Goal: Task Accomplishment & Management: Use online tool/utility

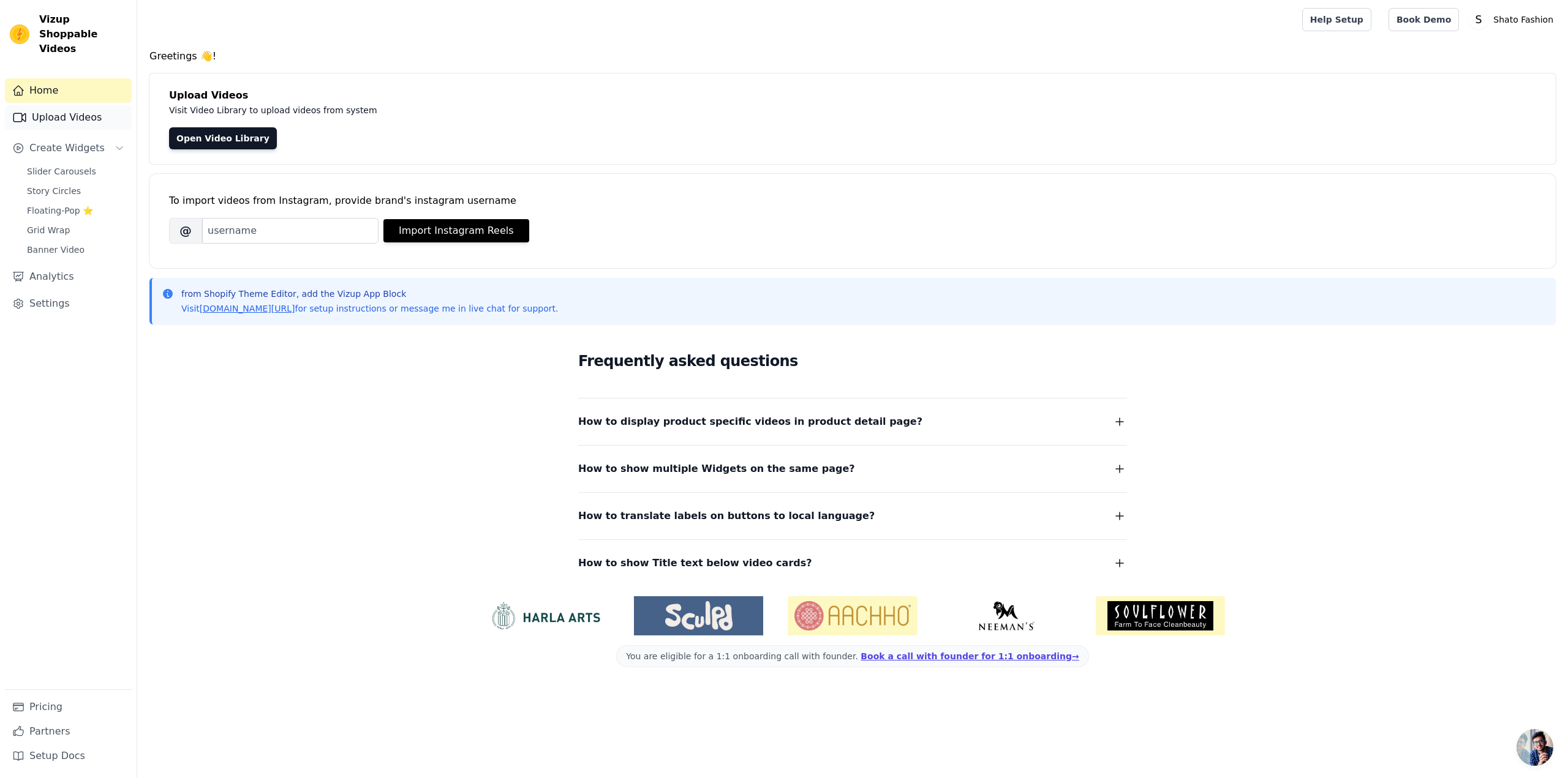
click at [75, 105] on link "Upload Videos" at bounding box center [68, 117] width 127 height 24
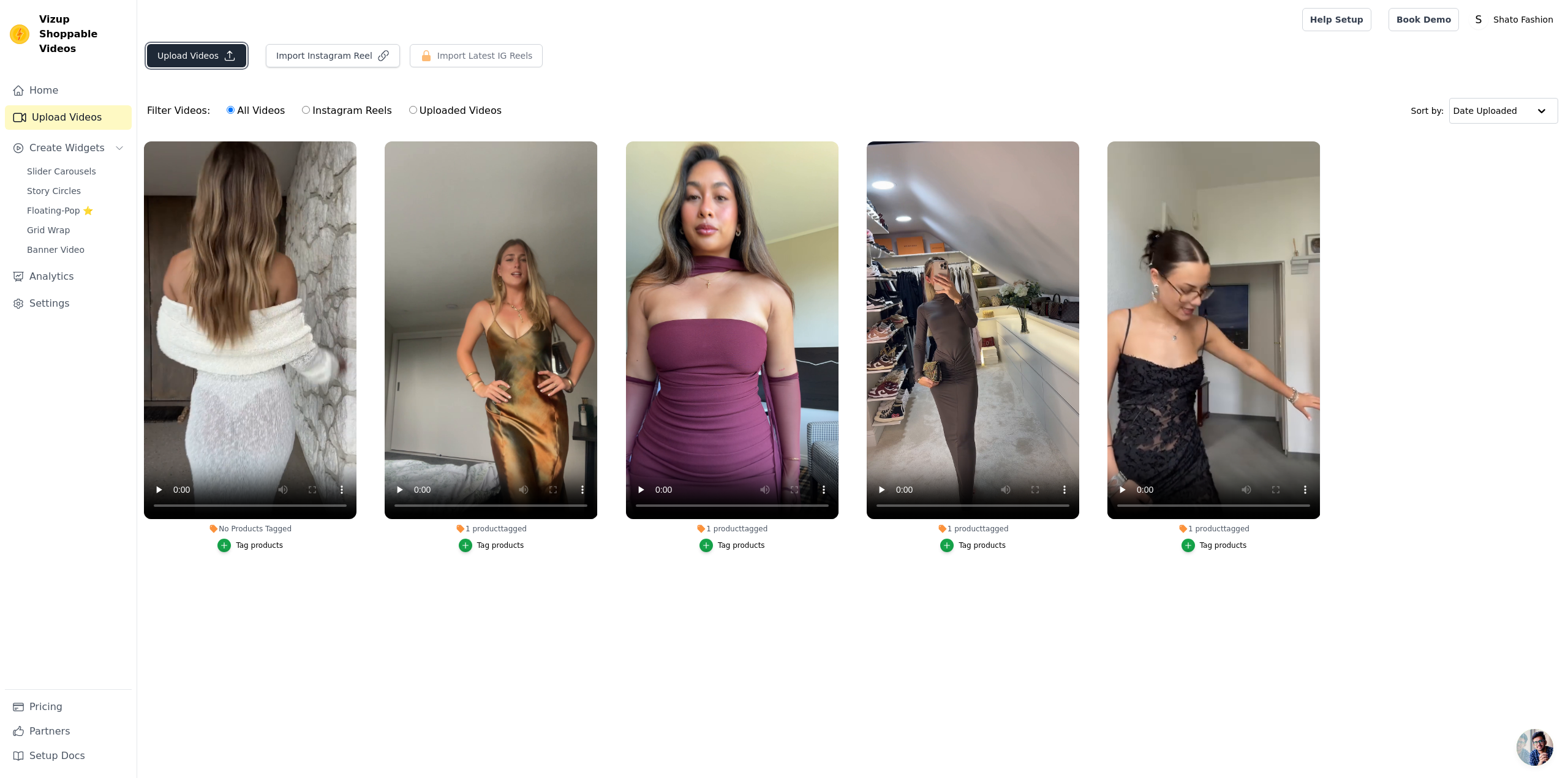
click at [224, 55] on icon "button" at bounding box center [230, 56] width 12 height 12
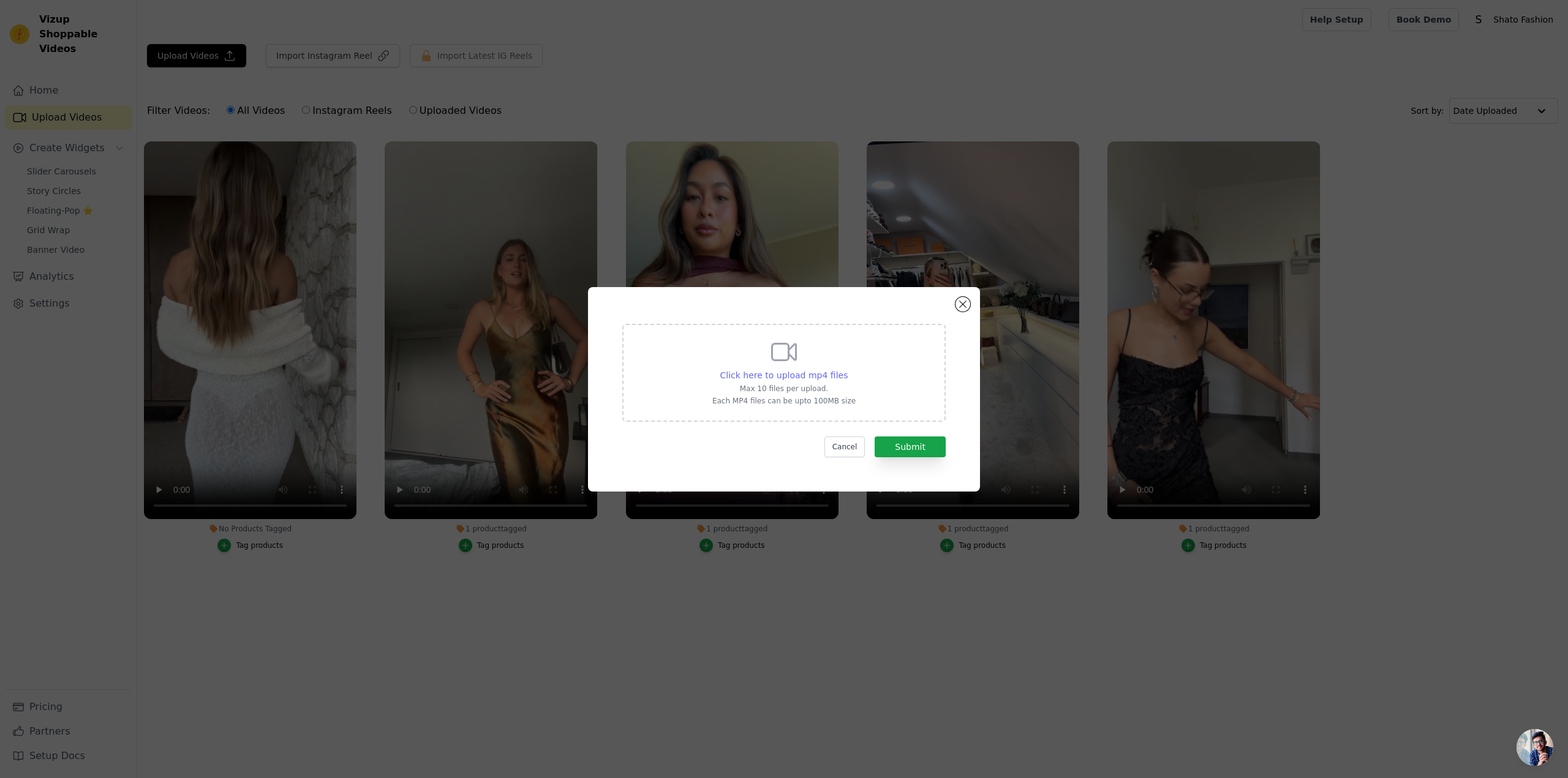
click at [799, 370] on span "Click here to upload mp4 files" at bounding box center [785, 375] width 128 height 10
click at [847, 368] on input "Click here to upload mp4 files Max 10 files per upload. Each MP4 files can be u…" at bounding box center [847, 368] width 1 height 1
type input "C:\fakepath\SaveTik.co_7489782226381442326-hd.mp4"
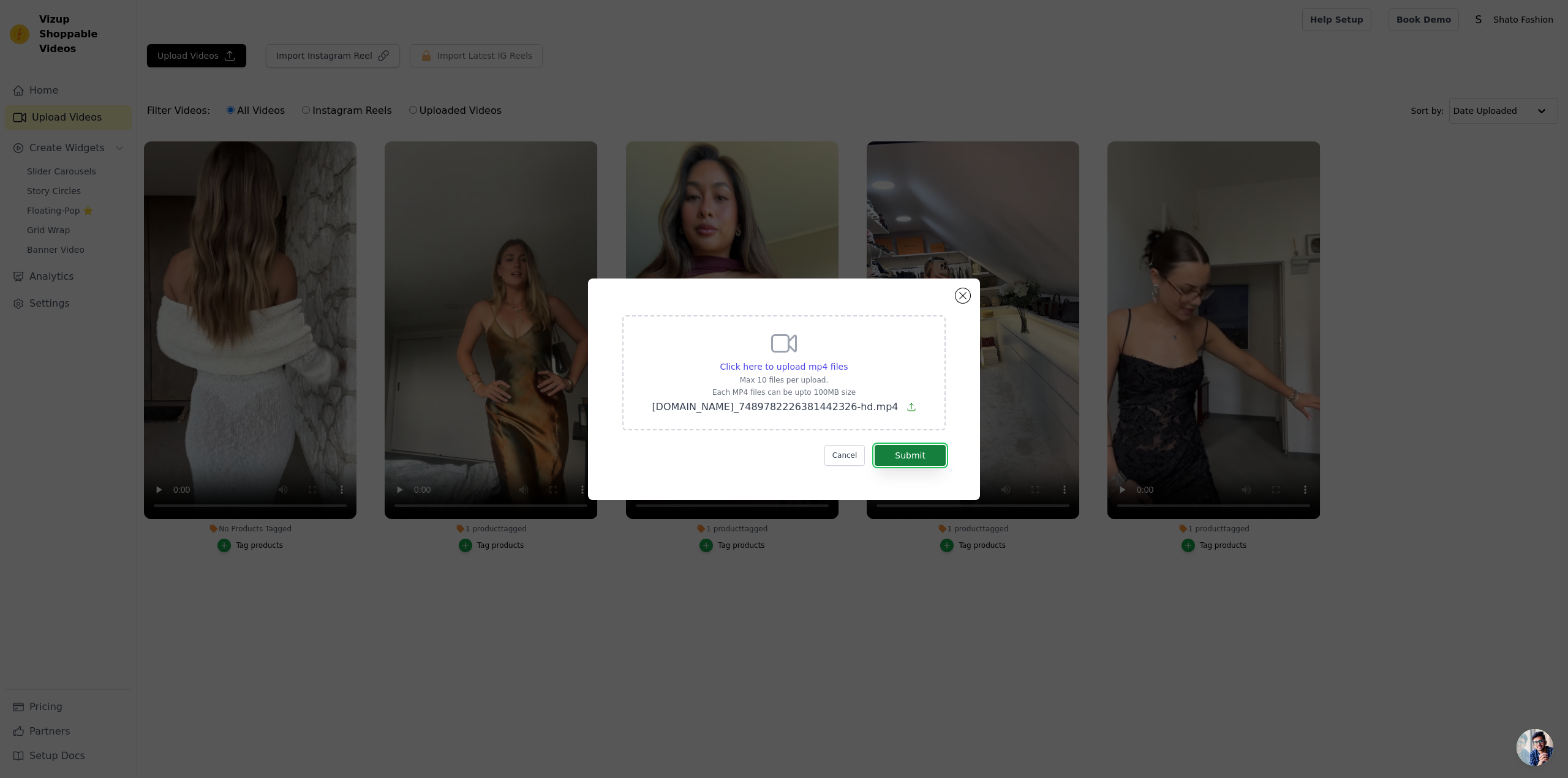
click at [925, 454] on button "Submit" at bounding box center [910, 455] width 71 height 21
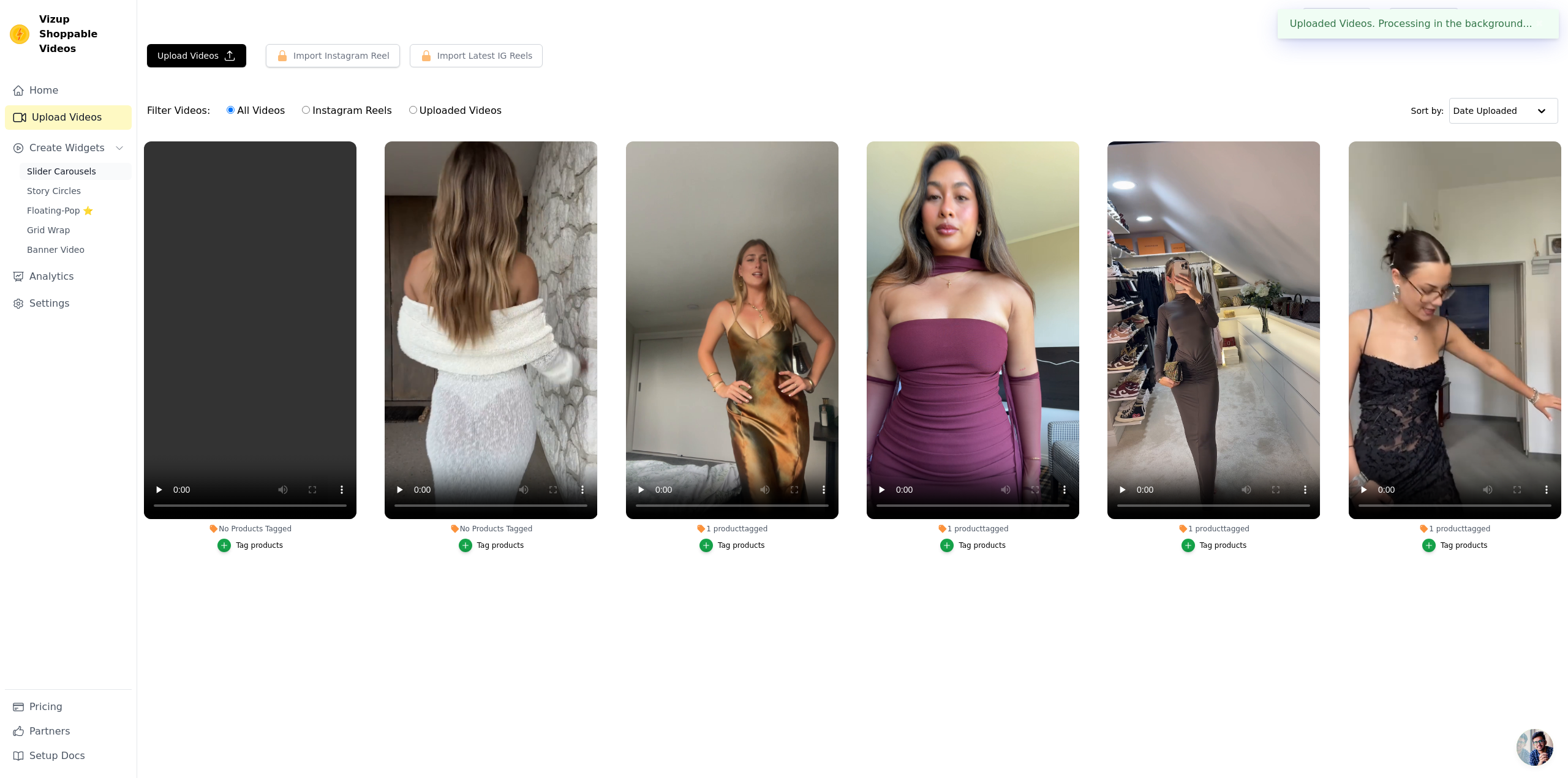
click at [62, 166] on span "Slider Carousels" at bounding box center [61, 172] width 69 height 12
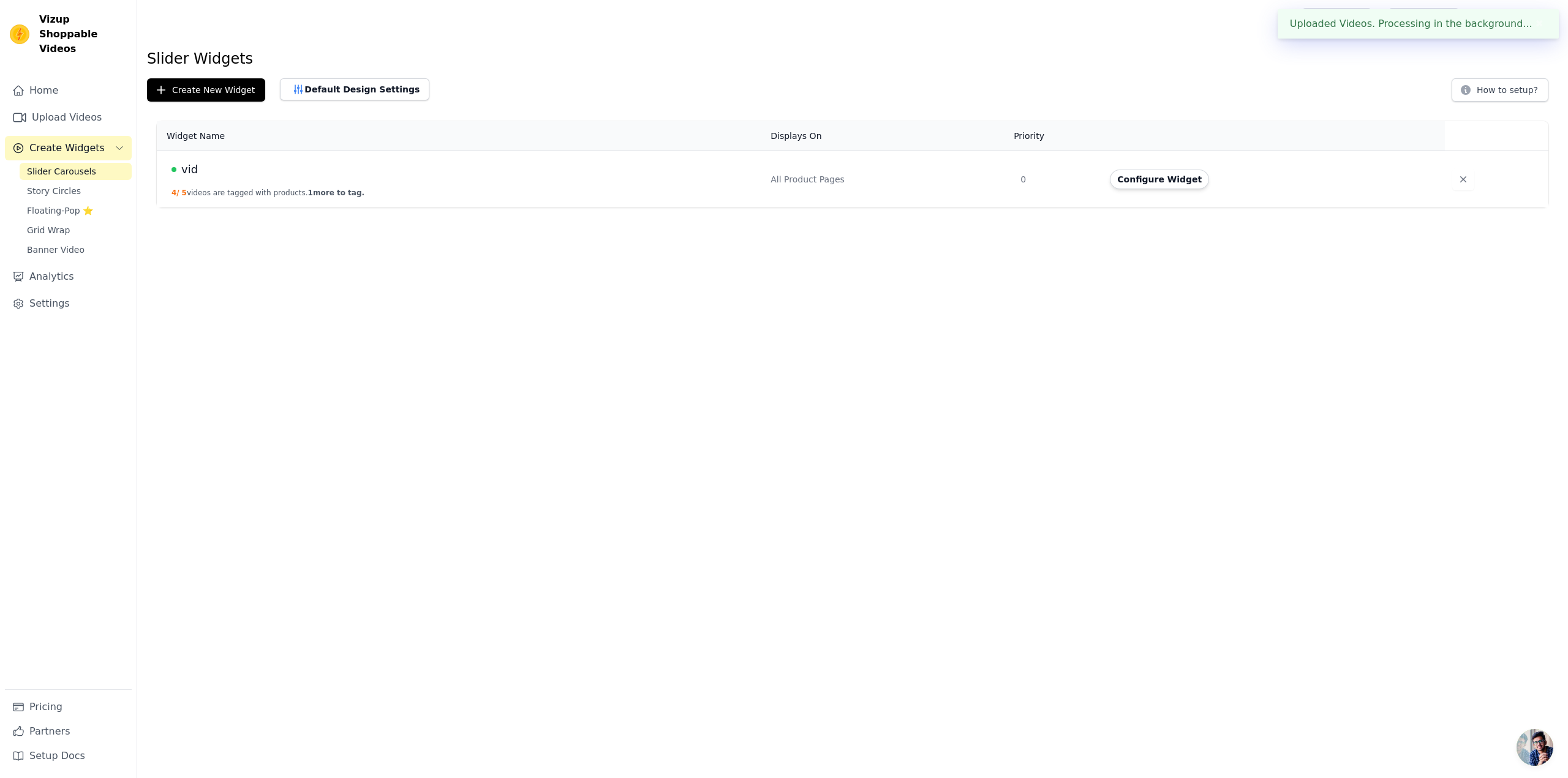
click at [180, 172] on div "vid" at bounding box center [463, 170] width 584 height 17
click at [187, 166] on span "vid" at bounding box center [189, 170] width 17 height 17
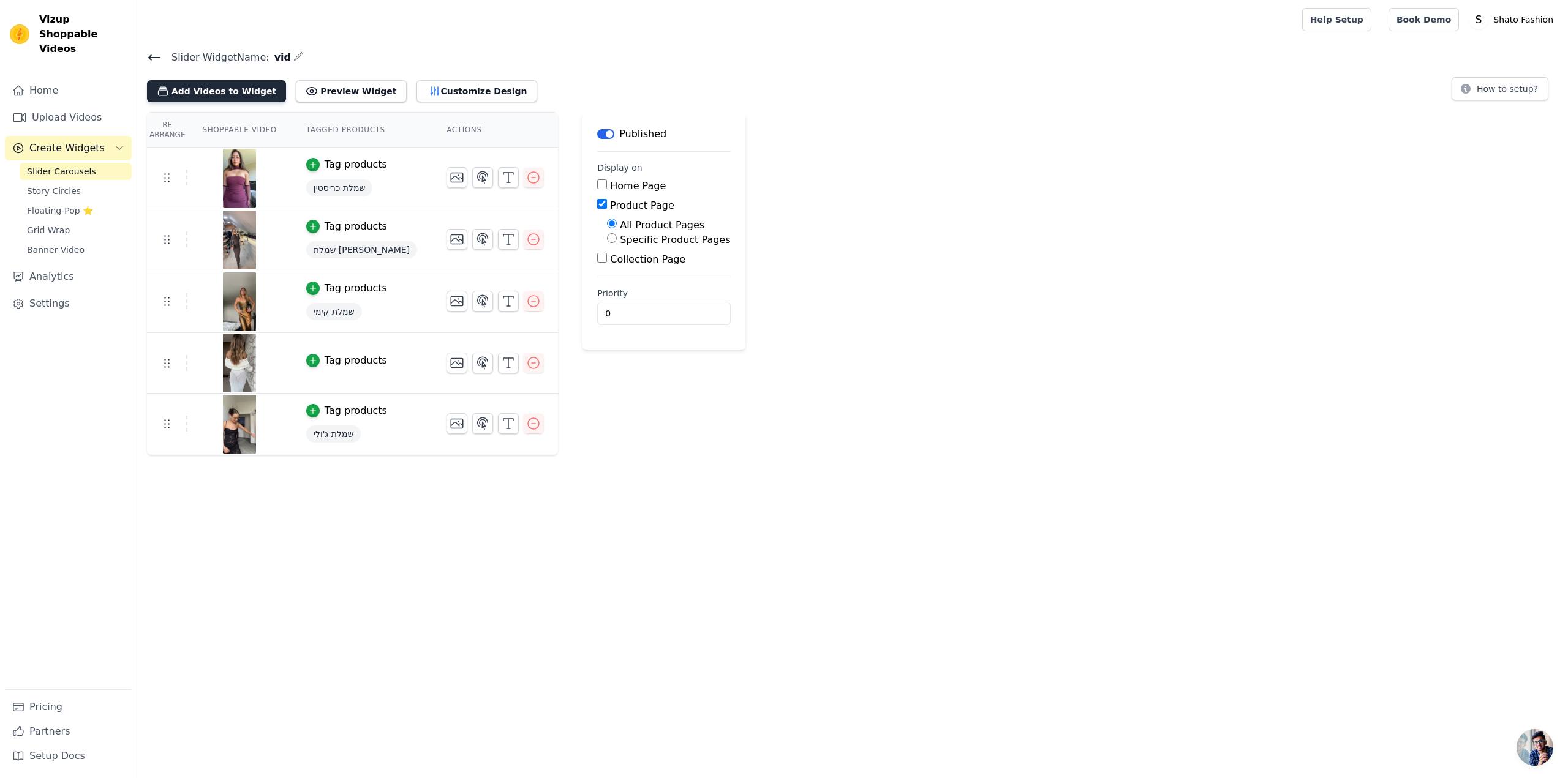
click at [221, 94] on button "Add Videos to Widget" at bounding box center [216, 91] width 139 height 22
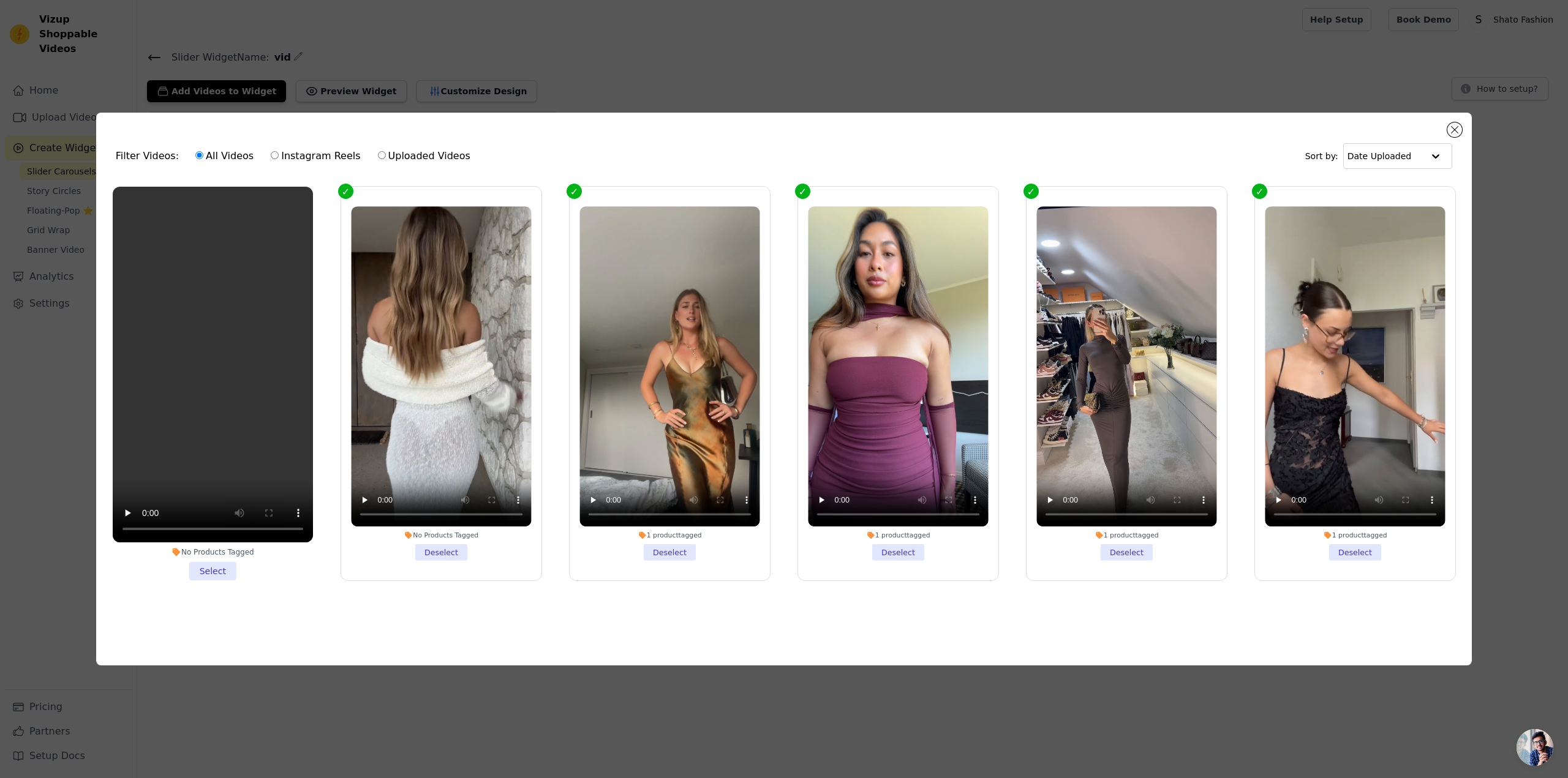
click at [214, 573] on li "No Products Tagged Select" at bounding box center [213, 383] width 201 height 393
click at [0, 0] on input "No Products Tagged Select" at bounding box center [0, 0] width 0 height 0
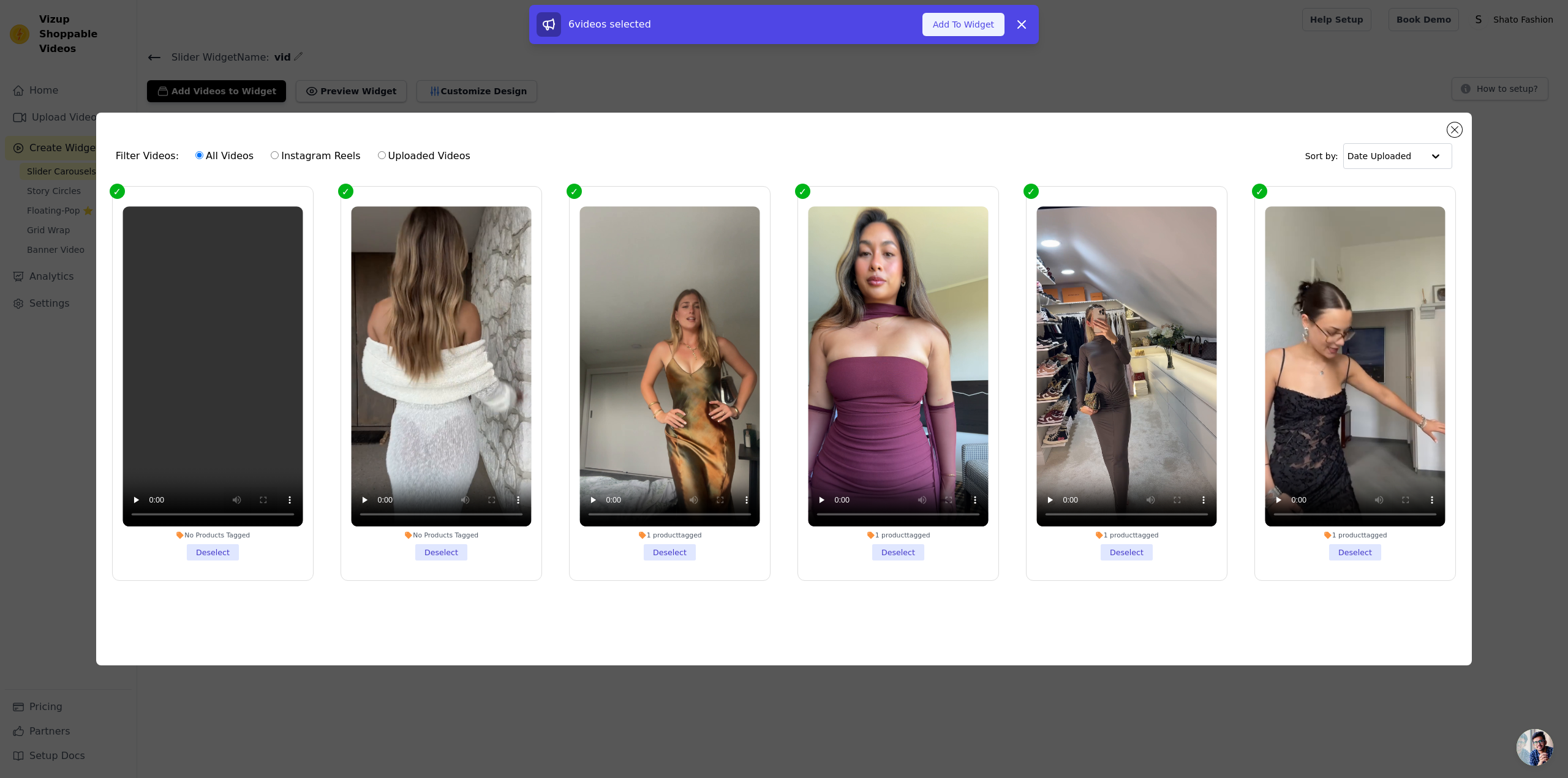
click at [950, 22] on button "Add To Widget" at bounding box center [963, 24] width 82 height 23
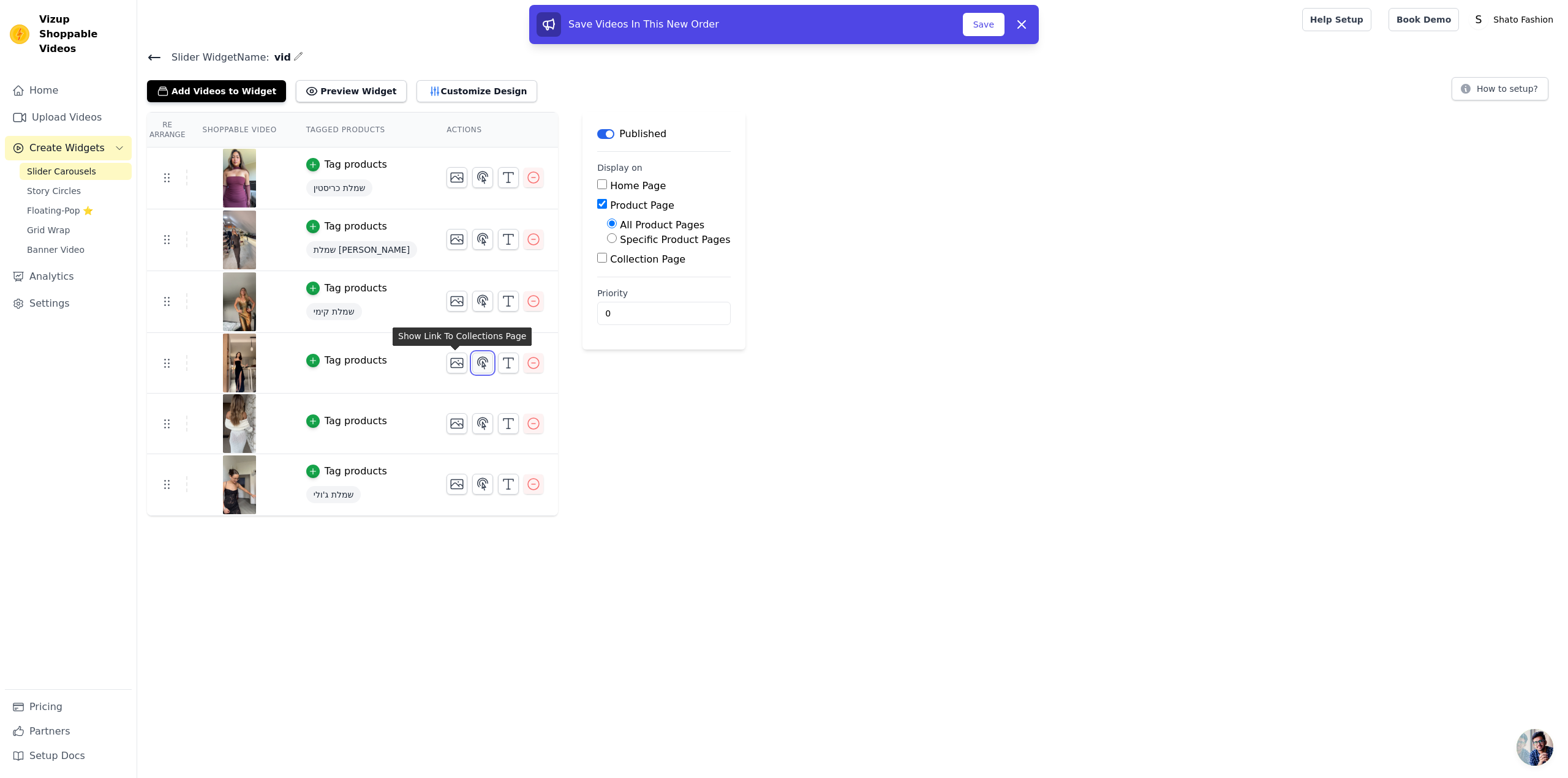
click at [475, 368] on icon "button" at bounding box center [483, 363] width 15 height 15
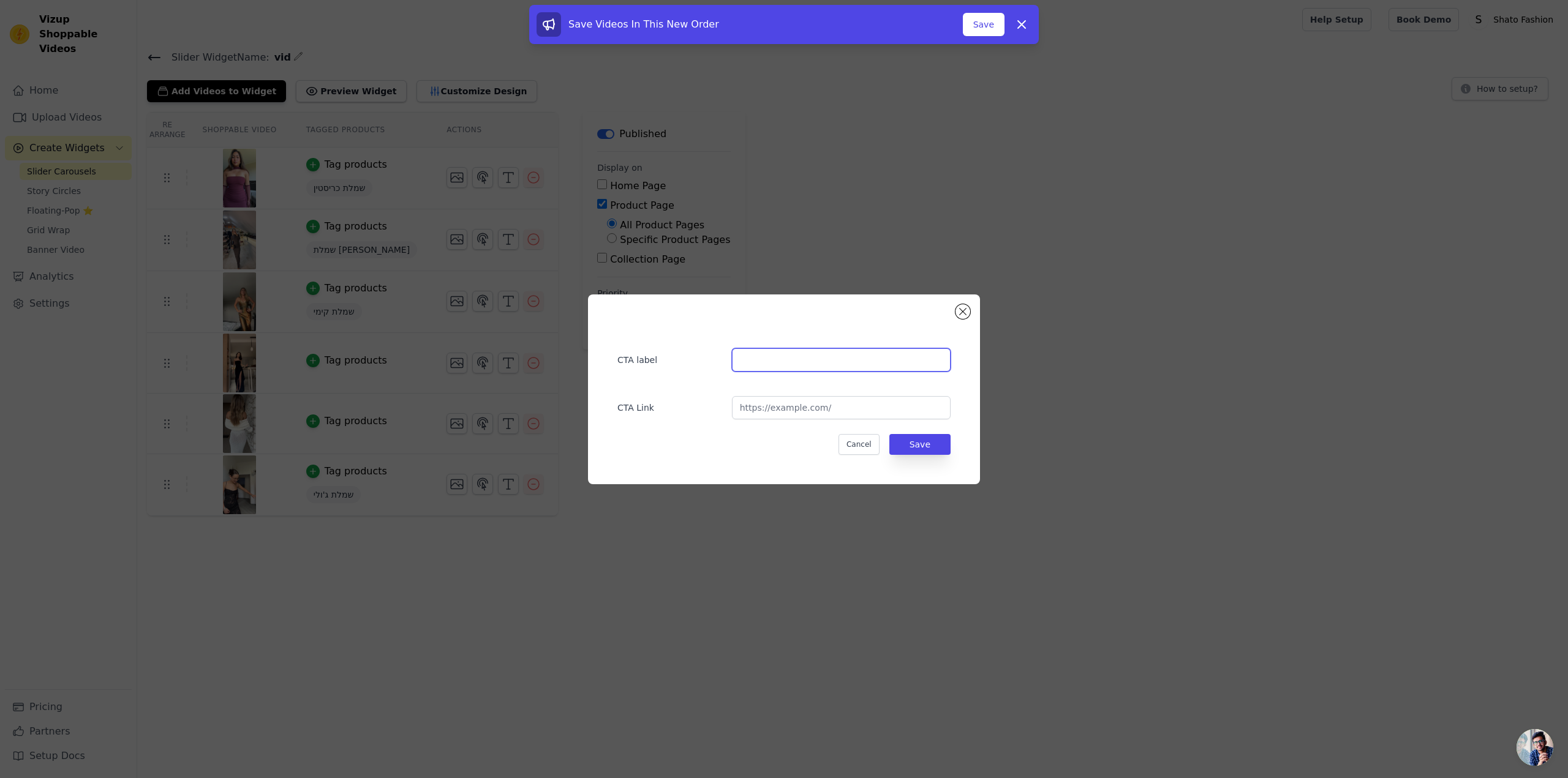
click at [791, 367] on input "text" at bounding box center [841, 360] width 219 height 23
click at [812, 413] on input "url" at bounding box center [841, 407] width 219 height 23
click at [821, 406] on input "url" at bounding box center [841, 407] width 219 height 23
click at [968, 314] on button "Close modal" at bounding box center [963, 312] width 15 height 15
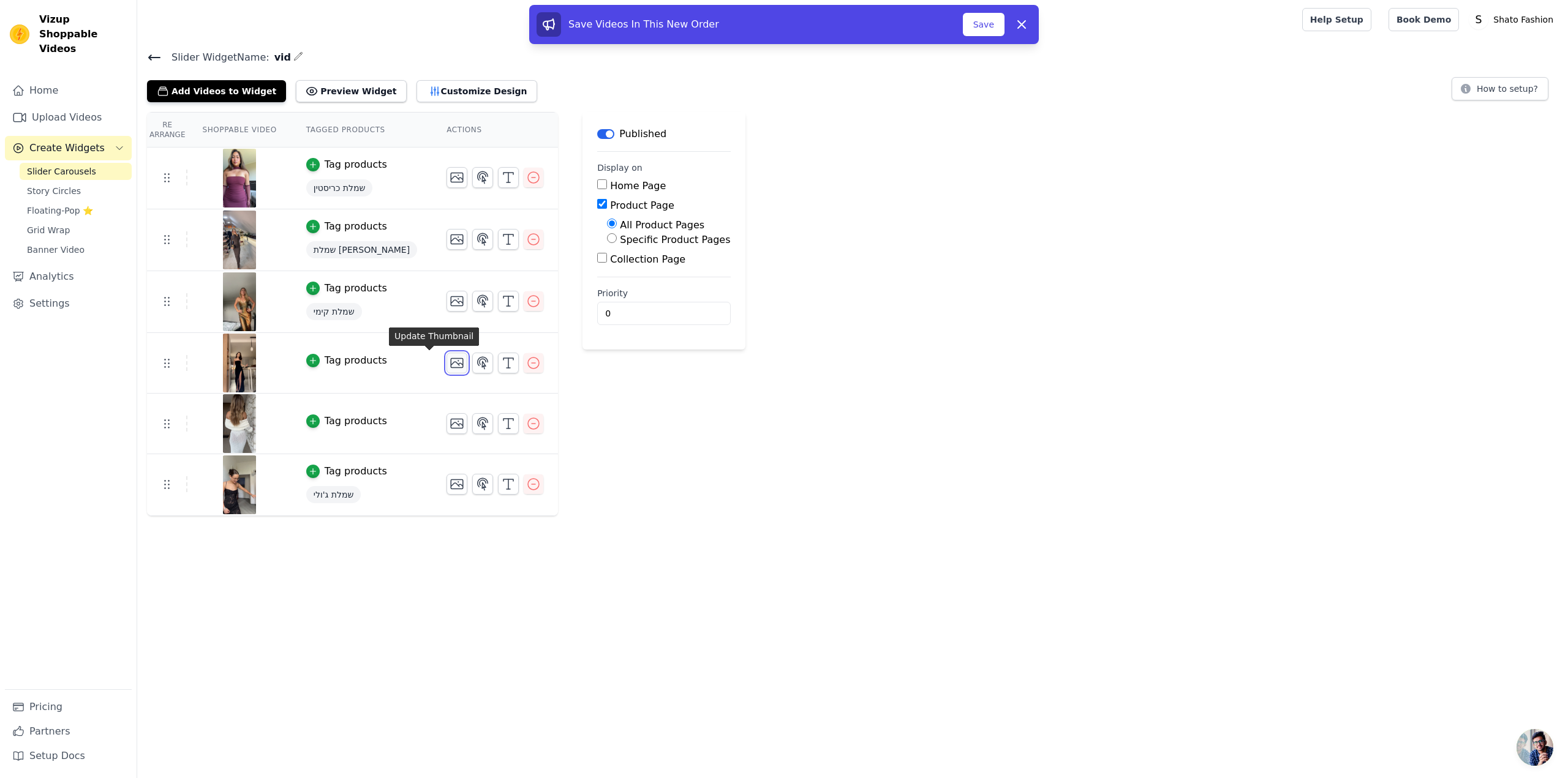
click at [450, 357] on icon "button" at bounding box center [457, 363] width 15 height 15
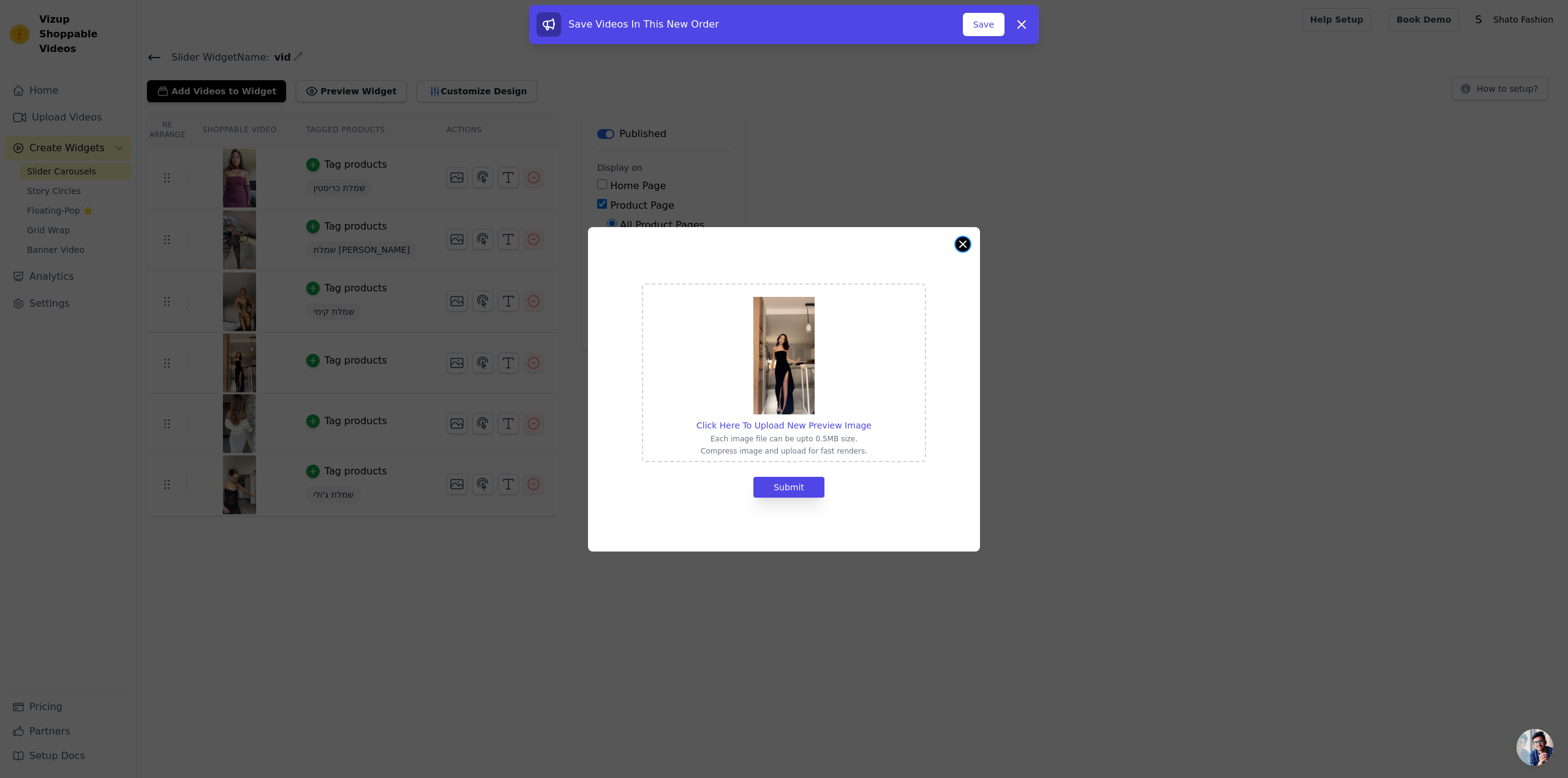
click at [961, 244] on button "Close modal" at bounding box center [963, 245] width 15 height 15
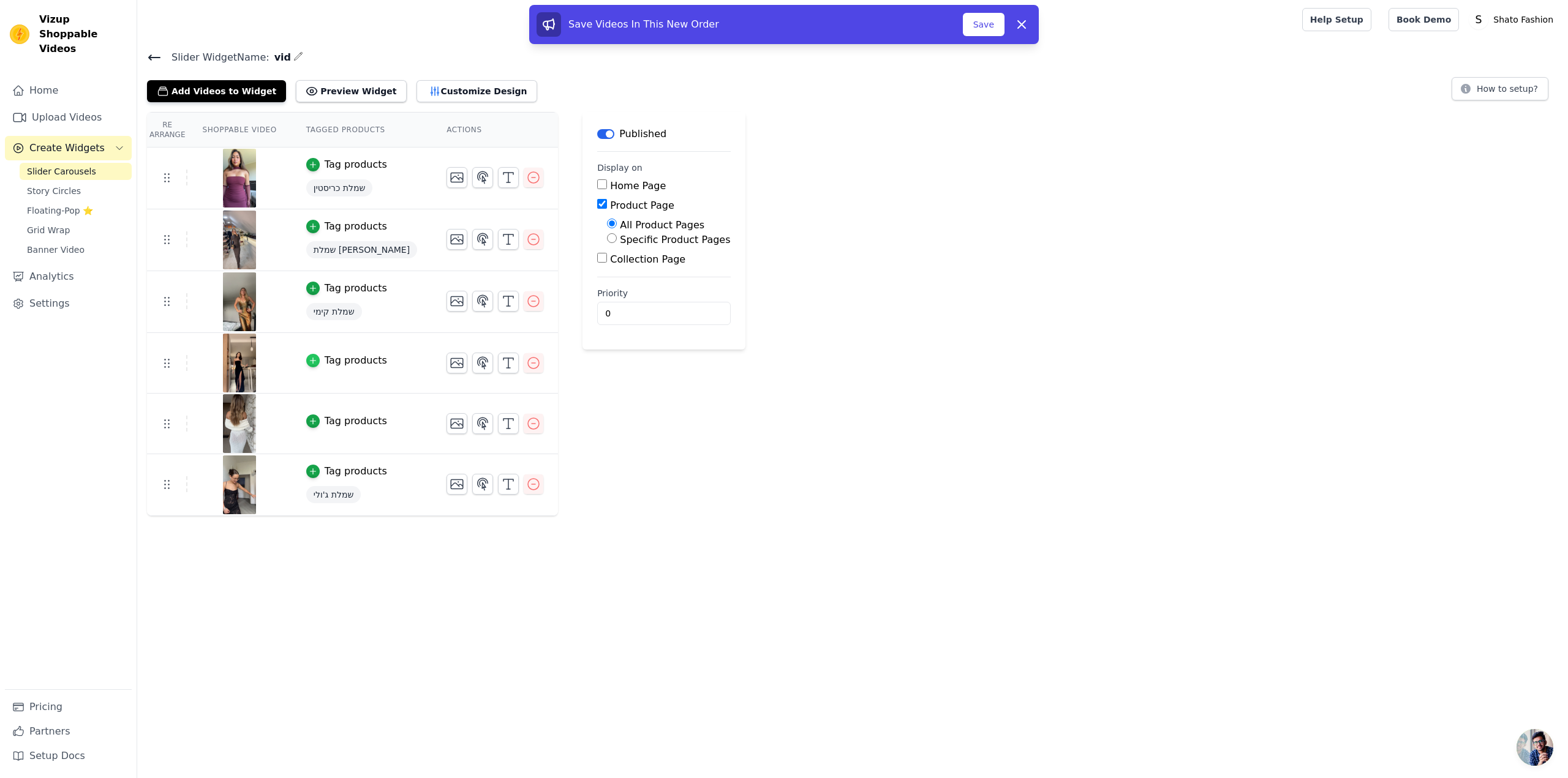
click at [309, 358] on icon "button" at bounding box center [313, 360] width 9 height 9
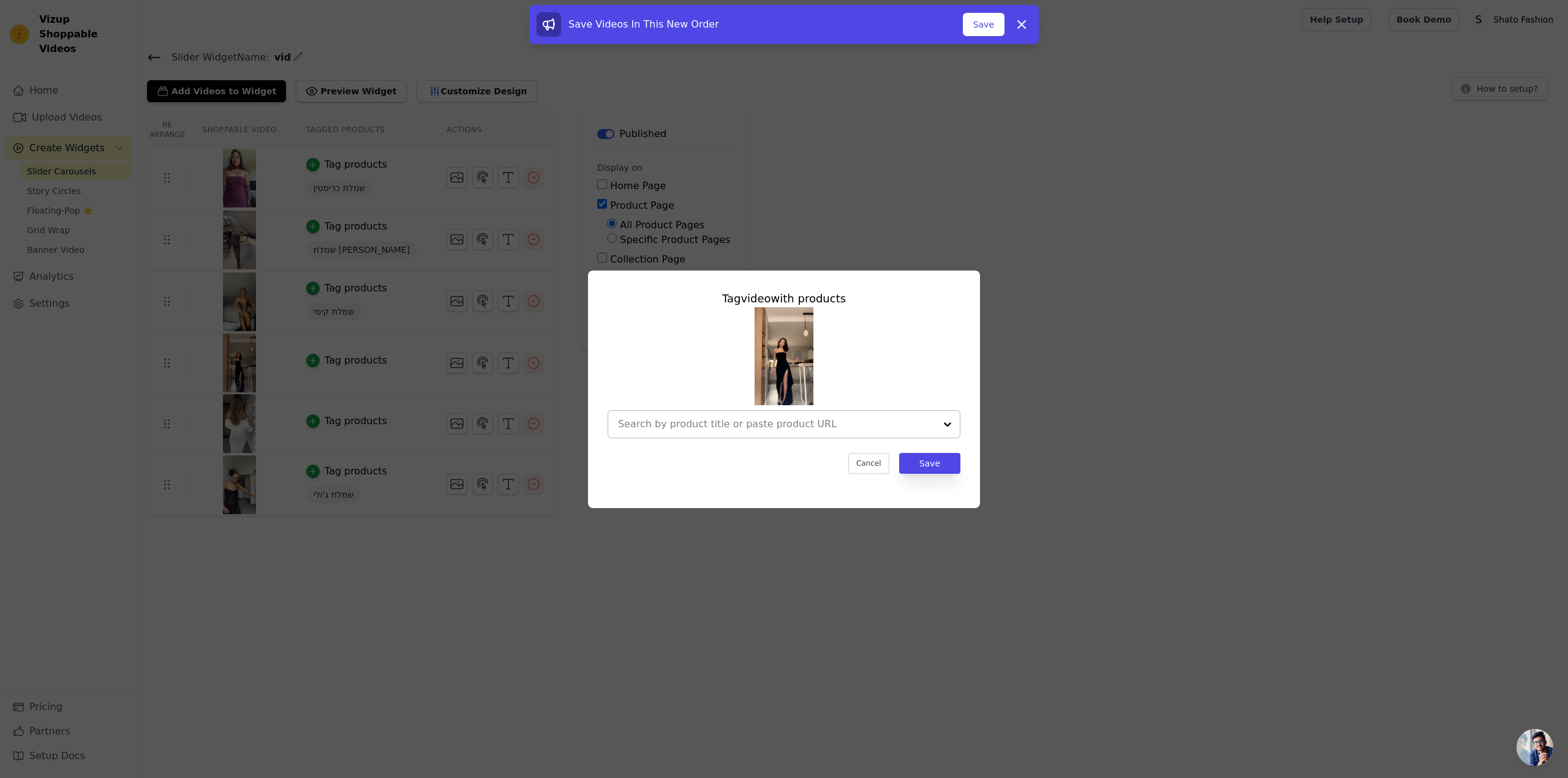
click at [829, 427] on input "text" at bounding box center [776, 424] width 317 height 15
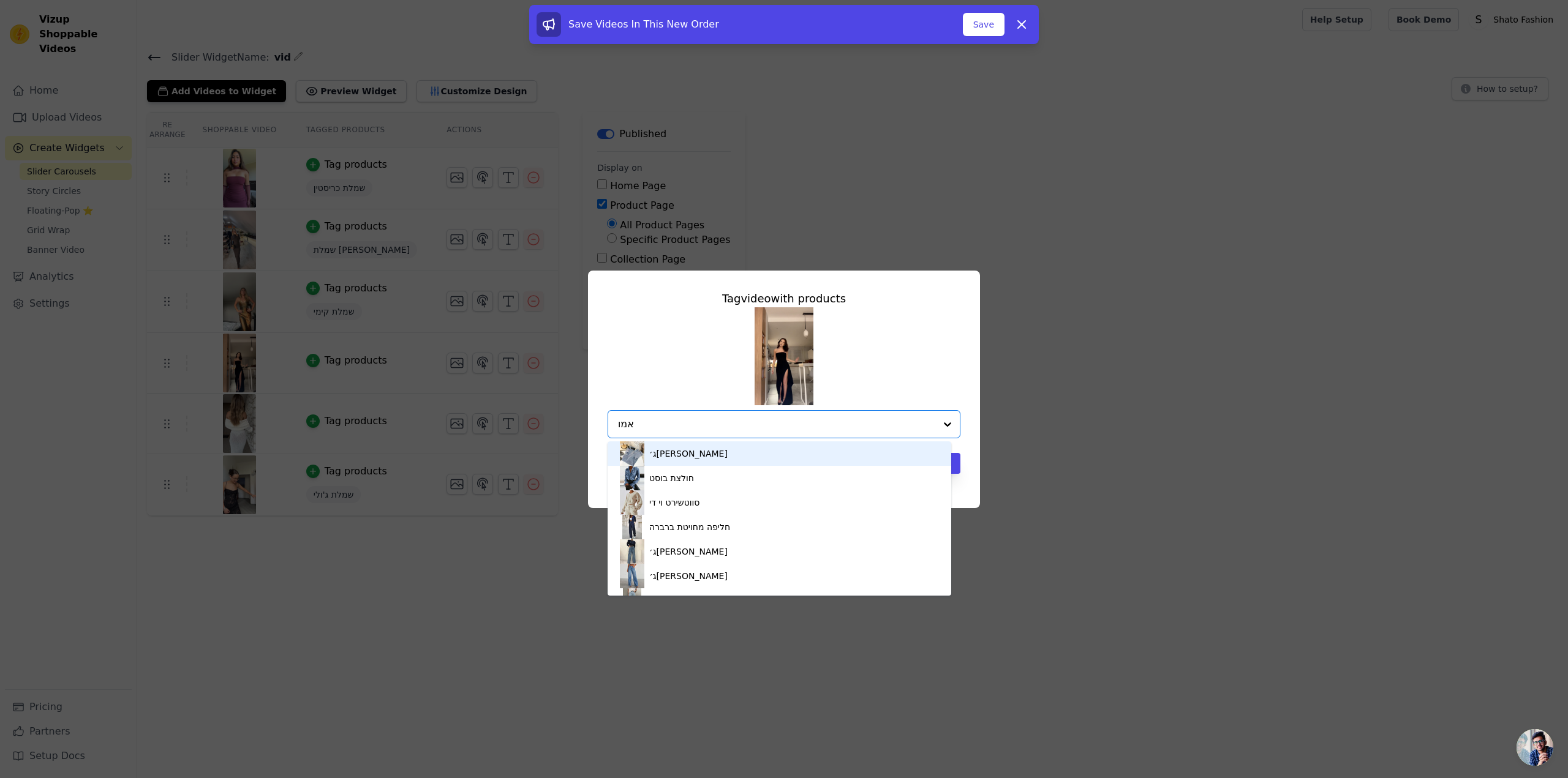
type input "אמור"
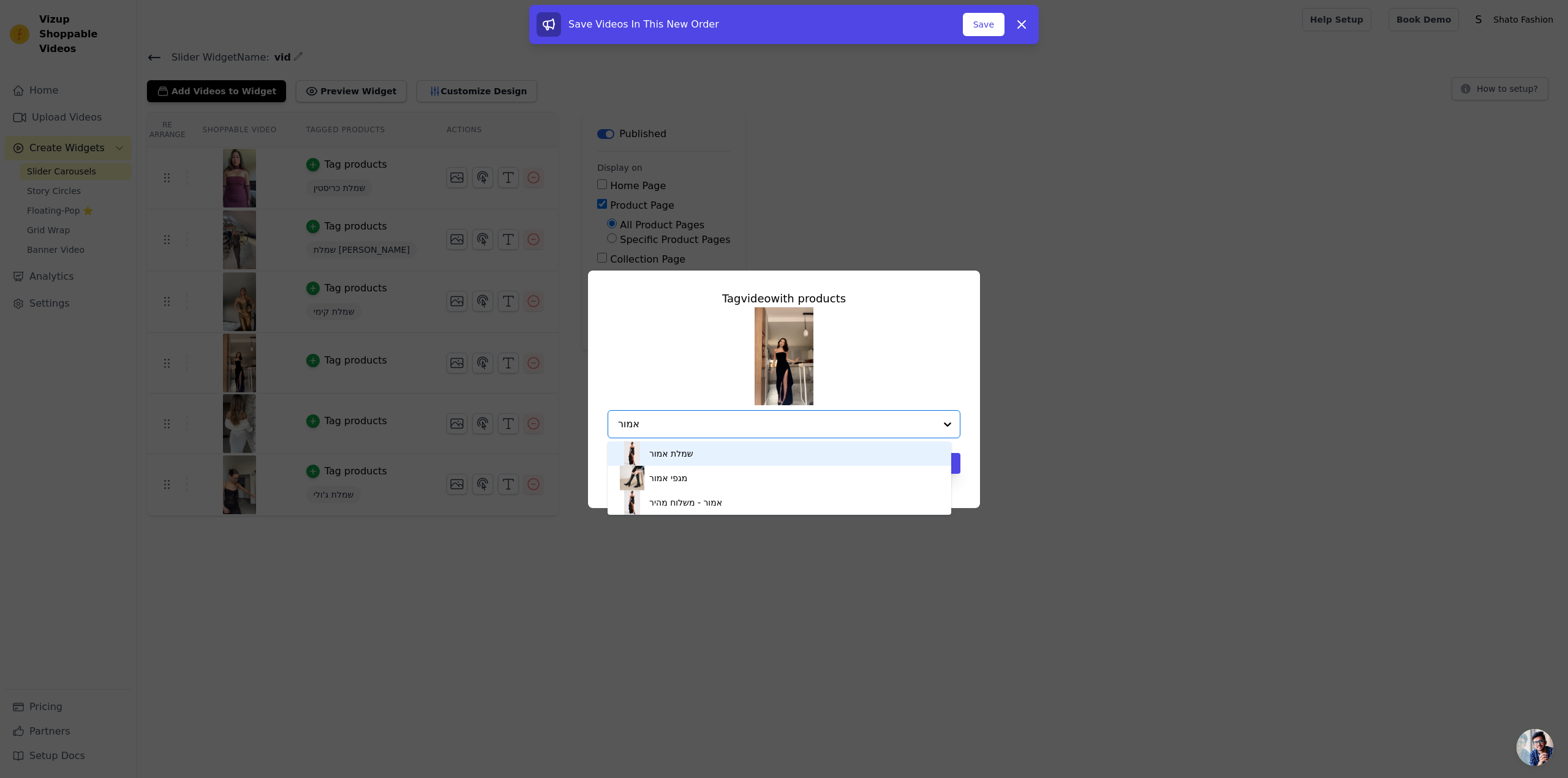
click at [682, 459] on div "שמלת אמור" at bounding box center [671, 454] width 44 height 12
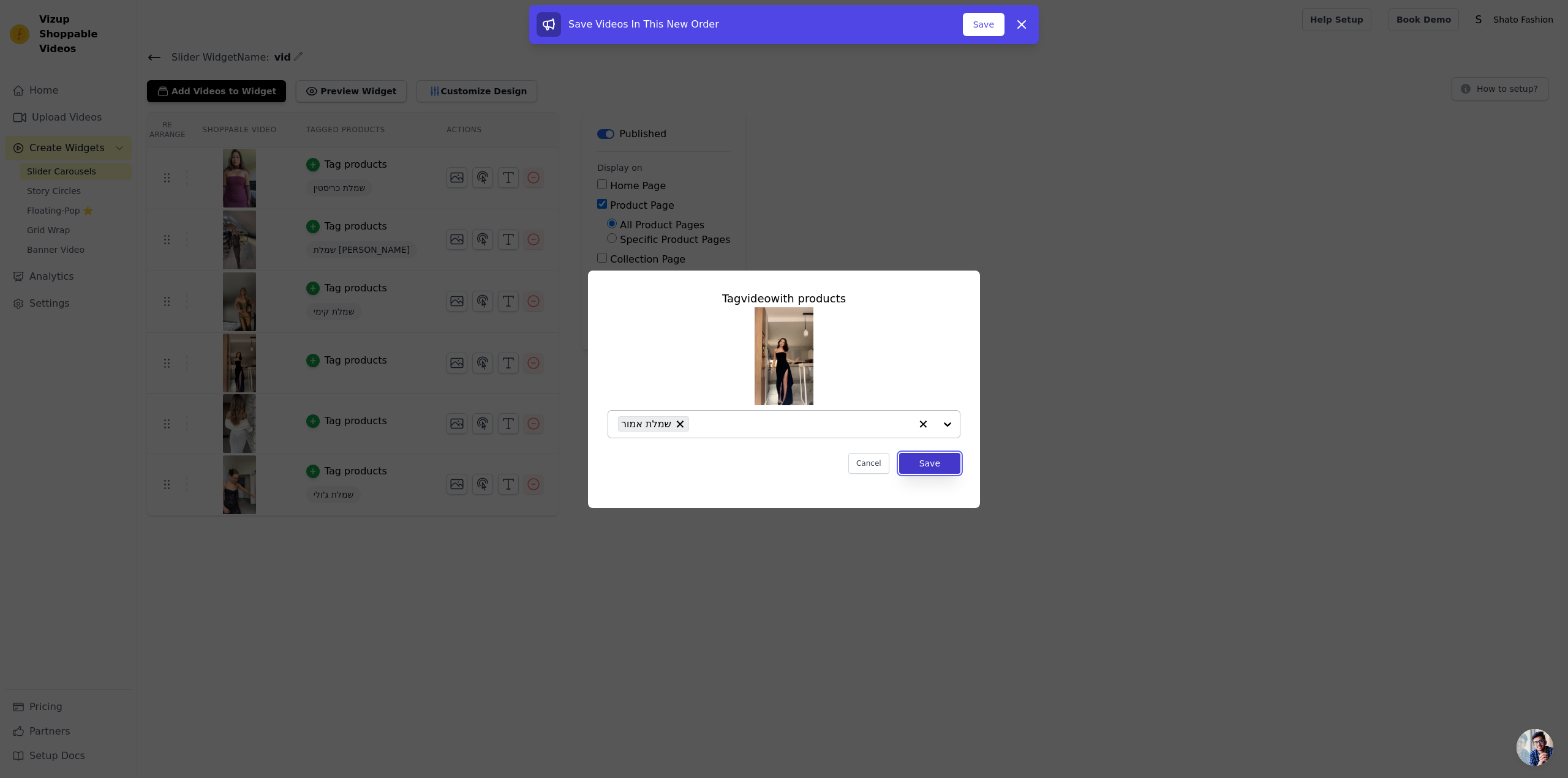
click at [936, 467] on button "Save" at bounding box center [930, 463] width 61 height 21
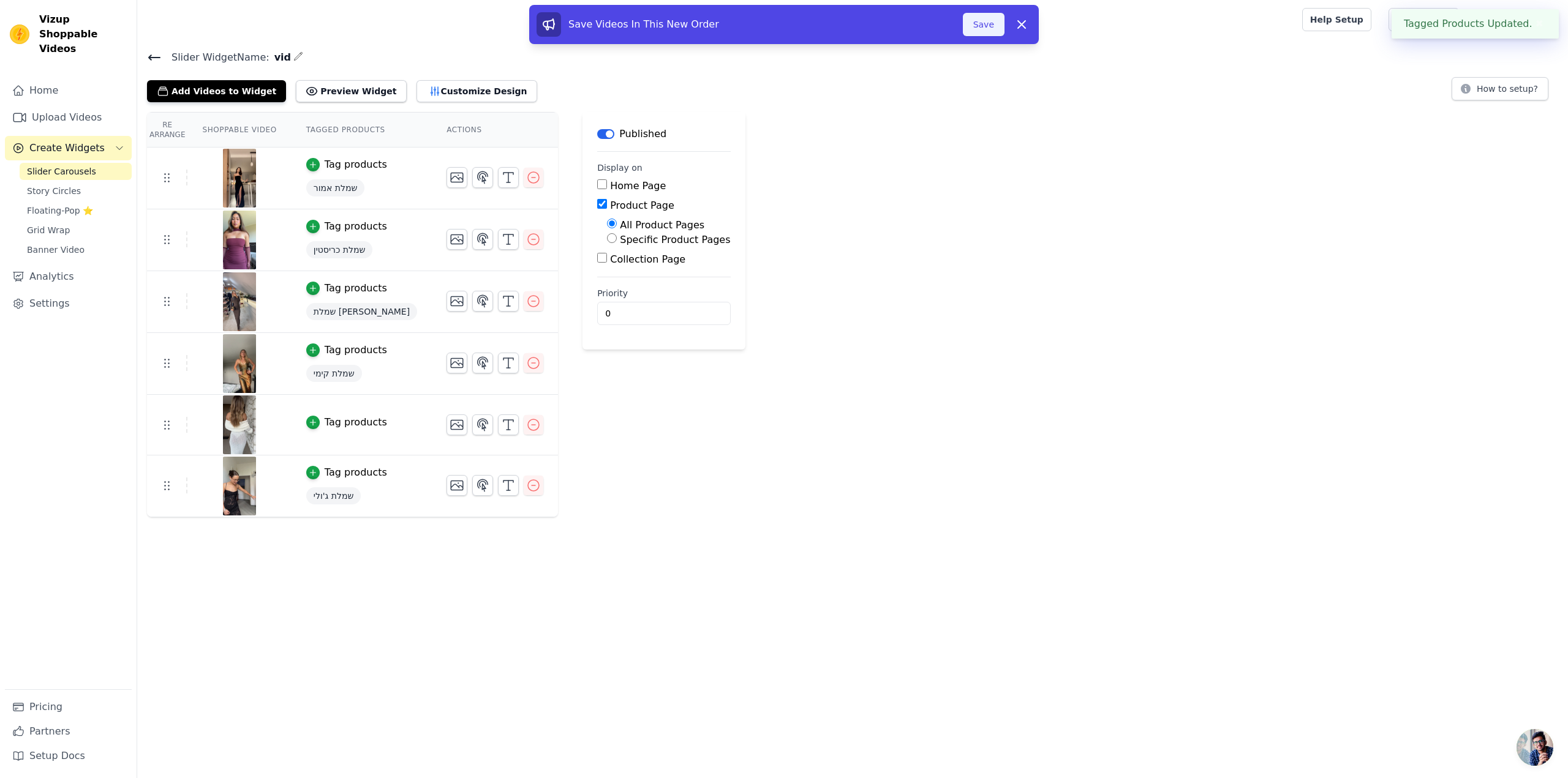
click at [992, 29] on button "Save" at bounding box center [983, 24] width 42 height 23
click at [999, 24] on button "Save" at bounding box center [983, 24] width 42 height 23
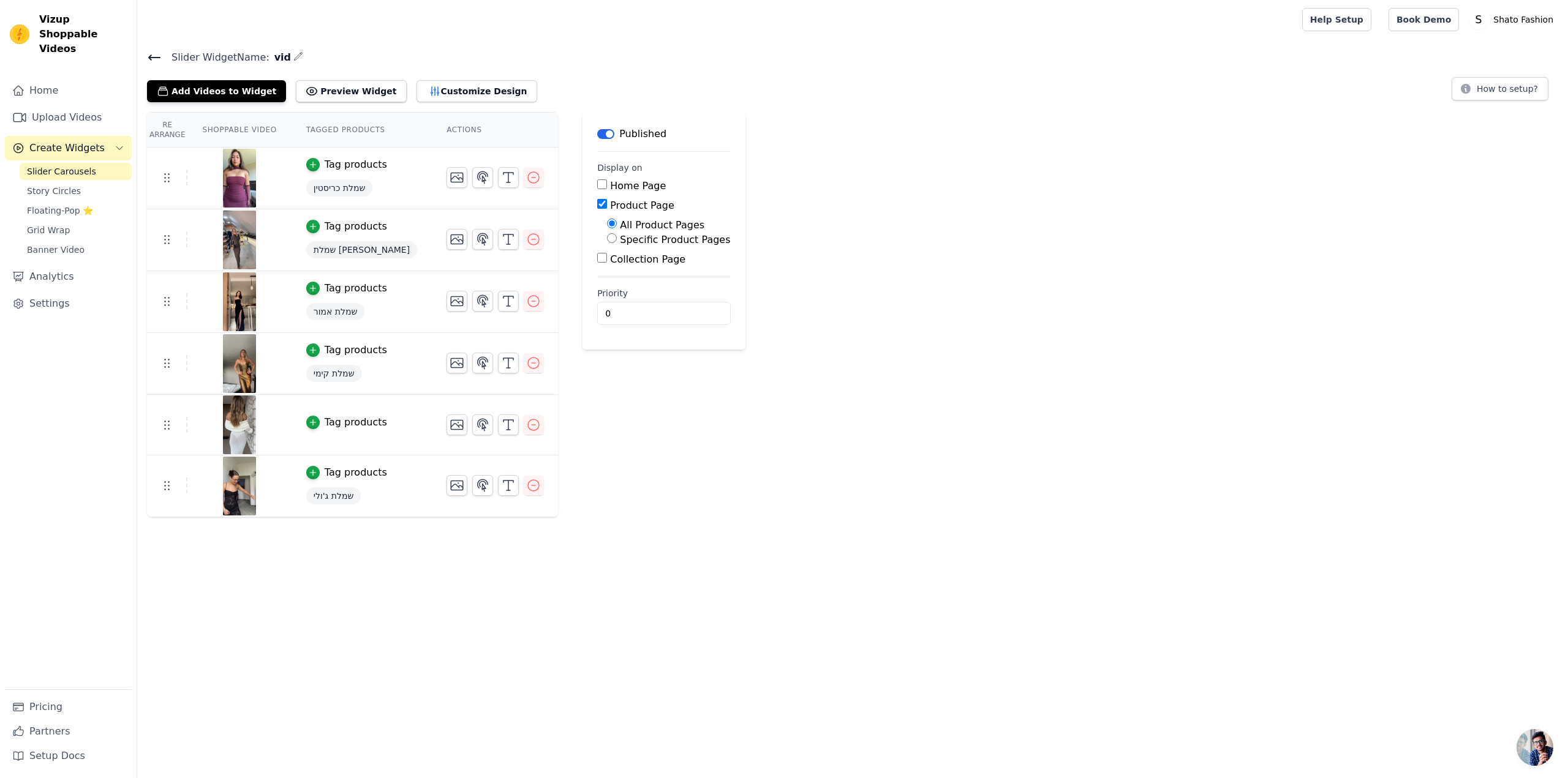
click at [341, 422] on div "Tag products" at bounding box center [356, 423] width 62 height 15
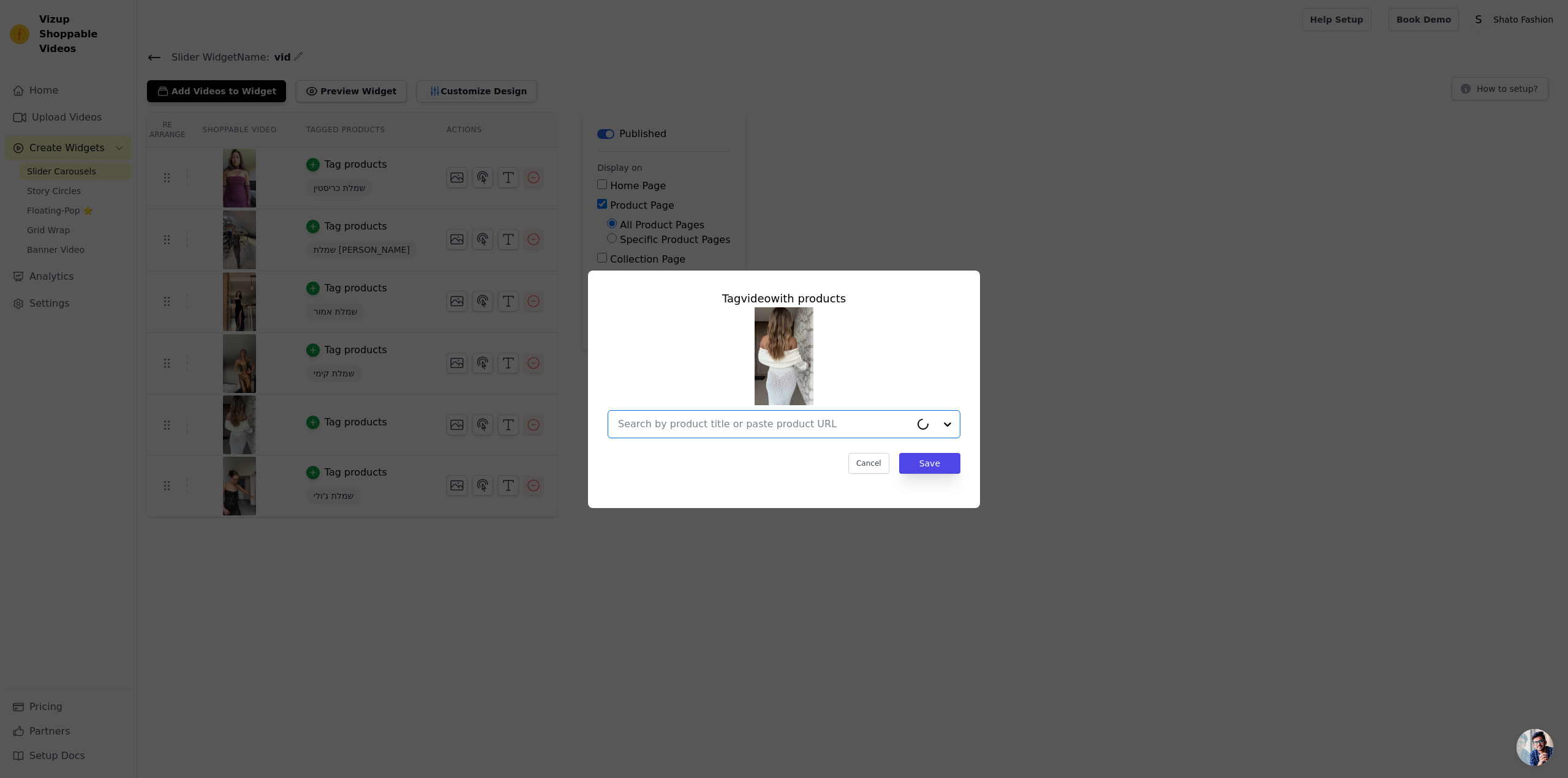
click at [717, 423] on input "text" at bounding box center [764, 424] width 293 height 15
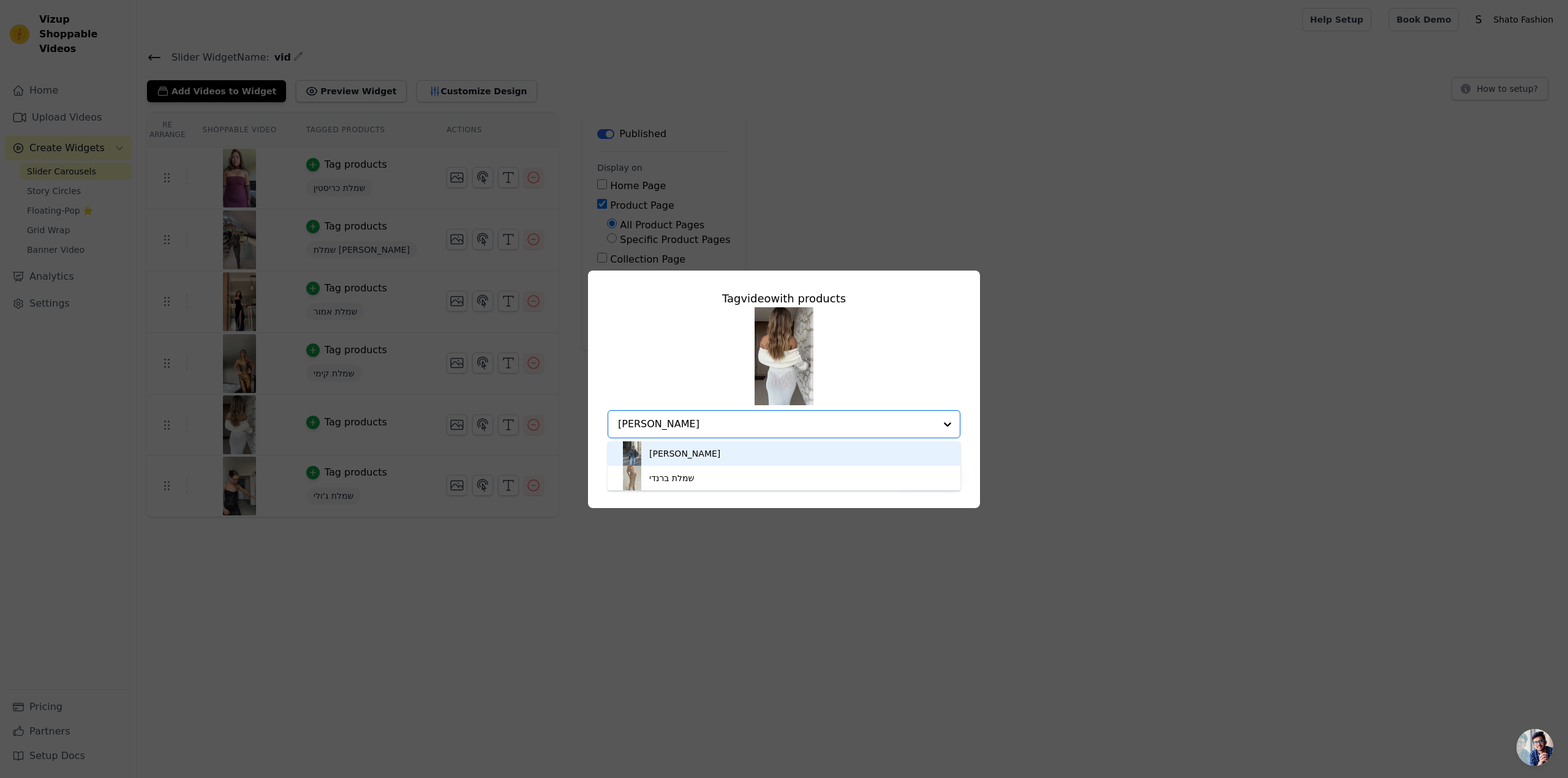
type input "ברנדי"
click at [669, 459] on div "שמלת ברנדי" at bounding box center [671, 454] width 45 height 12
click at [928, 471] on button "Save" at bounding box center [930, 463] width 61 height 21
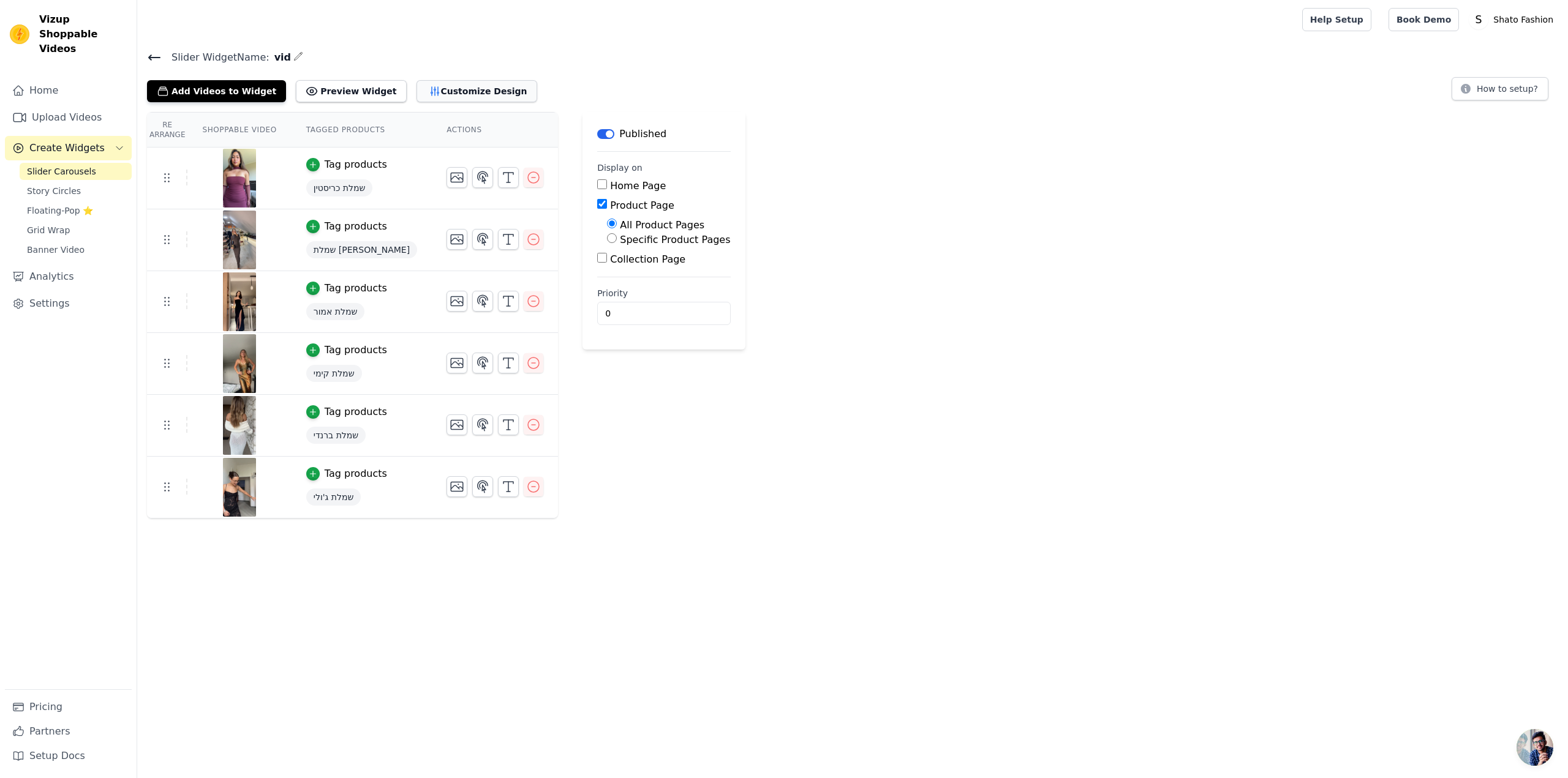
click at [428, 93] on icon "button" at bounding box center [435, 91] width 12 height 12
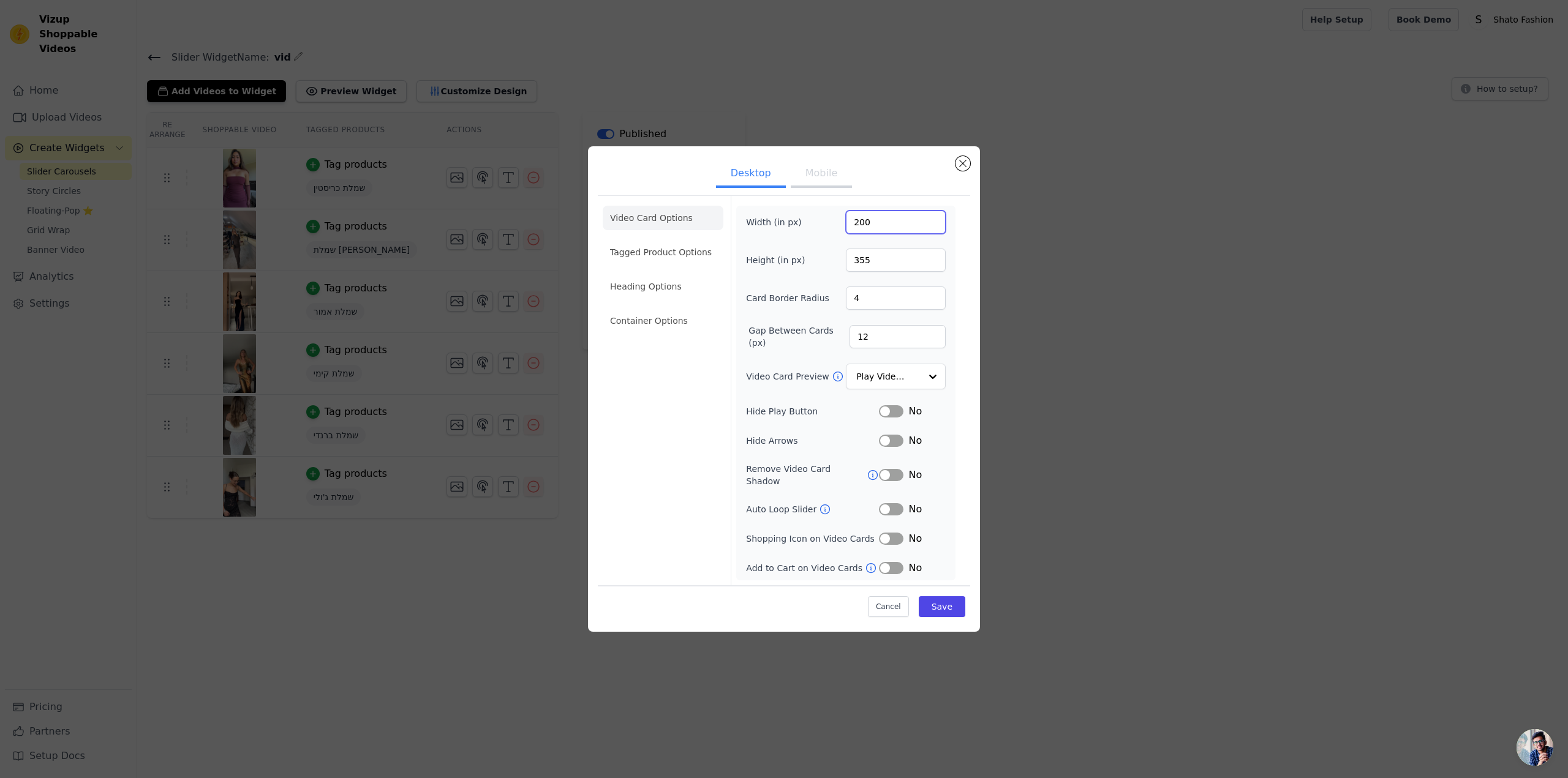
drag, startPoint x: 879, startPoint y: 223, endPoint x: 848, endPoint y: 225, distance: 31.1
click at [848, 225] on input "200" at bounding box center [895, 222] width 100 height 23
type input "300"
click at [939, 602] on button "Save" at bounding box center [942, 606] width 47 height 21
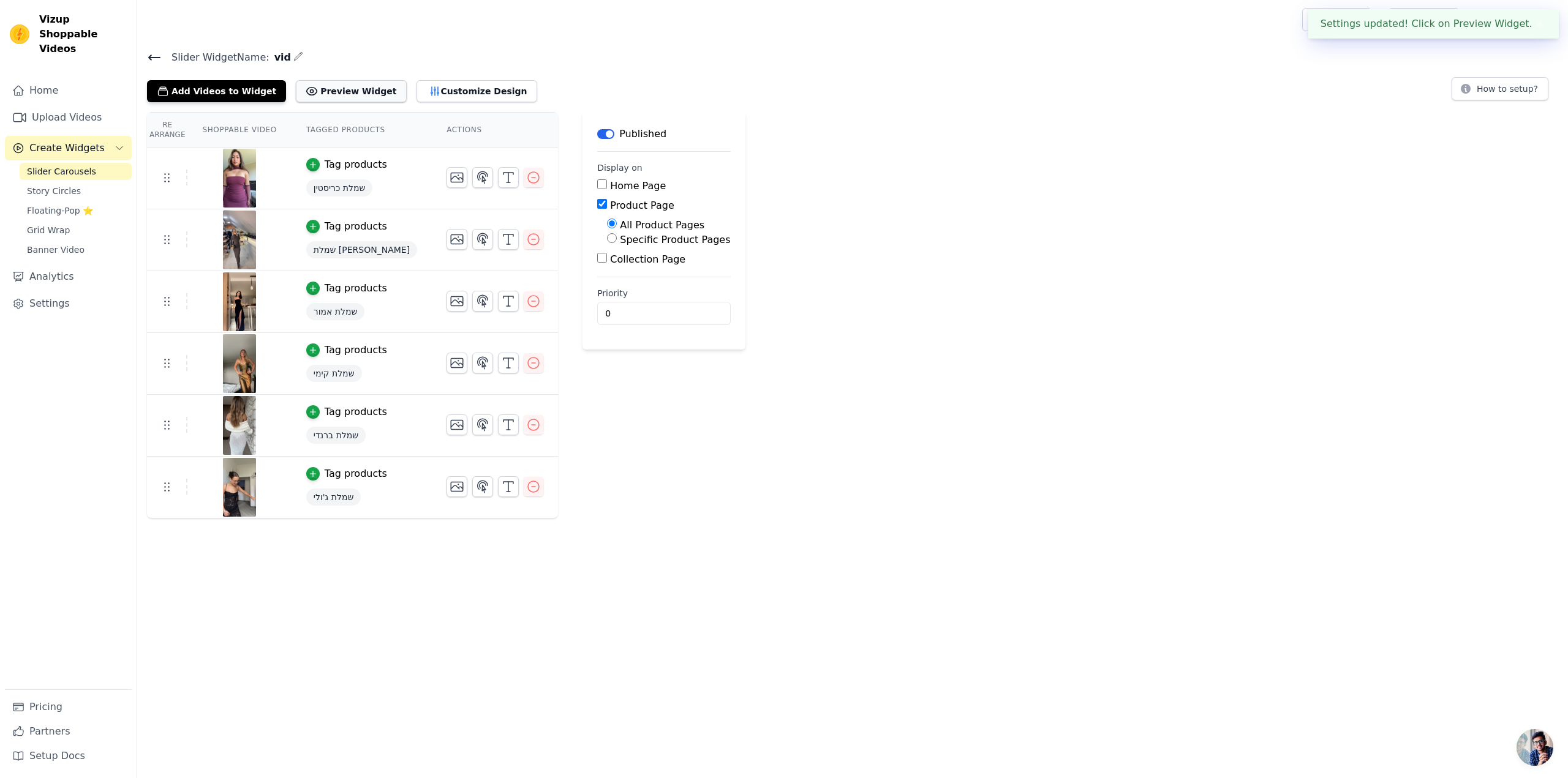
click at [331, 85] on button "Preview Widget" at bounding box center [351, 91] width 110 height 22
click at [463, 84] on button "Customize Design" at bounding box center [477, 91] width 121 height 22
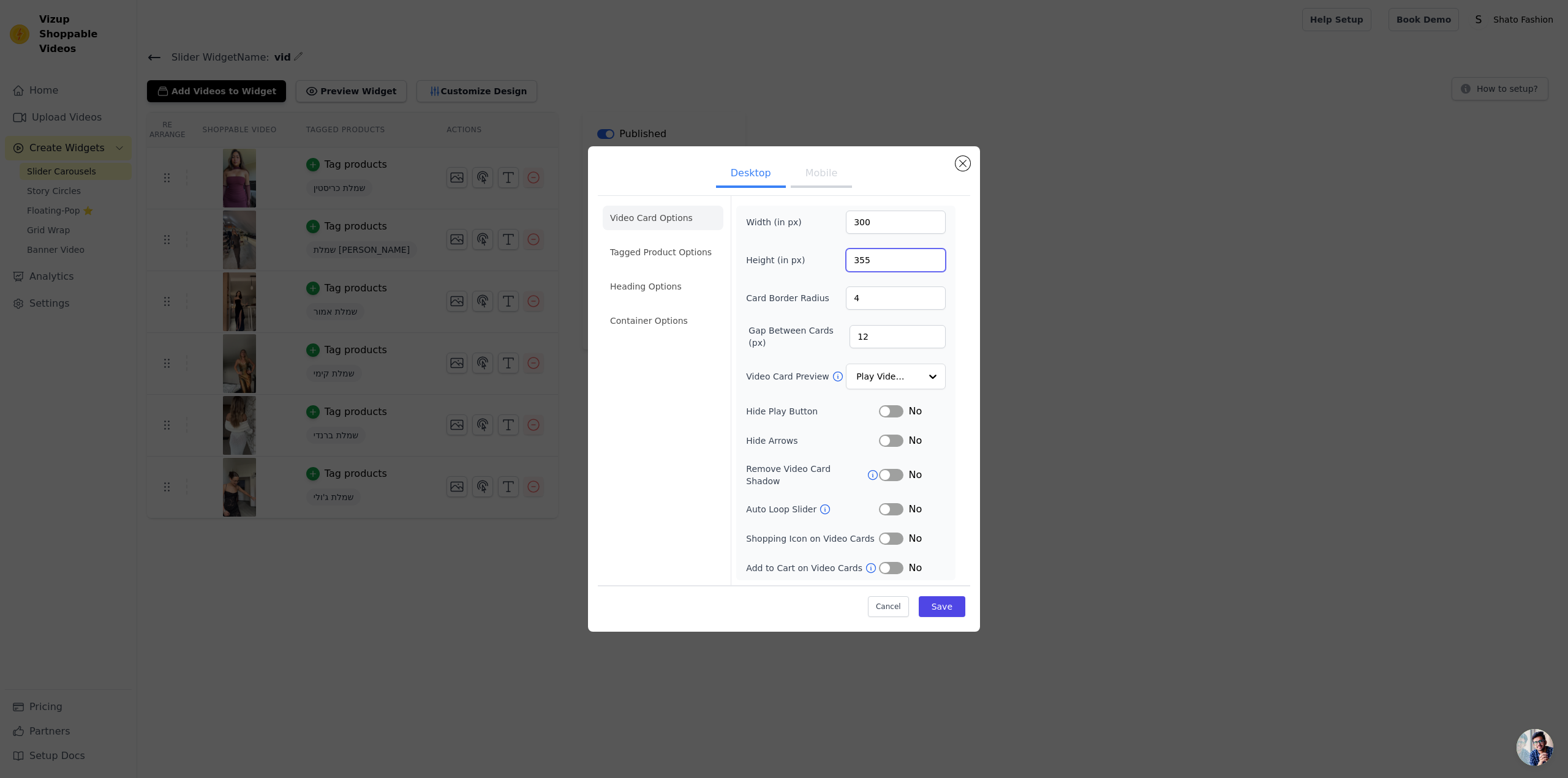
drag, startPoint x: 881, startPoint y: 266, endPoint x: 847, endPoint y: 265, distance: 34.0
click at [849, 266] on input "355" at bounding box center [895, 260] width 100 height 23
drag, startPoint x: 894, startPoint y: 227, endPoint x: 796, endPoint y: 220, distance: 98.2
click at [796, 220] on div "Width (in px) 300" at bounding box center [846, 222] width 200 height 23
type input "200"
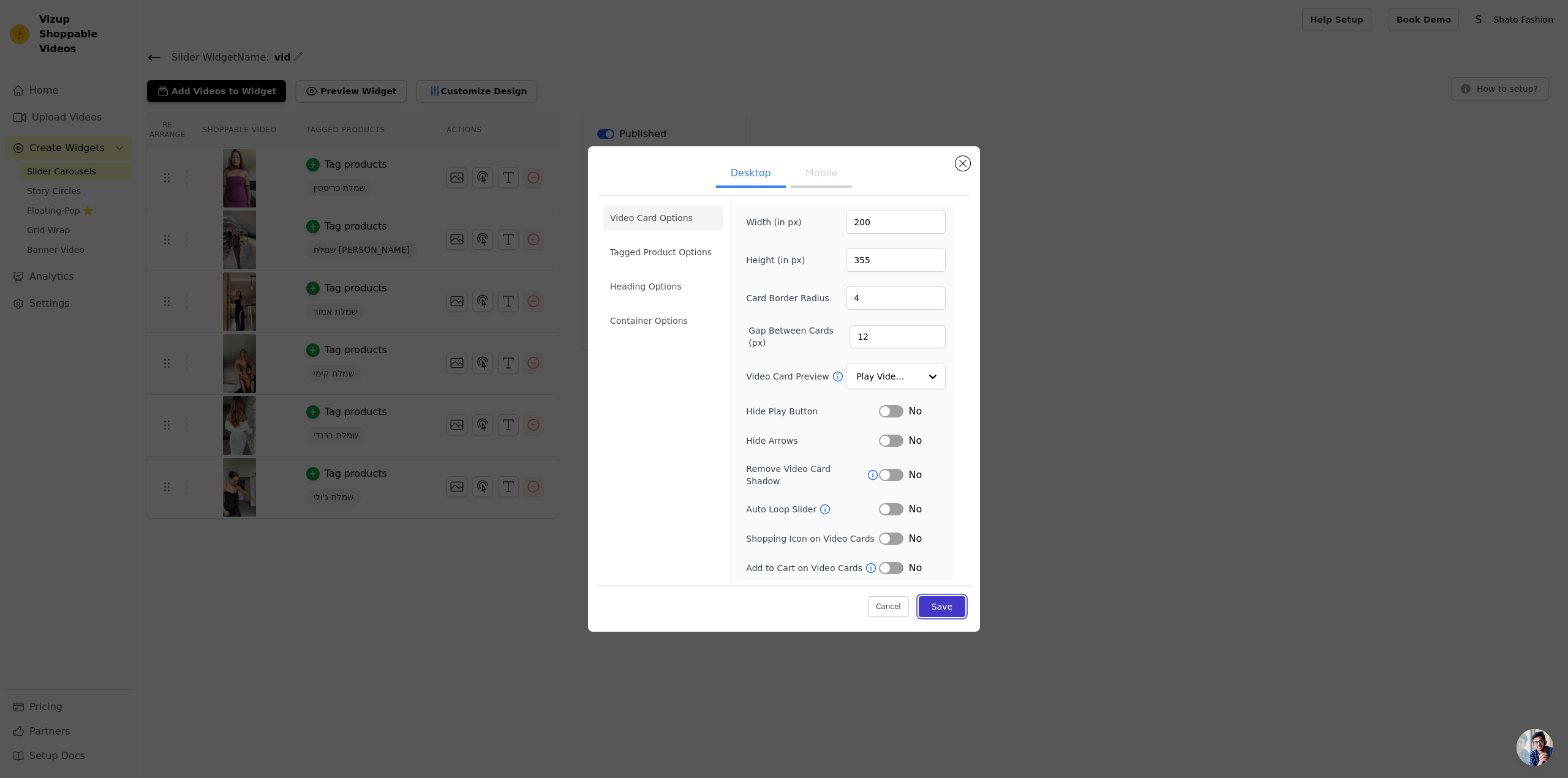
click at [943, 598] on button "Save" at bounding box center [942, 606] width 47 height 21
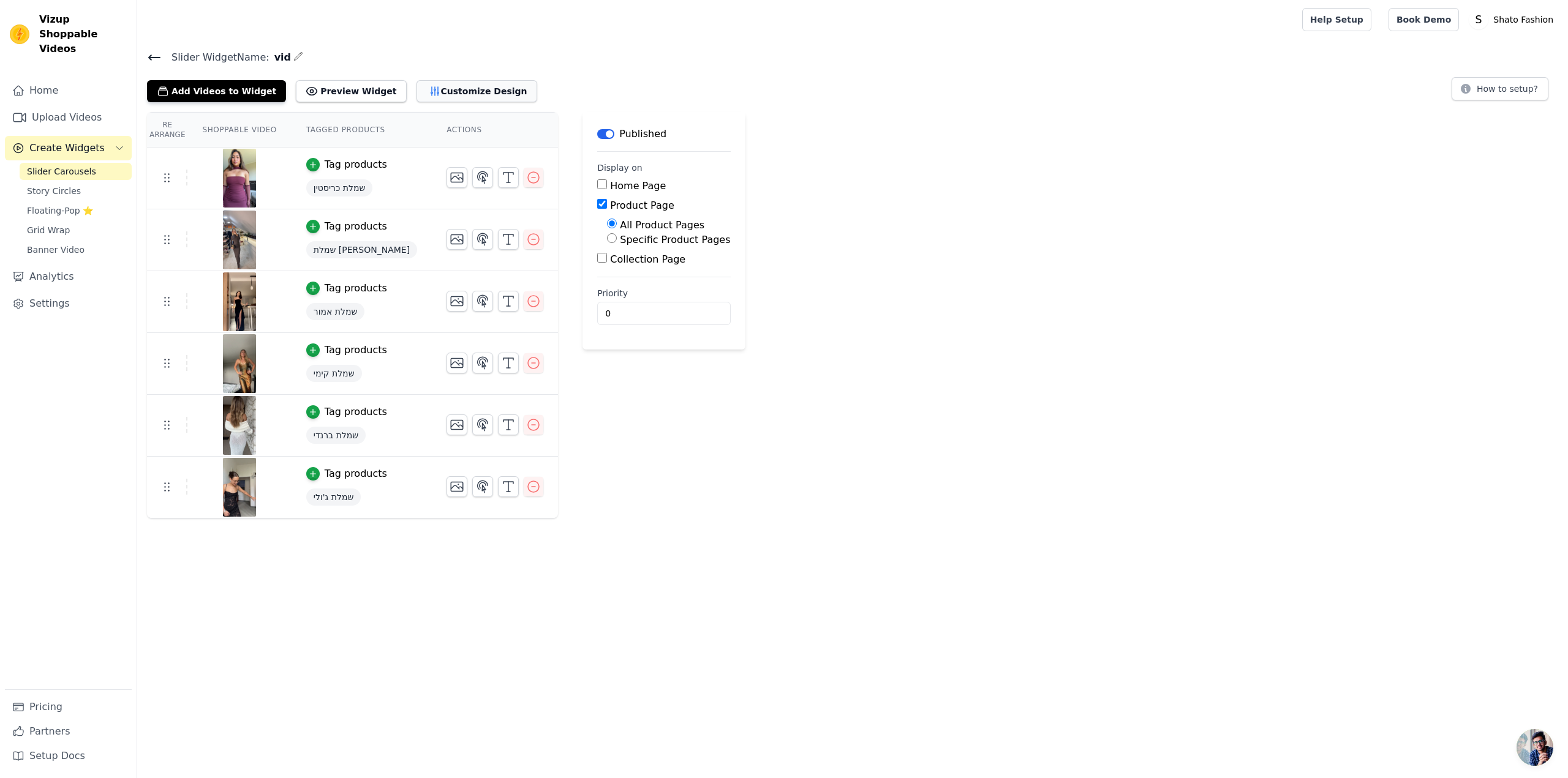
click at [440, 90] on button "Customize Design" at bounding box center [477, 91] width 121 height 22
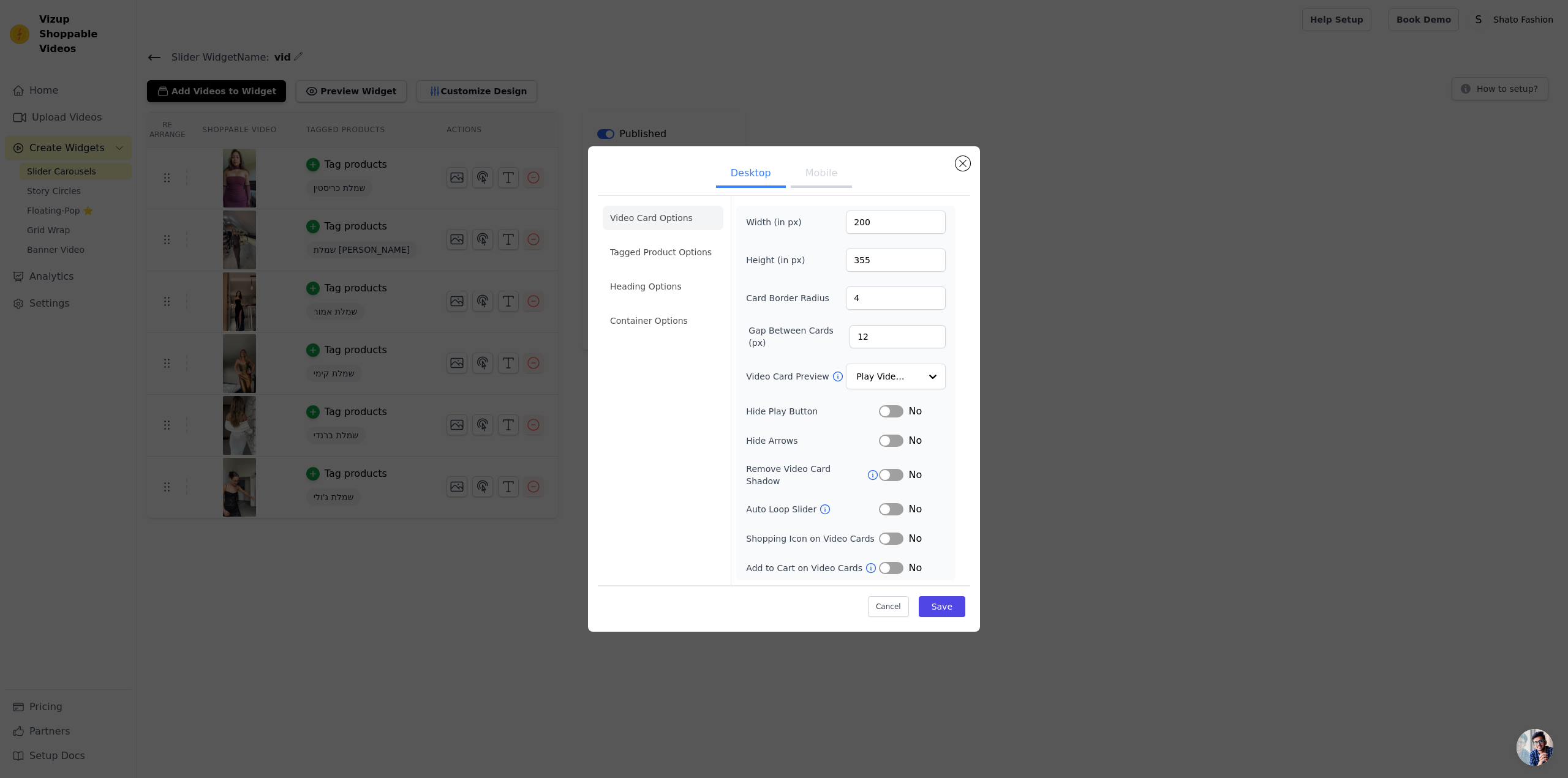
click at [833, 172] on button "Mobile" at bounding box center [821, 174] width 61 height 27
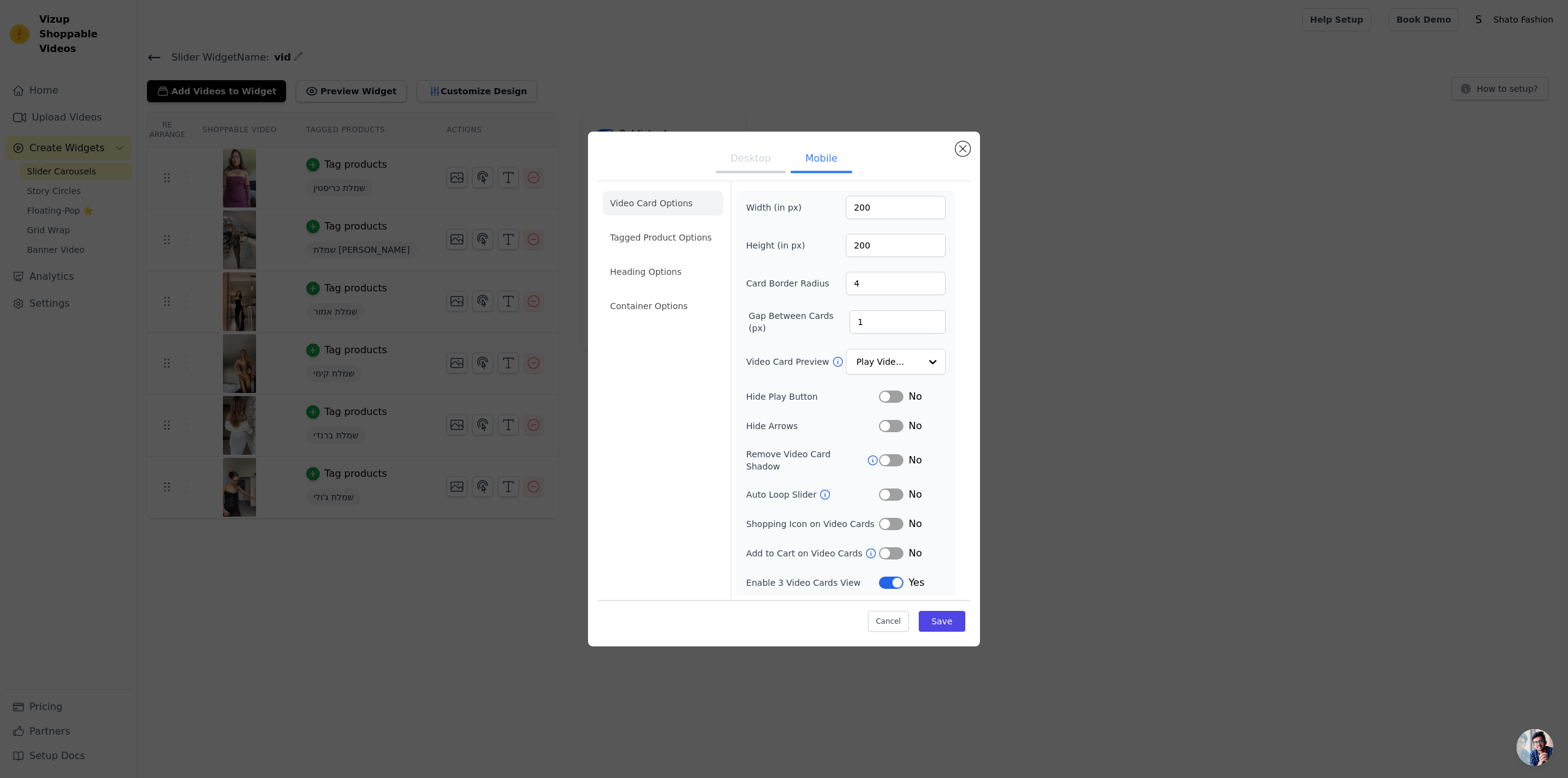
click at [699, 294] on li "Tagged Product Options" at bounding box center [663, 306] width 121 height 24
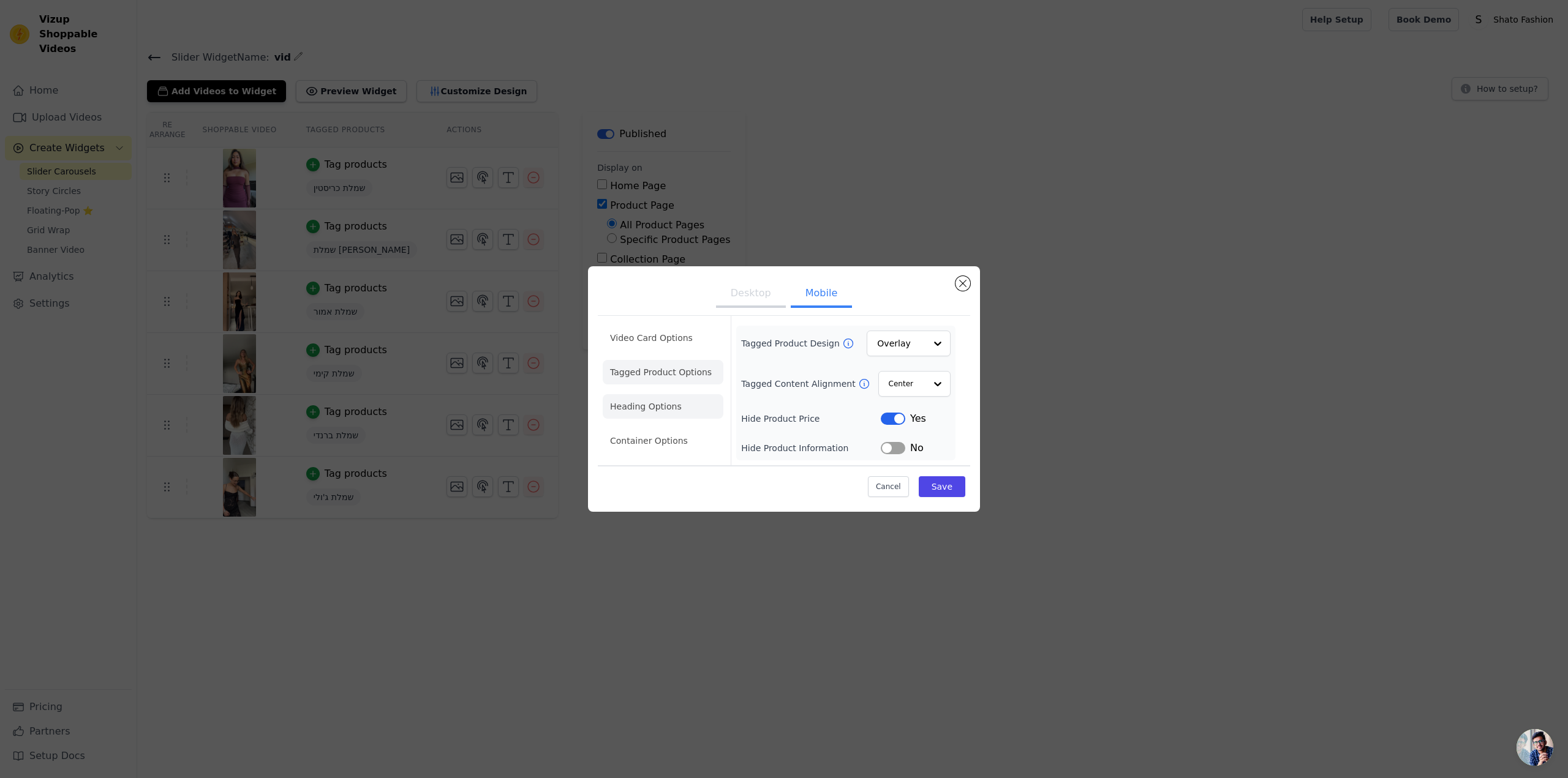
click at [653, 403] on li "Heading Options" at bounding box center [663, 406] width 121 height 24
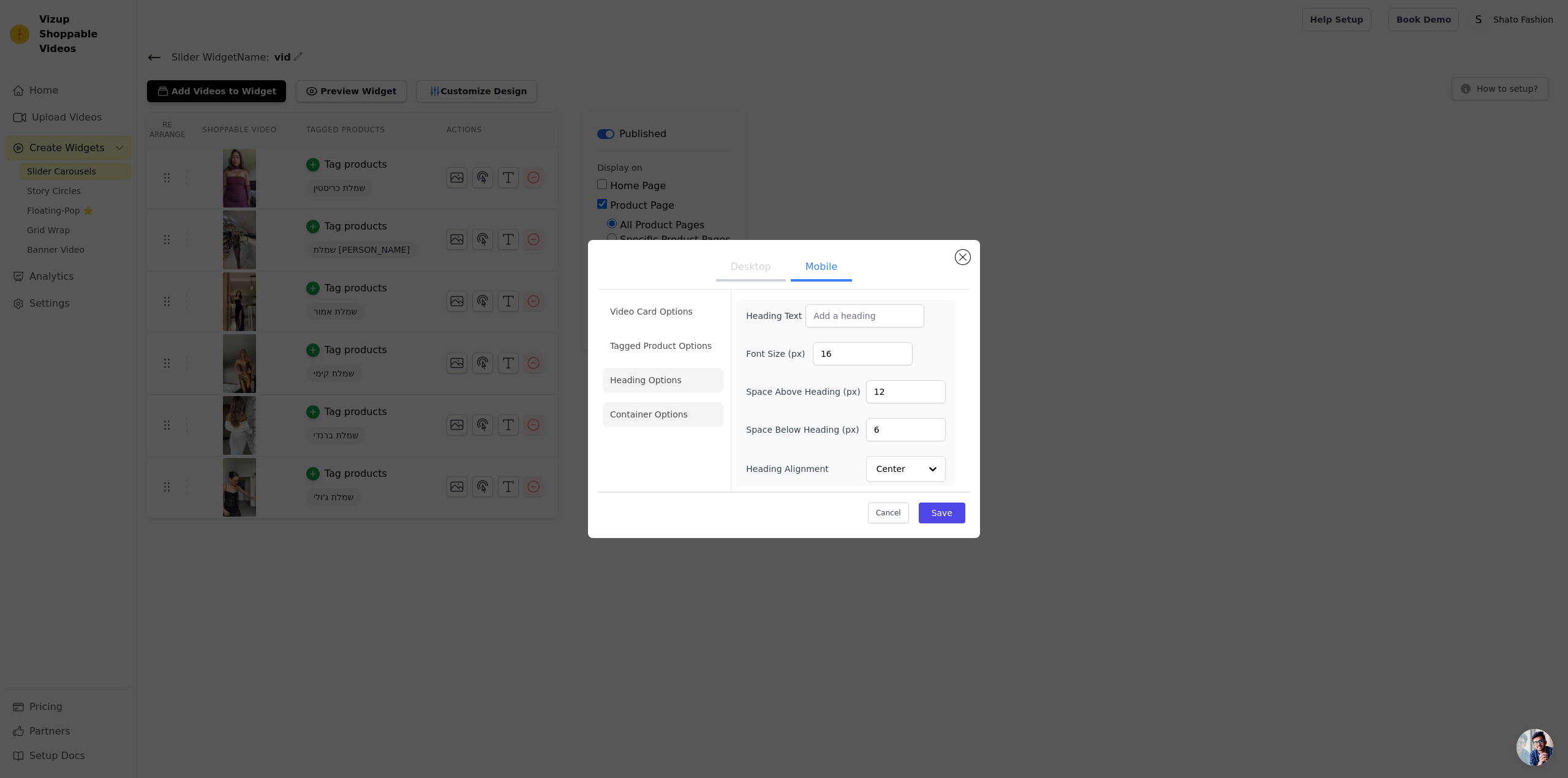
click at [651, 424] on li "Container Options" at bounding box center [663, 414] width 121 height 24
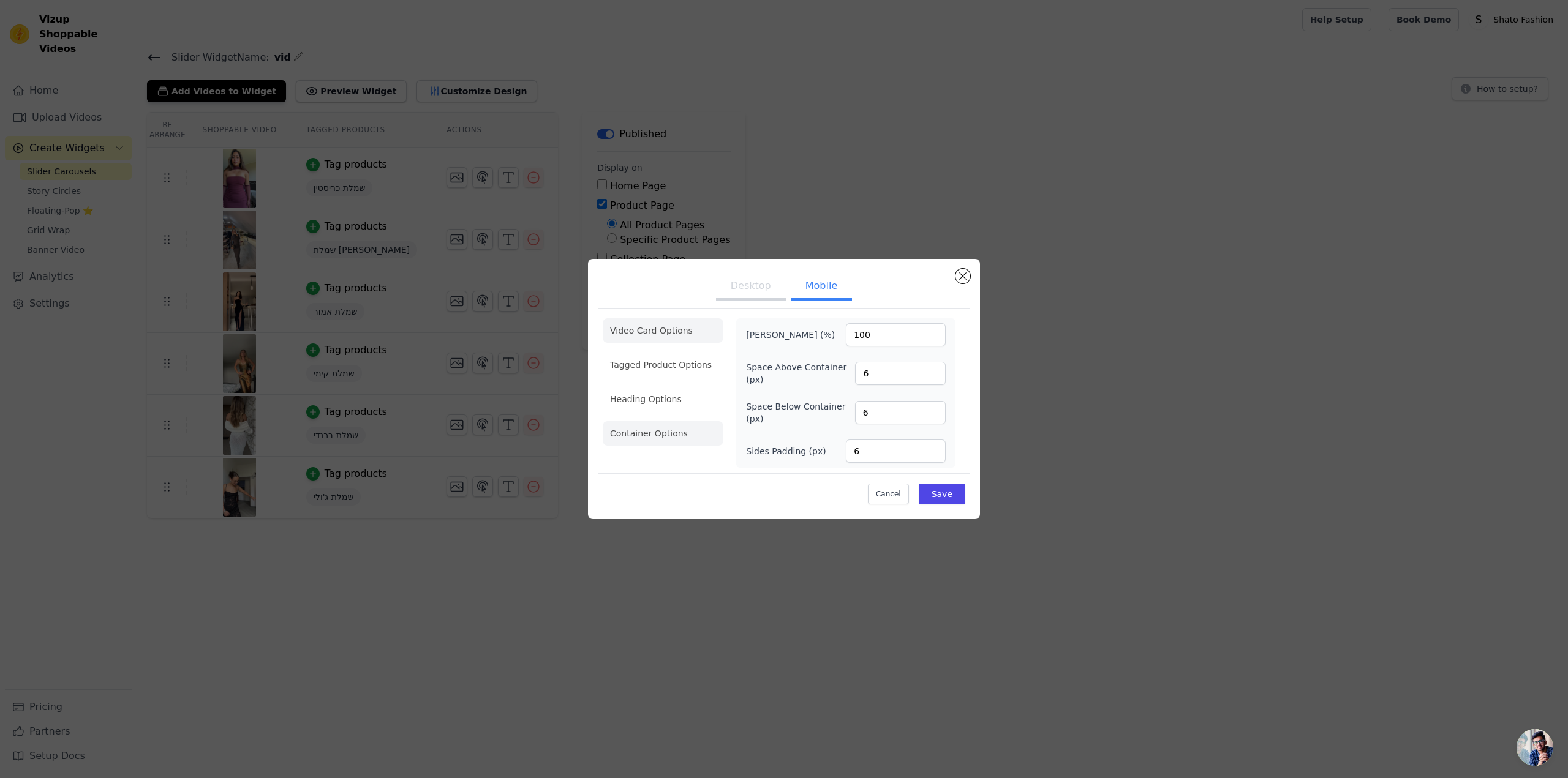
click at [682, 352] on li "Video Card Options" at bounding box center [663, 364] width 121 height 24
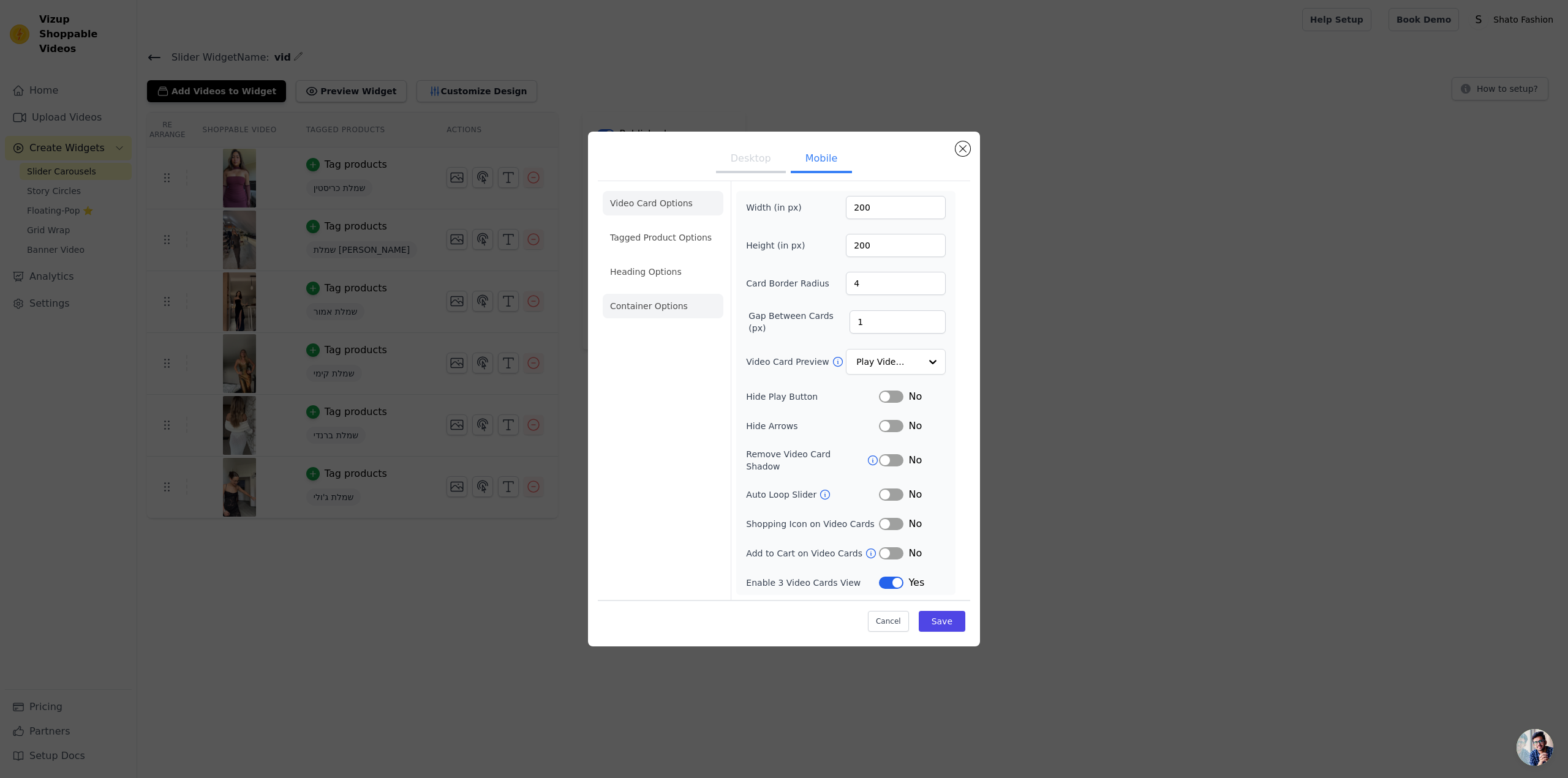
click at [693, 317] on li "Container Options" at bounding box center [663, 306] width 121 height 24
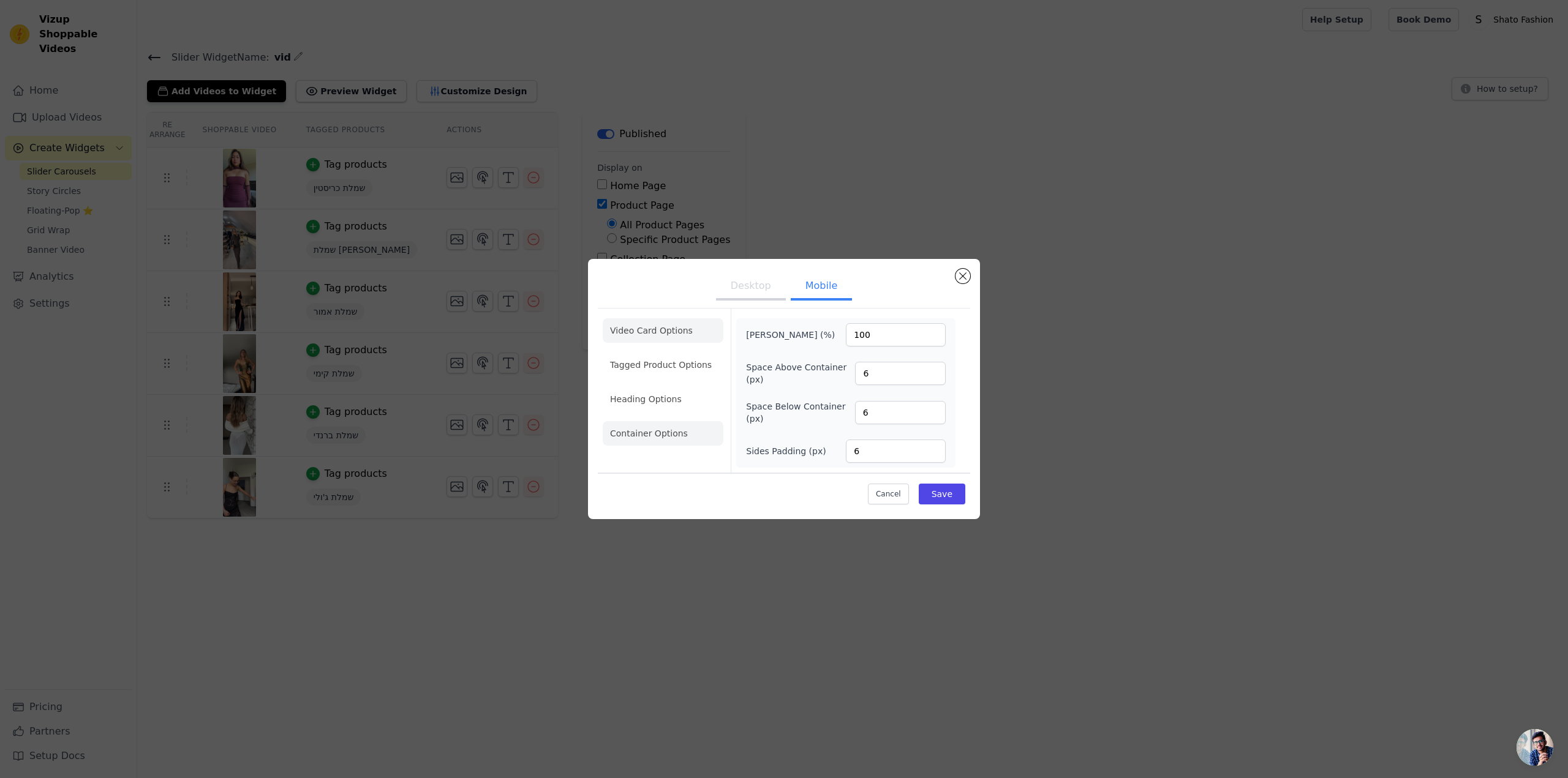
click at [689, 352] on li "Video Card Options" at bounding box center [663, 364] width 121 height 24
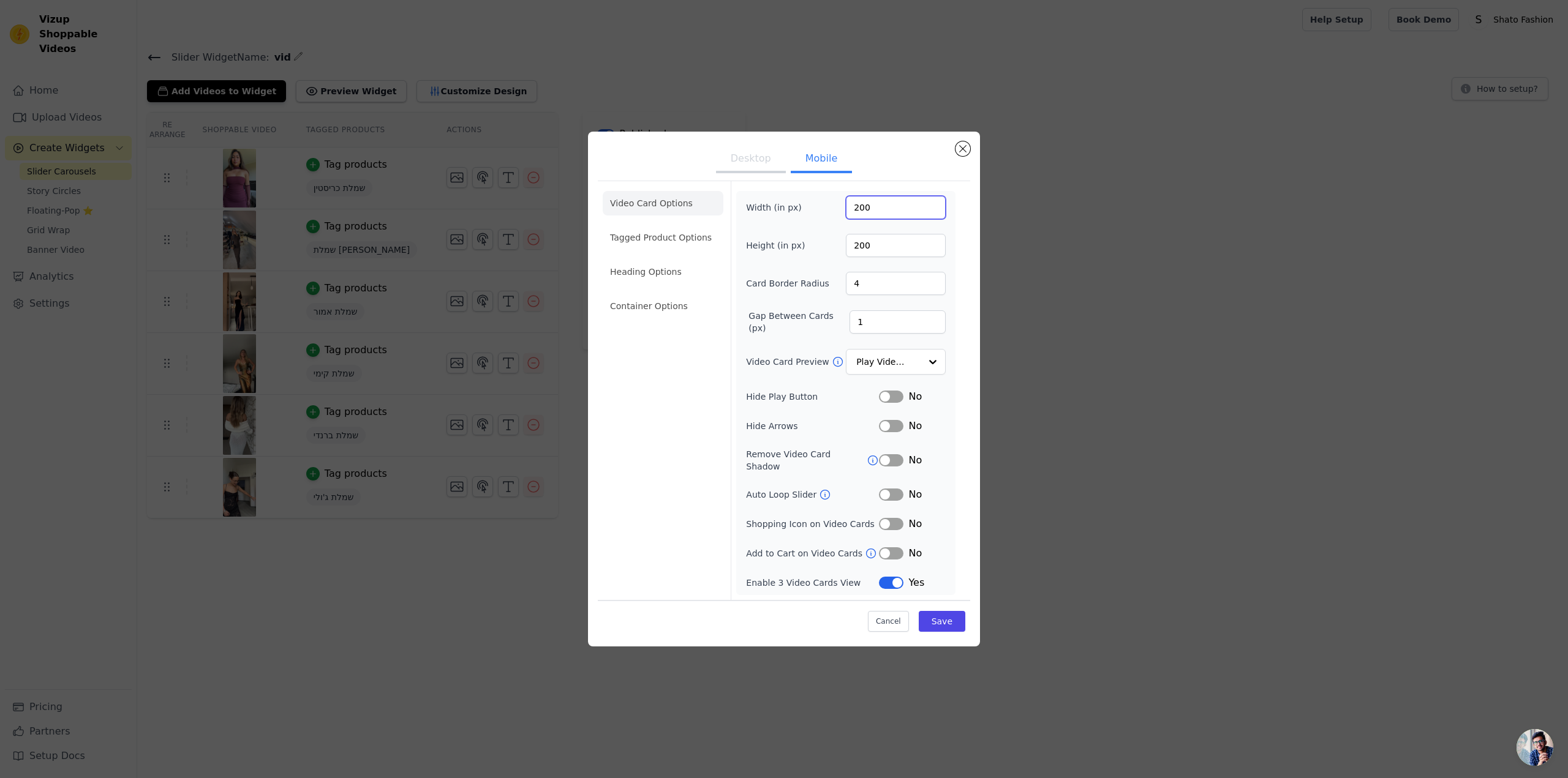
drag, startPoint x: 883, startPoint y: 213, endPoint x: 834, endPoint y: 213, distance: 49.0
click at [834, 213] on div "Width (in px) 200" at bounding box center [846, 207] width 200 height 23
type input "400"
click at [938, 613] on button "Save" at bounding box center [942, 621] width 47 height 21
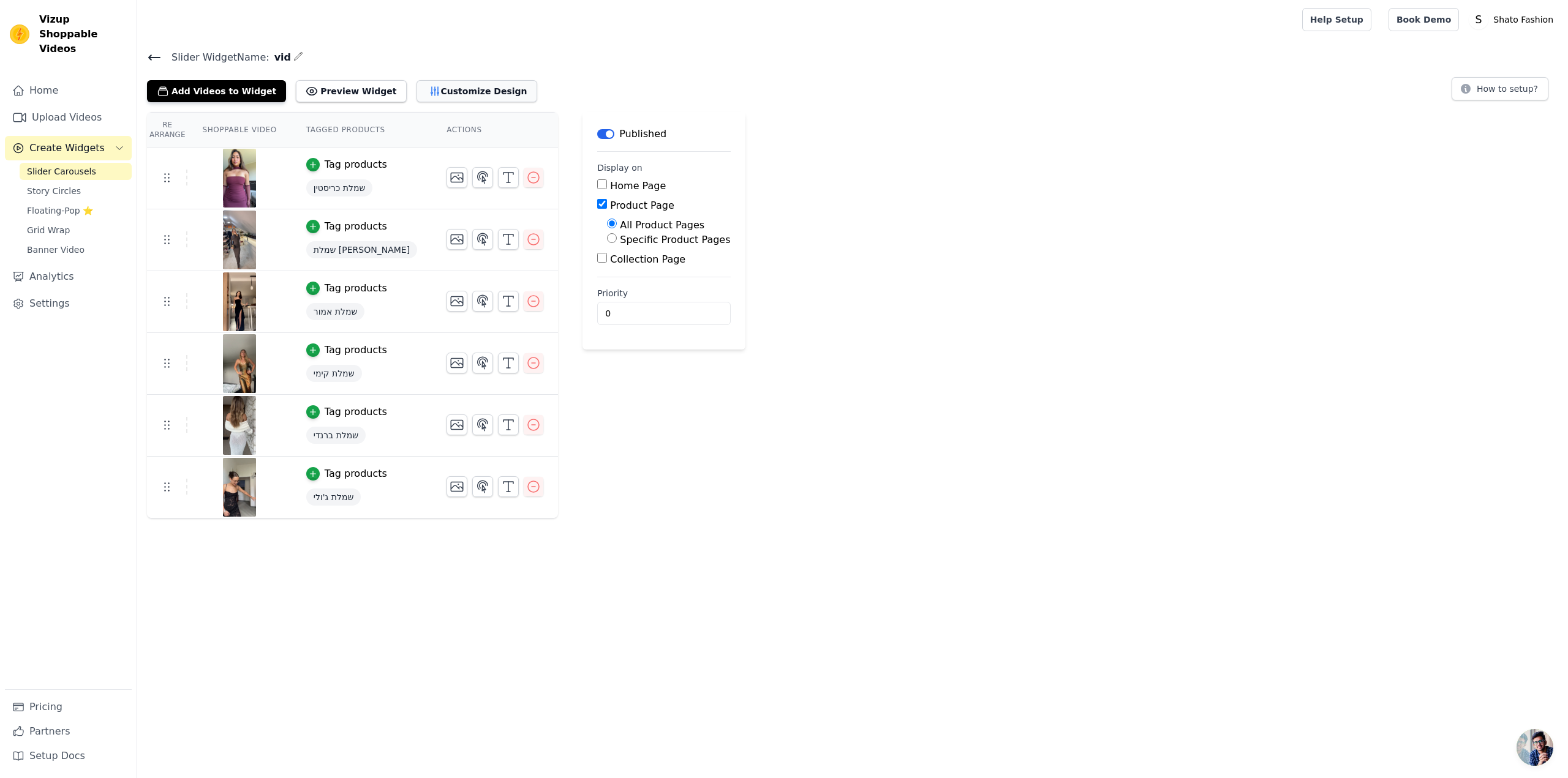
click at [425, 98] on button "Customize Design" at bounding box center [477, 91] width 121 height 22
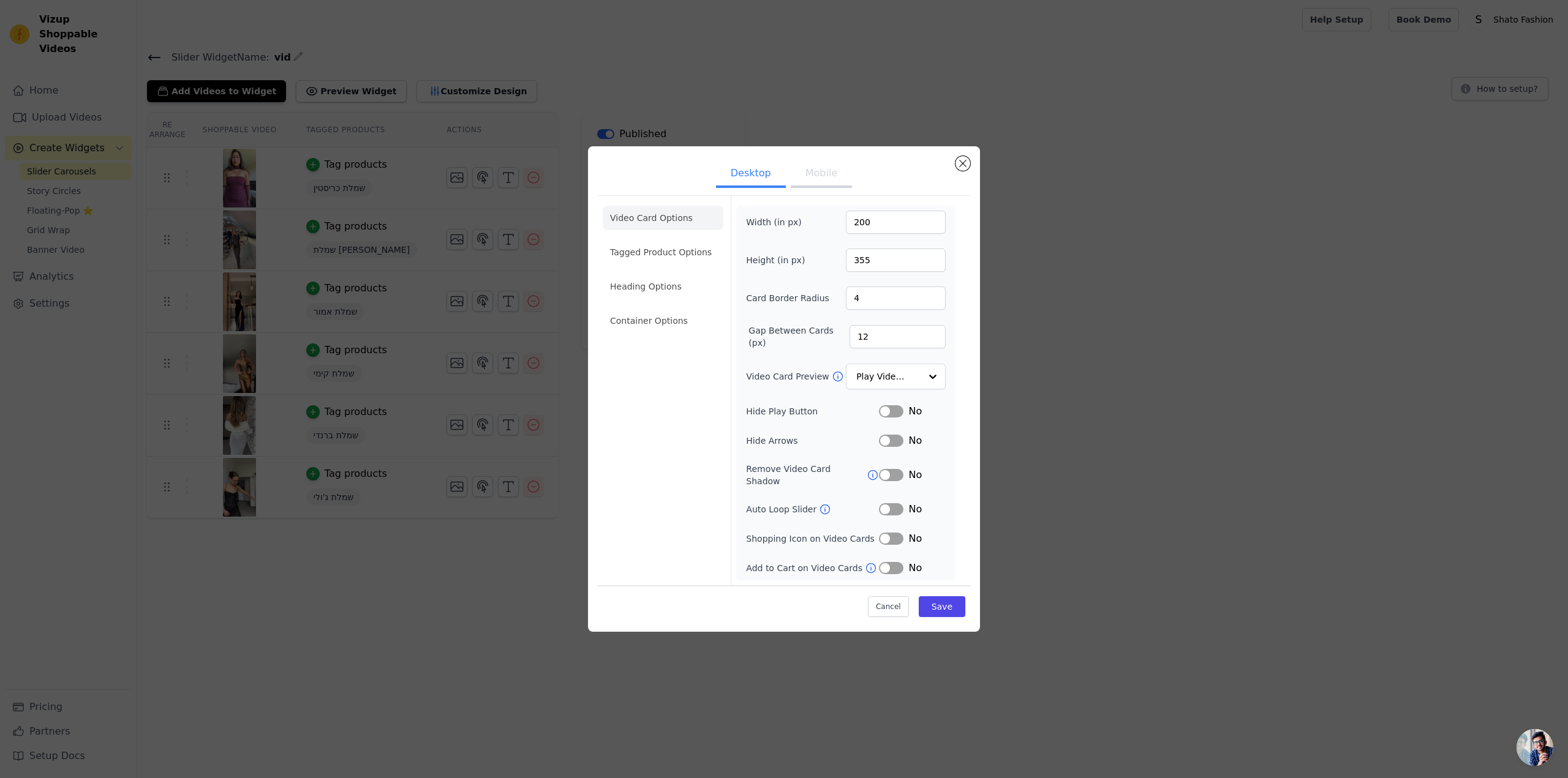
click at [812, 184] on button "Mobile" at bounding box center [821, 174] width 61 height 27
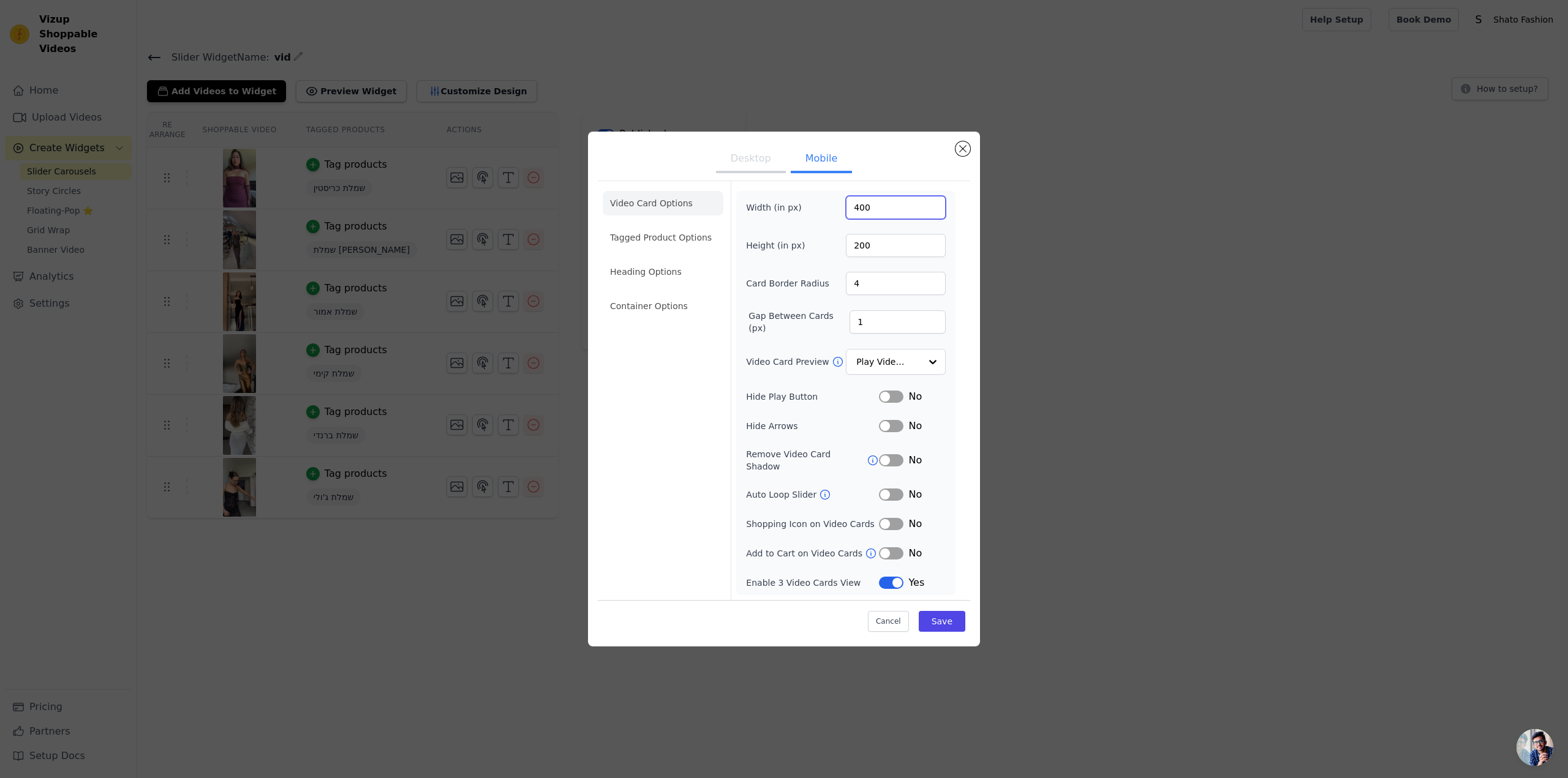
drag, startPoint x: 905, startPoint y: 216, endPoint x: 818, endPoint y: 216, distance: 87.0
click at [822, 215] on div "Width (in px) 400" at bounding box center [846, 207] width 200 height 23
type input "200"
click at [948, 621] on button "Save" at bounding box center [942, 621] width 47 height 21
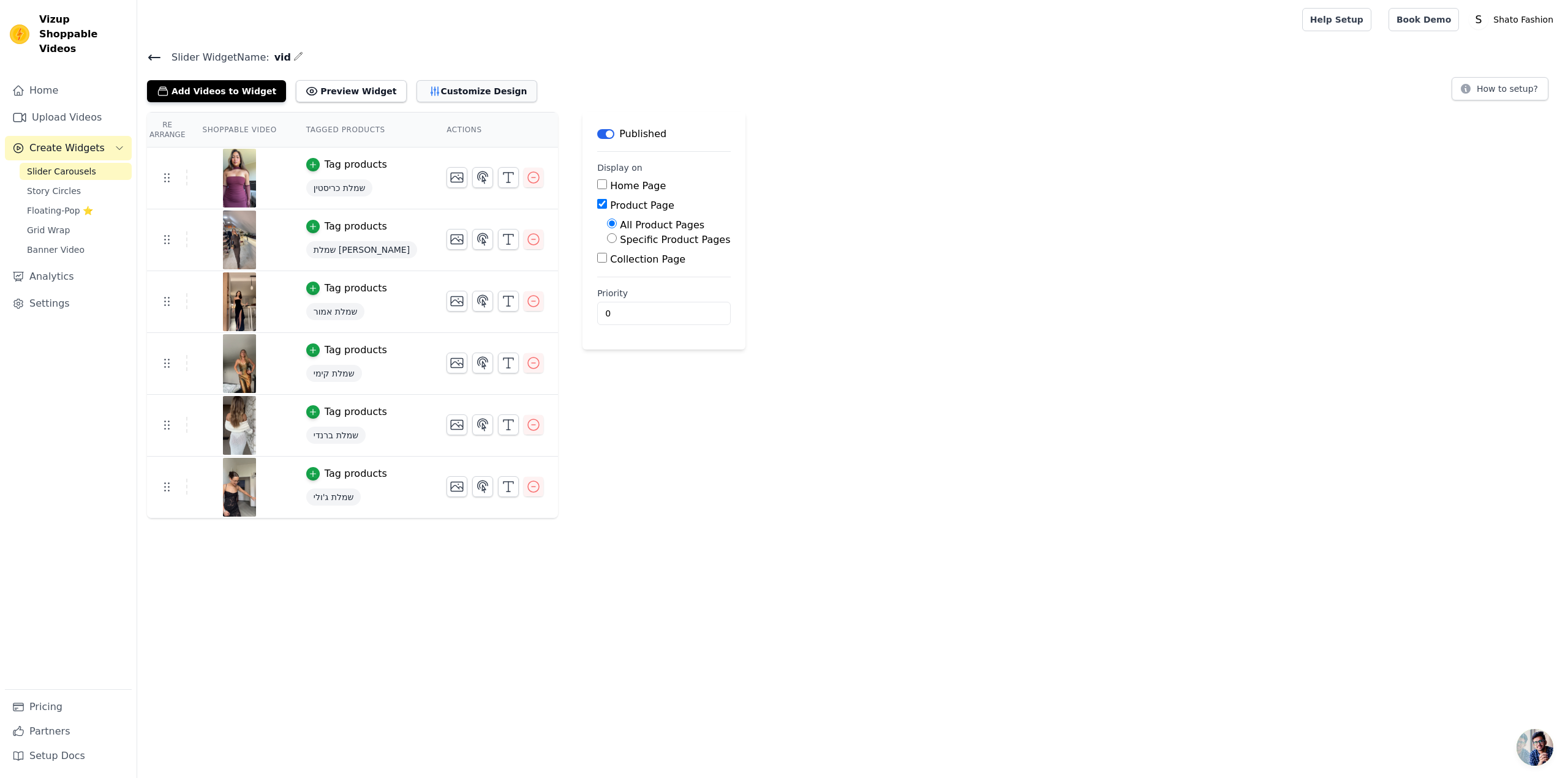
click at [438, 93] on button "Customize Design" at bounding box center [477, 91] width 121 height 22
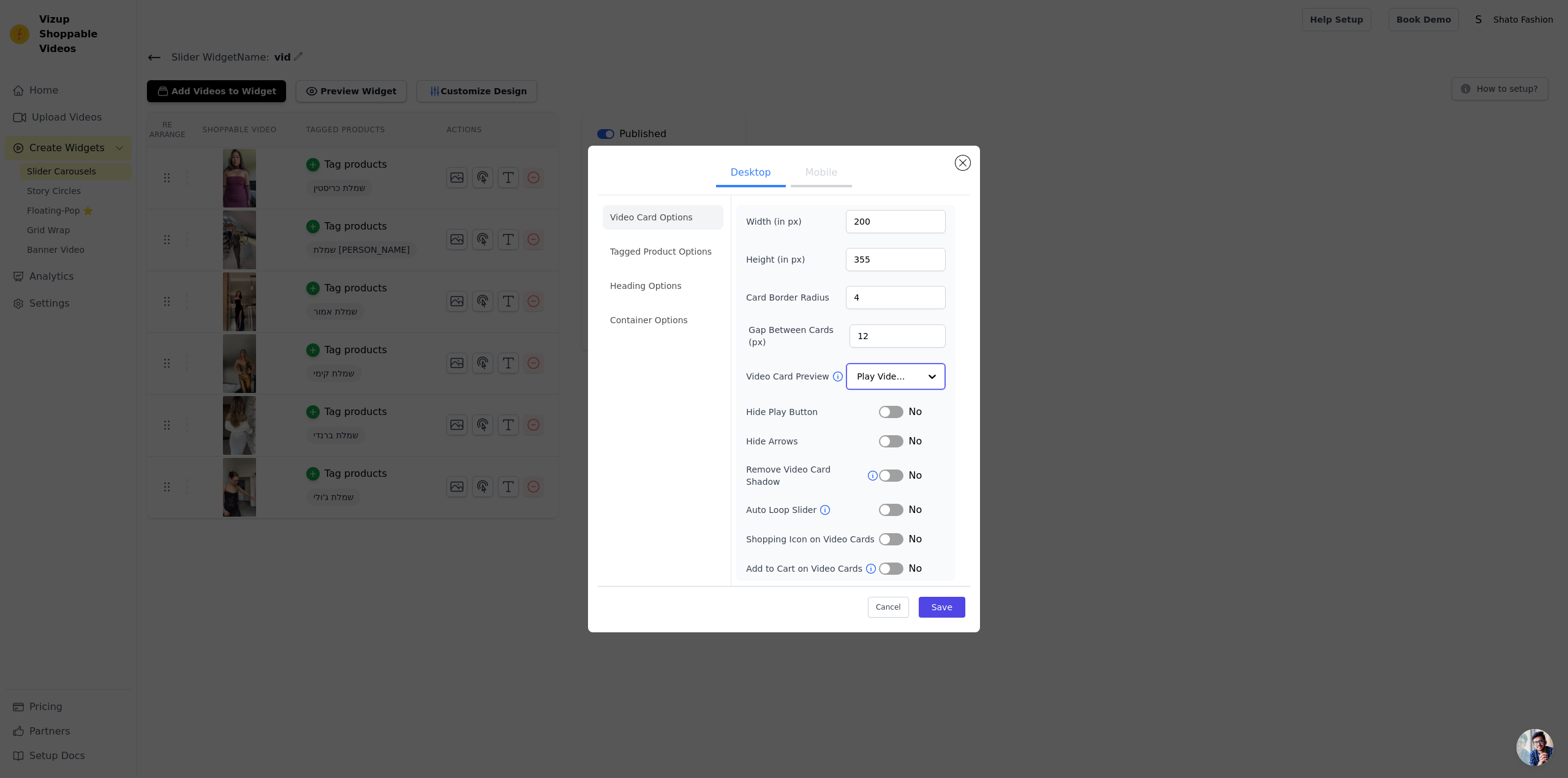
click at [928, 387] on div at bounding box center [932, 376] width 24 height 24
click at [928, 387] on div at bounding box center [932, 376] width 24 height 24
click at [802, 166] on ul "Desktop Mobile" at bounding box center [784, 174] width 372 height 37
click at [811, 183] on button "Mobile" at bounding box center [821, 174] width 61 height 27
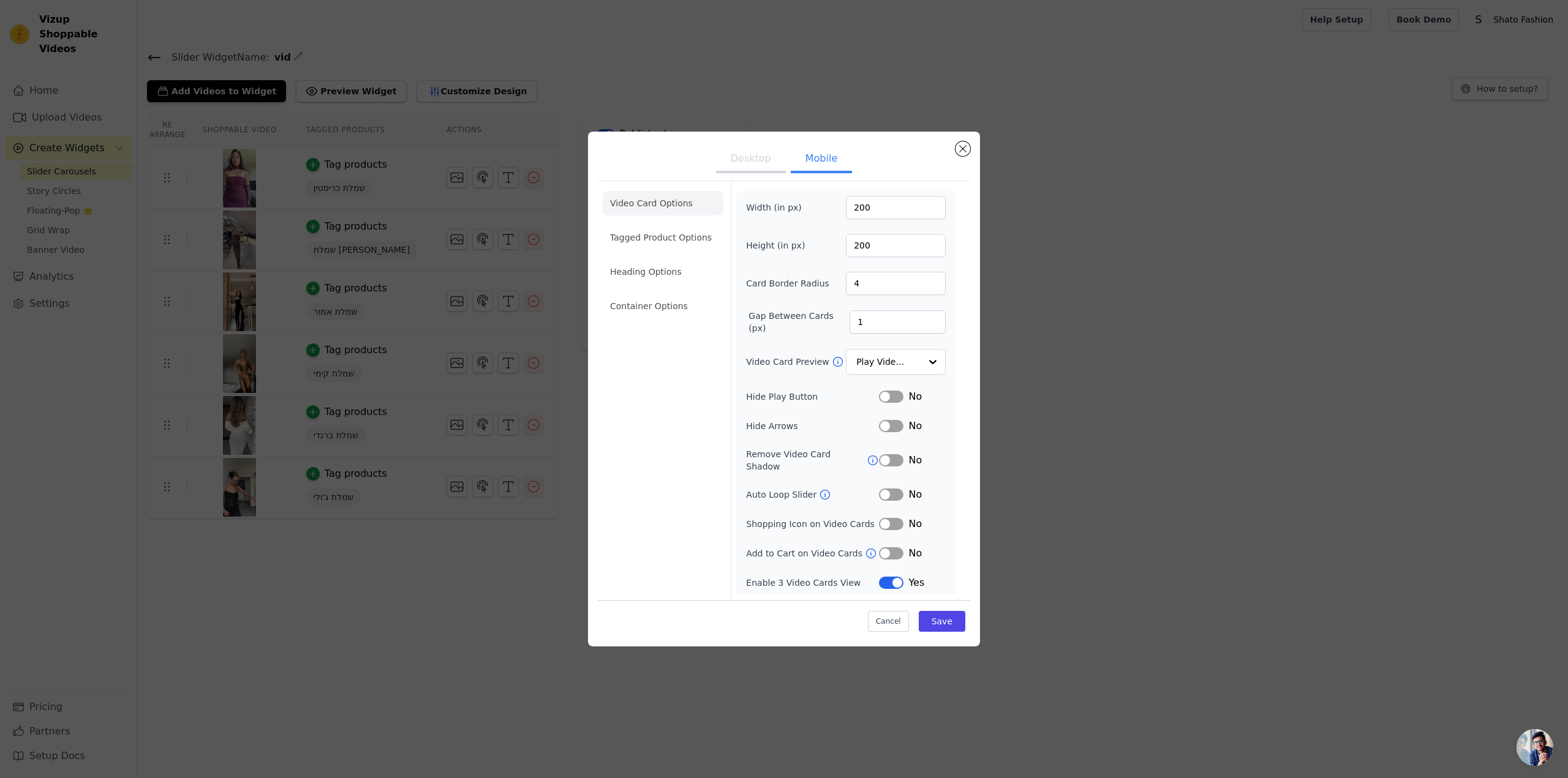
click at [821, 492] on icon at bounding box center [825, 495] width 12 height 12
click at [890, 493] on button "Label" at bounding box center [890, 495] width 24 height 12
click at [950, 616] on button "Save" at bounding box center [942, 621] width 47 height 21
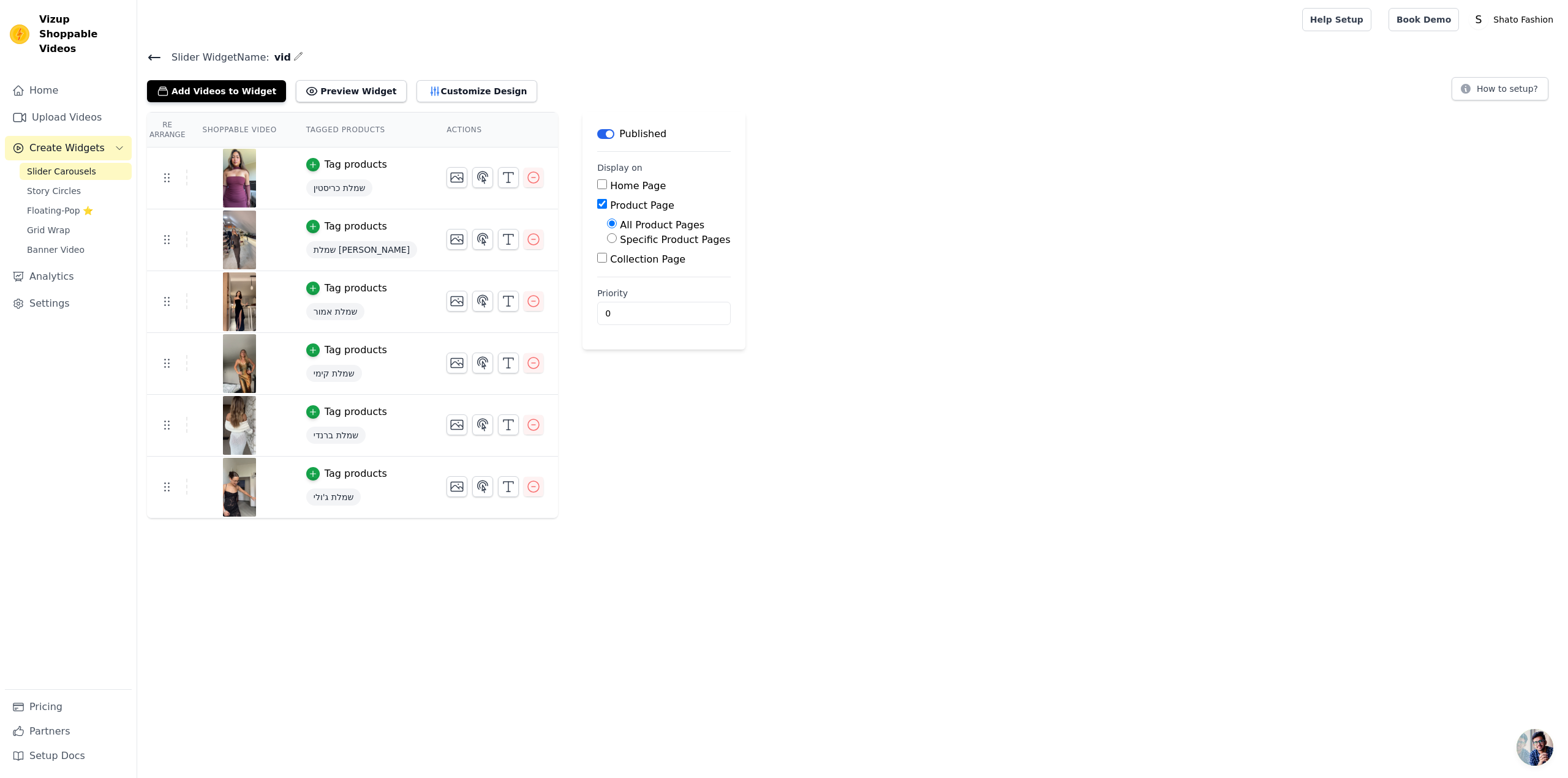
click at [441, 103] on div "Slider Widget Name: vid Add Videos to Widget Preview Widget Customize Design Ho…" at bounding box center [852, 284] width 1430 height 469
click at [440, 99] on button "Customize Design" at bounding box center [477, 91] width 121 height 22
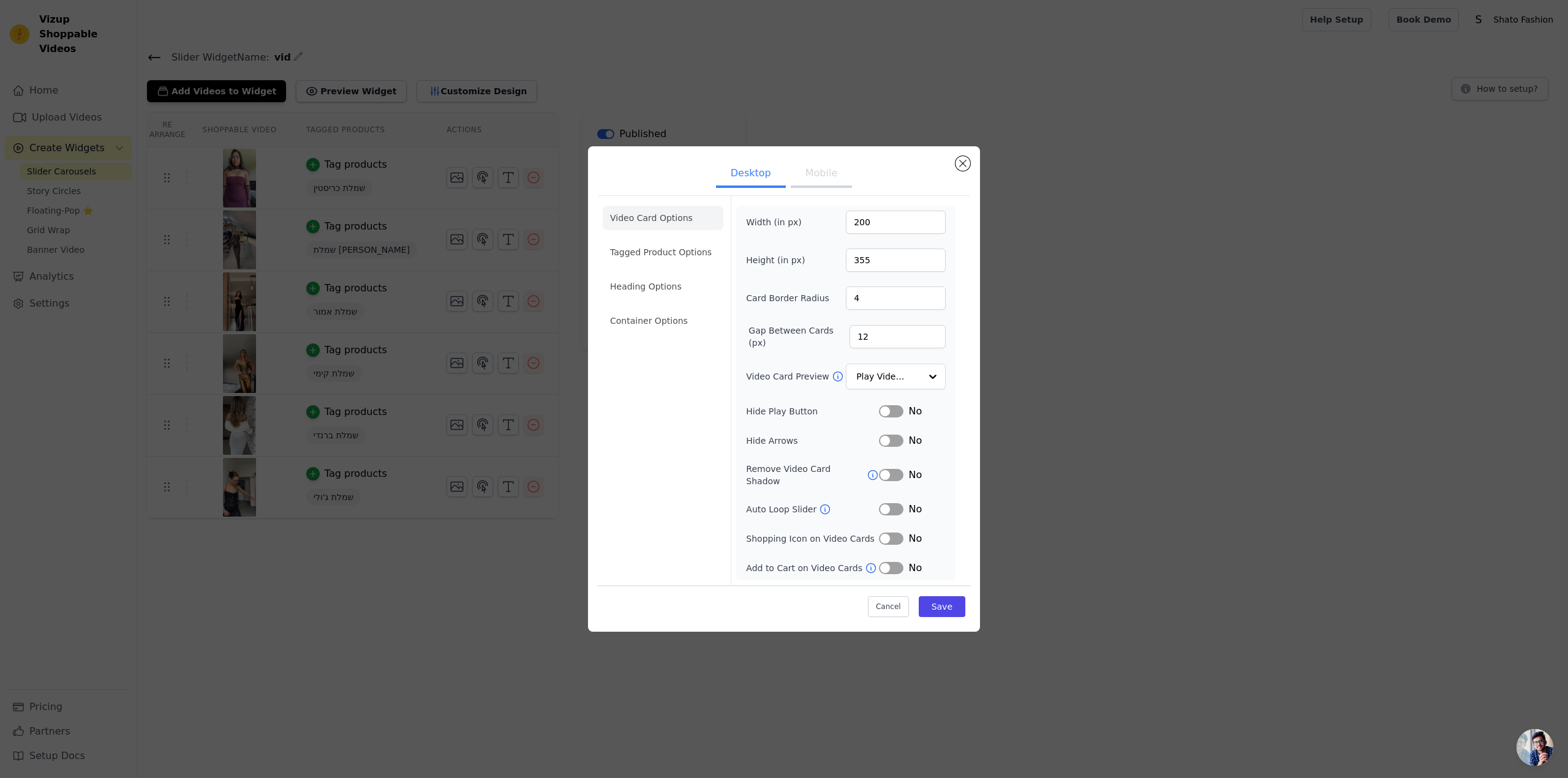
click at [813, 188] on button "Mobile" at bounding box center [821, 174] width 61 height 27
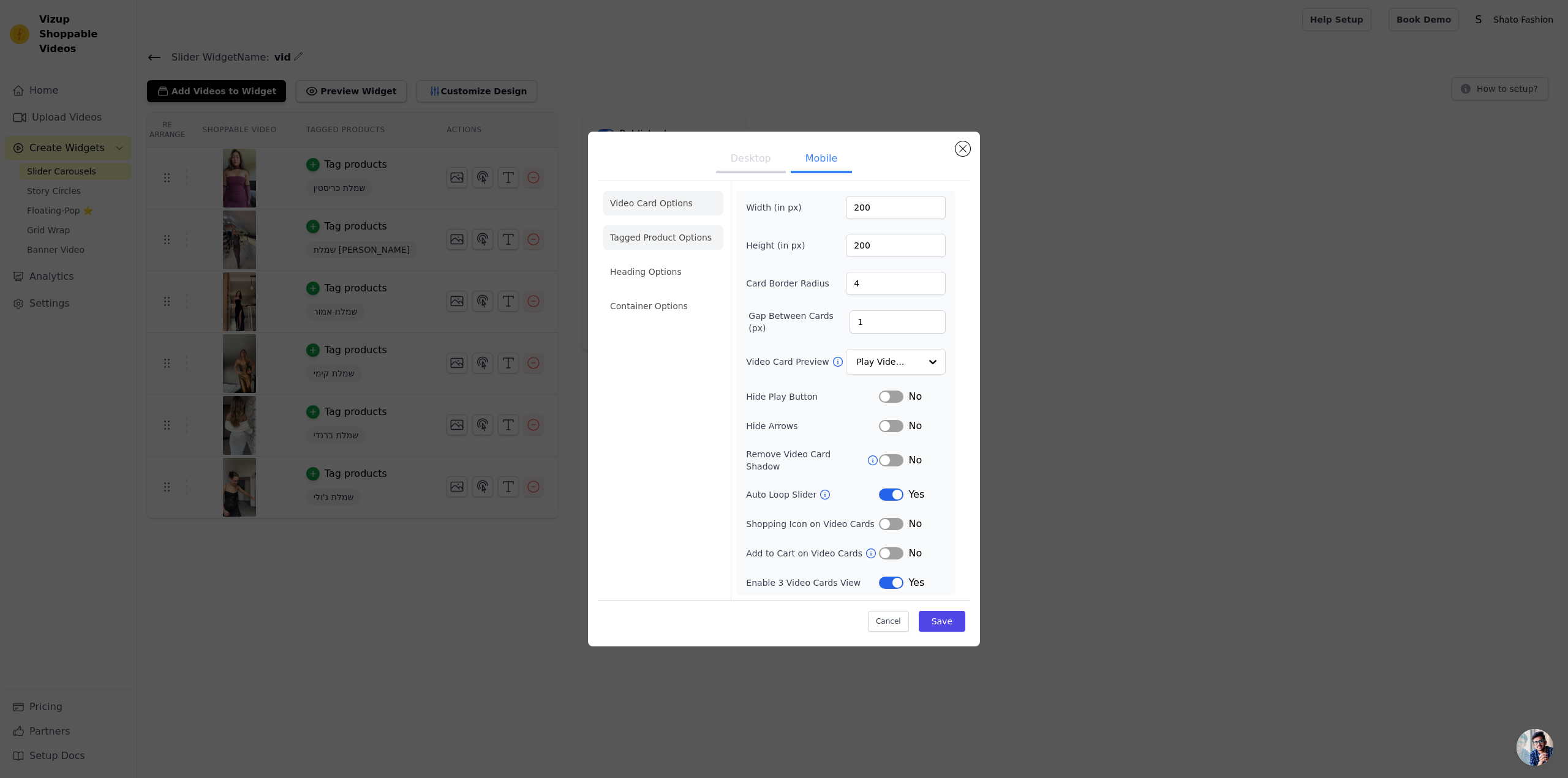
click at [674, 294] on li "Tagged Product Options" at bounding box center [663, 306] width 121 height 24
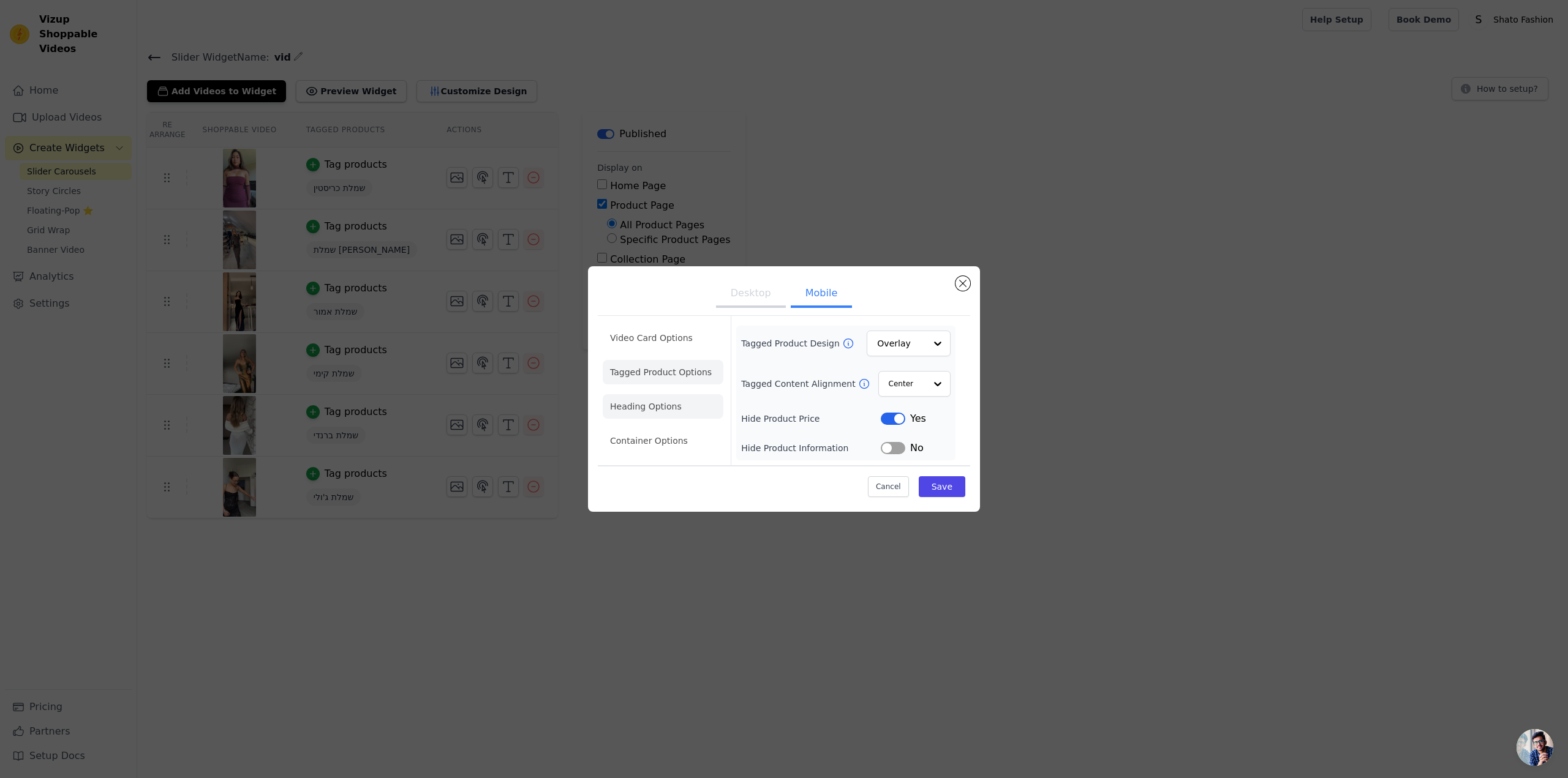
click at [684, 402] on li "Heading Options" at bounding box center [663, 406] width 121 height 24
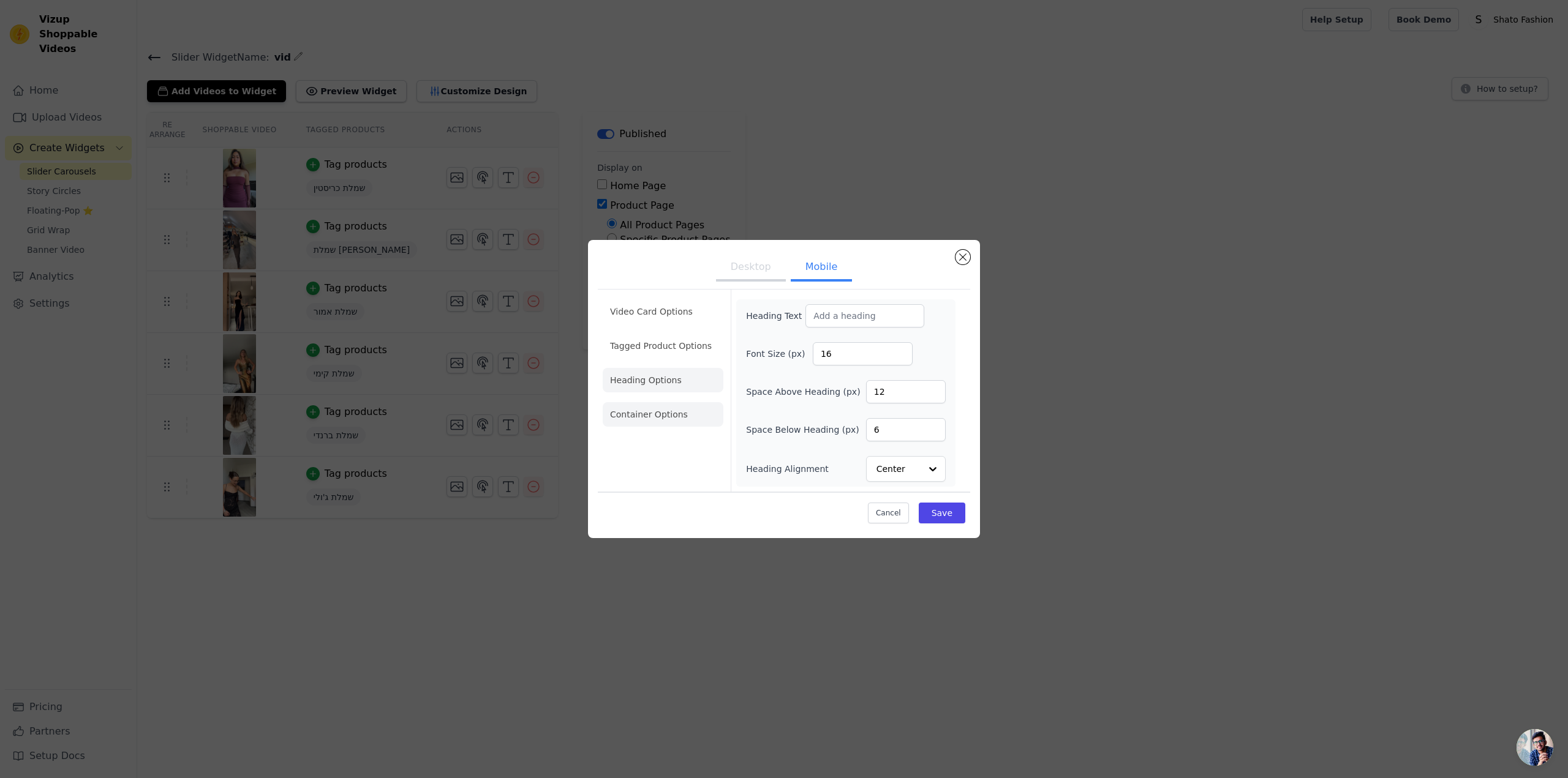
click at [688, 417] on li "Container Options" at bounding box center [663, 414] width 121 height 24
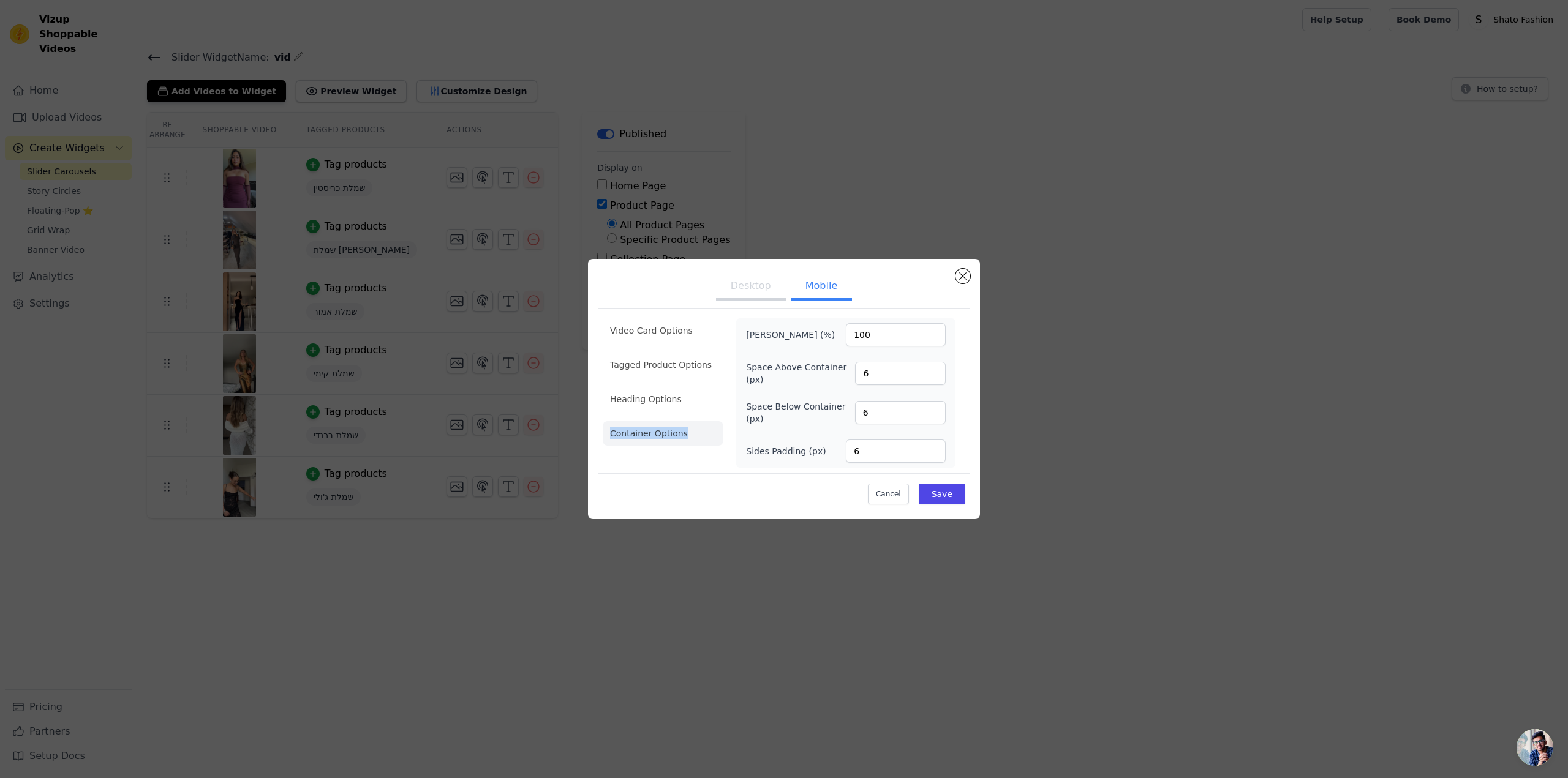
drag, startPoint x: 689, startPoint y: 432, endPoint x: 610, endPoint y: 437, distance: 79.2
click at [610, 437] on li "Container Options" at bounding box center [663, 433] width 121 height 24
click at [662, 352] on li "Video Card Options" at bounding box center [663, 364] width 121 height 24
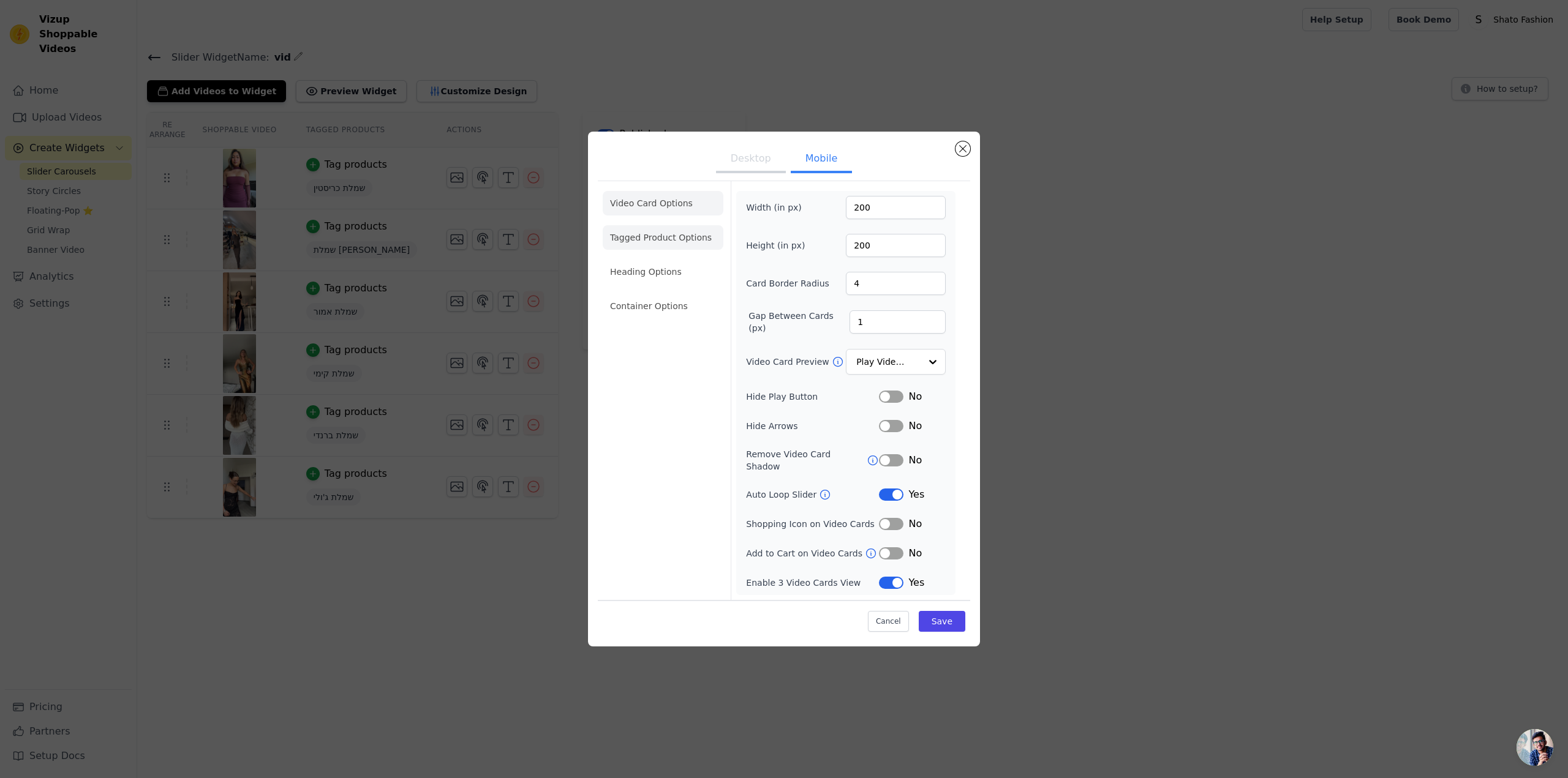
click at [641, 294] on li "Tagged Product Options" at bounding box center [663, 306] width 121 height 24
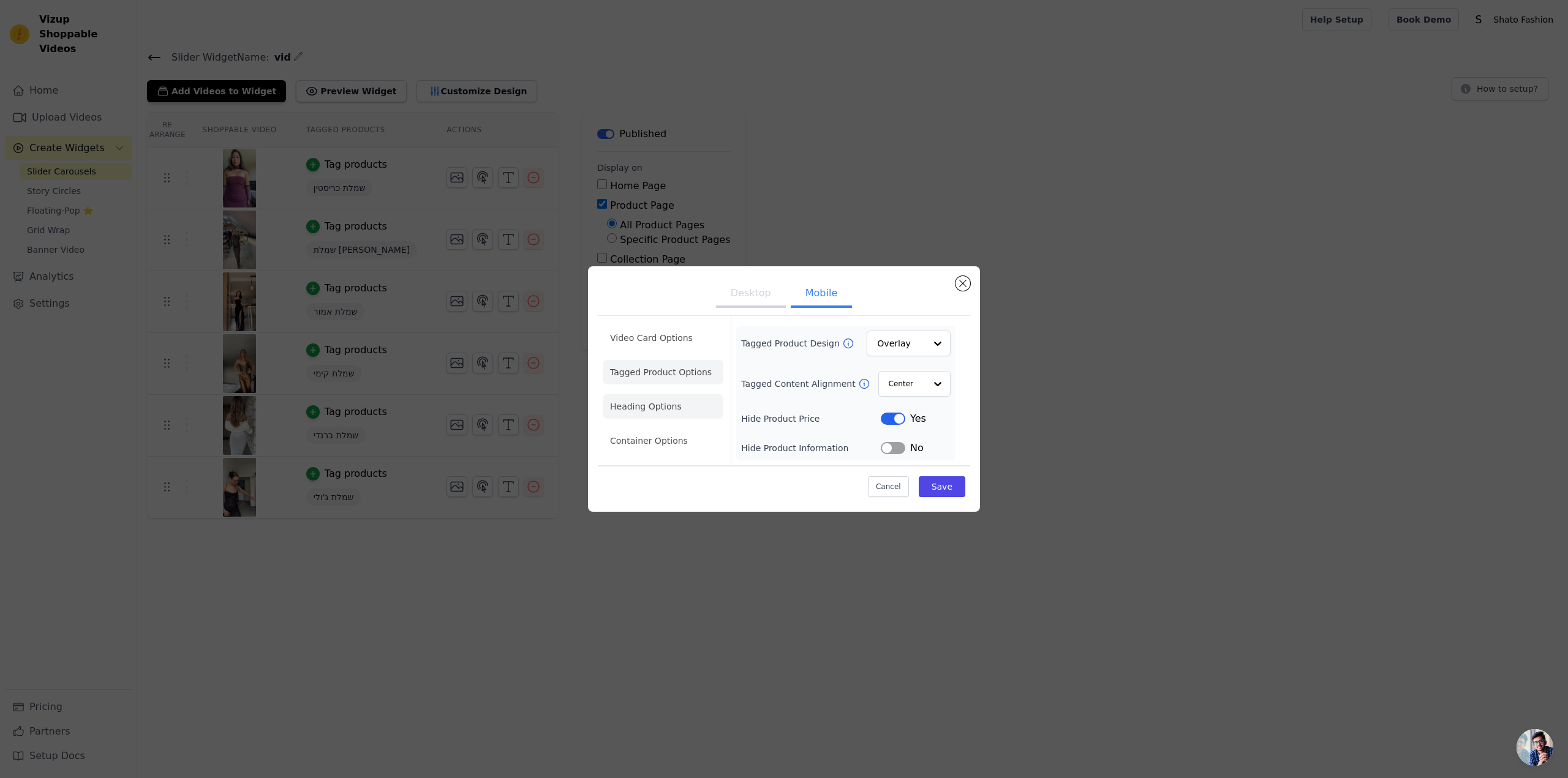
click at [694, 394] on li "Heading Options" at bounding box center [663, 406] width 121 height 24
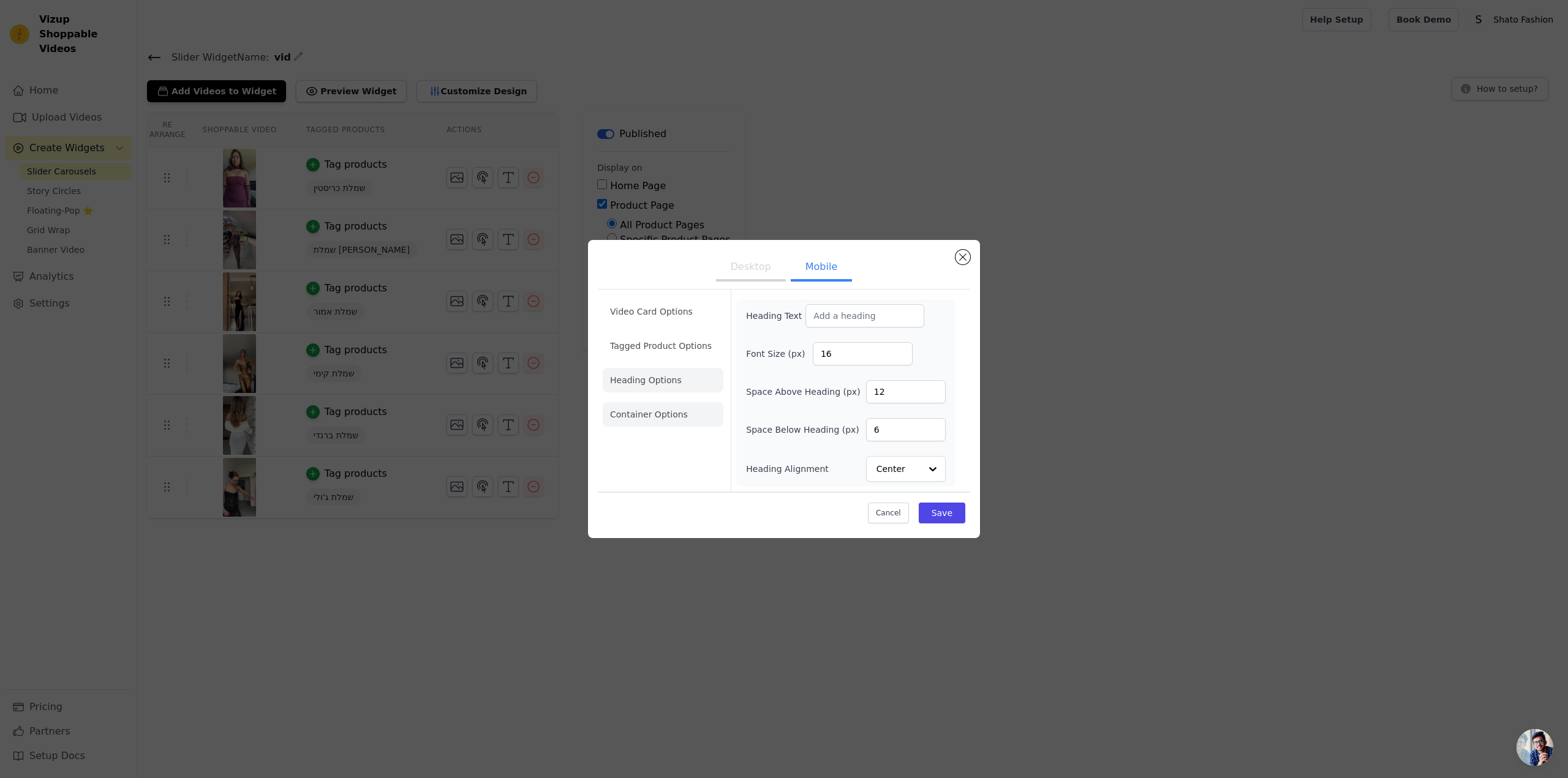
click at [668, 405] on li "Container Options" at bounding box center [663, 414] width 121 height 24
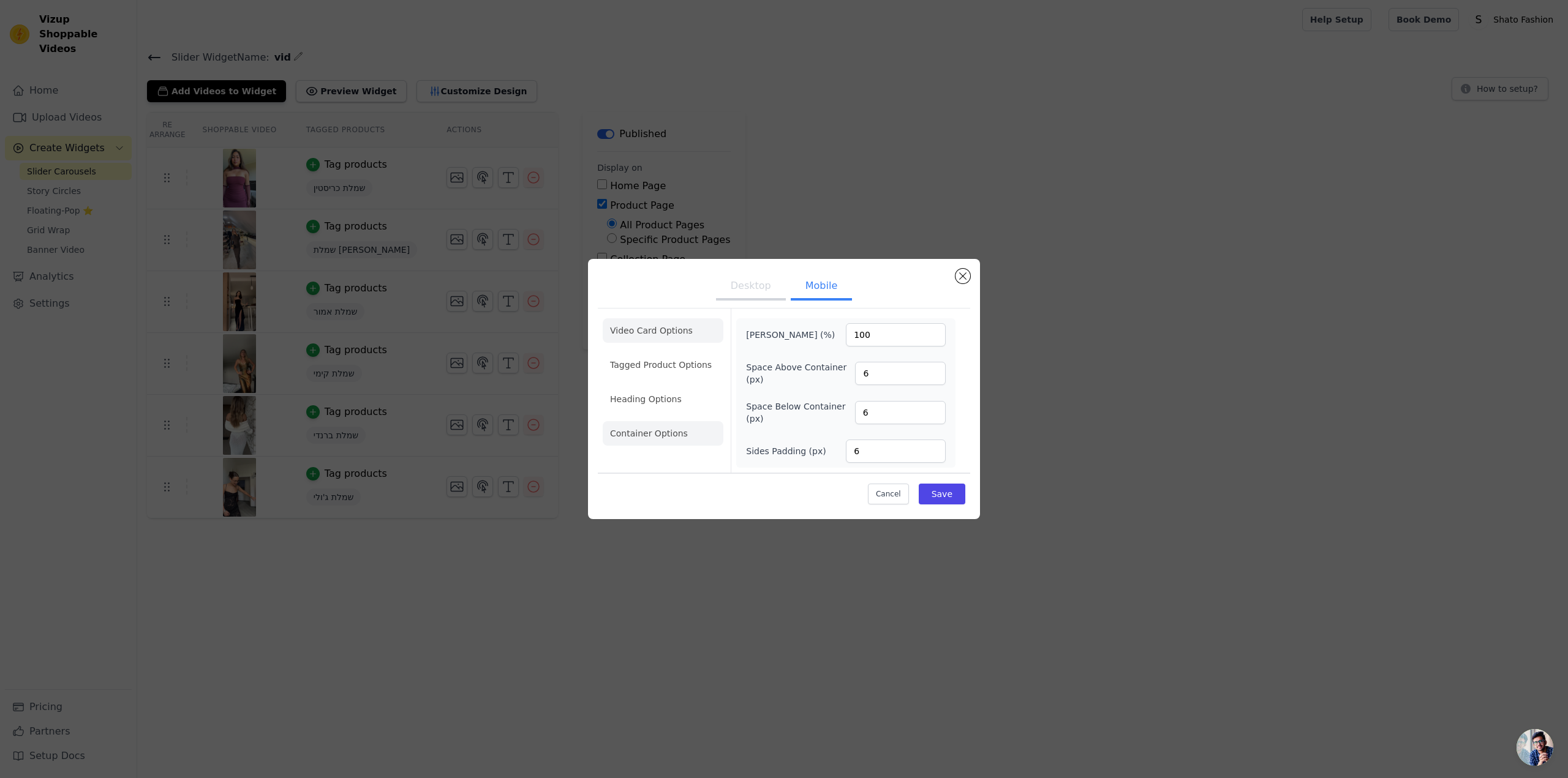
click at [676, 352] on li "Video Card Options" at bounding box center [663, 364] width 121 height 24
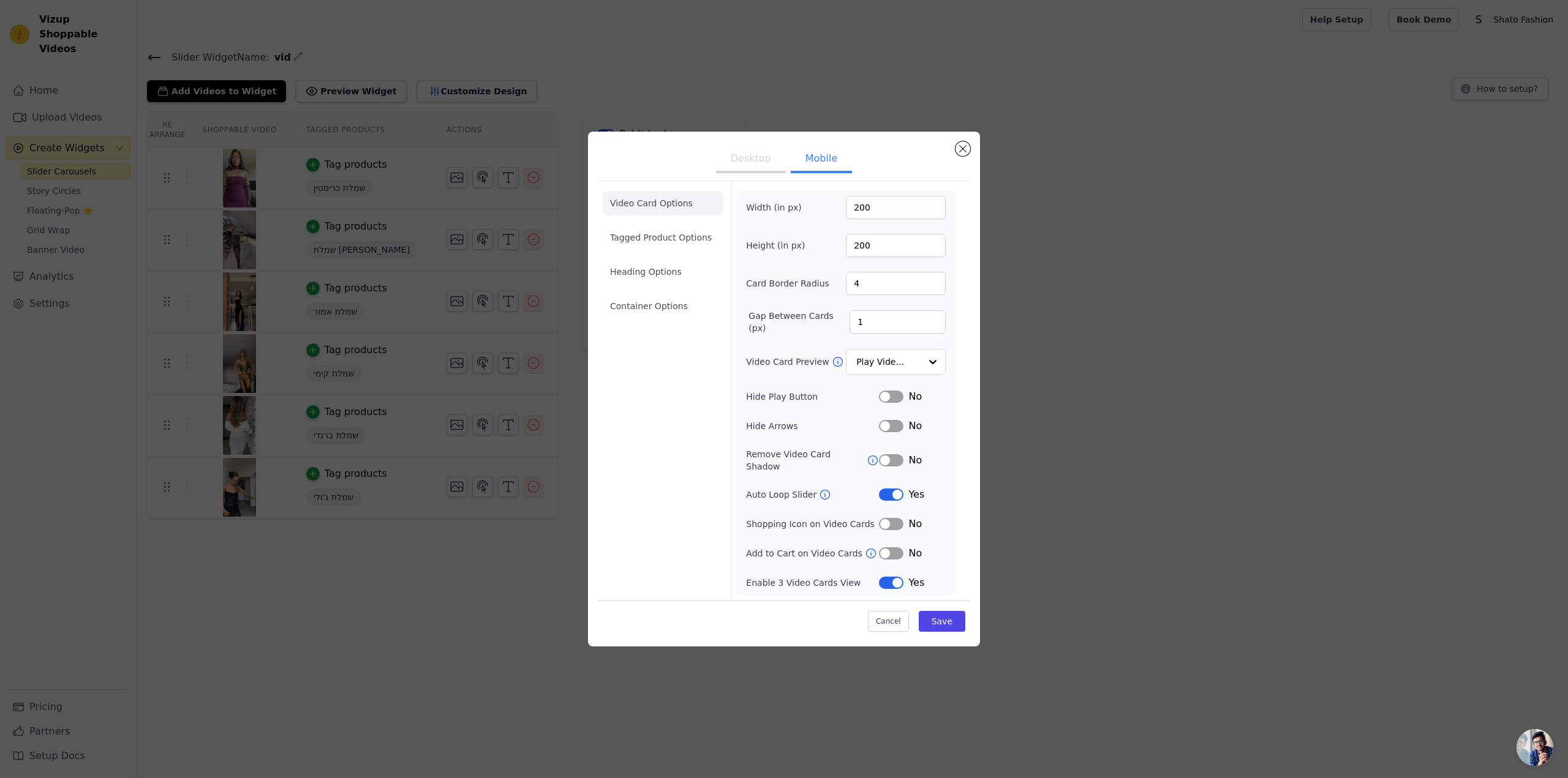
click at [821, 489] on icon at bounding box center [825, 495] width 12 height 12
click at [1102, 213] on div "Desktop Mobile Video Card Options Tagged Product Options Heading Options Contai…" at bounding box center [783, 389] width 1529 height 554
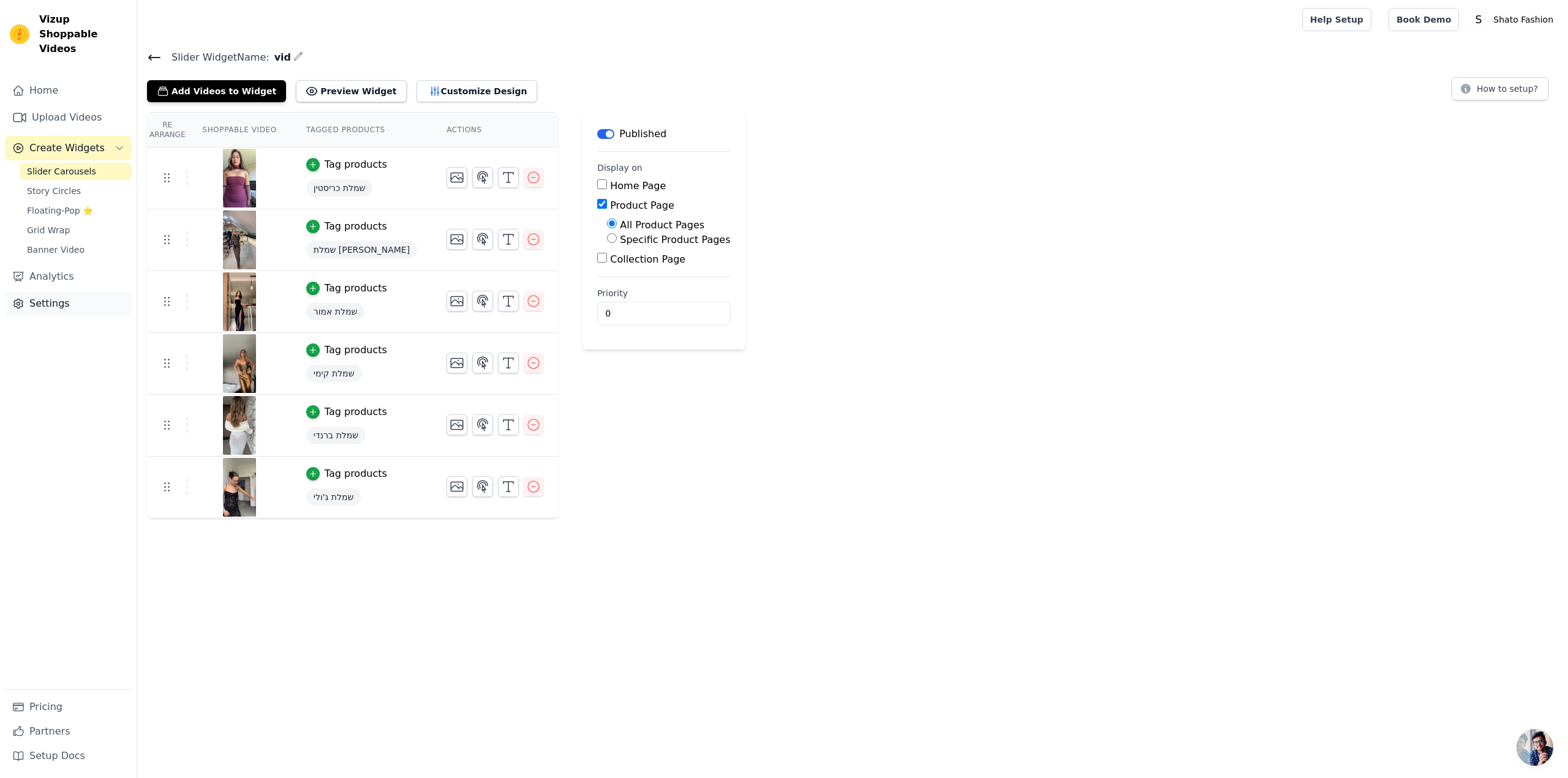
click at [63, 291] on link "Settings" at bounding box center [68, 303] width 127 height 24
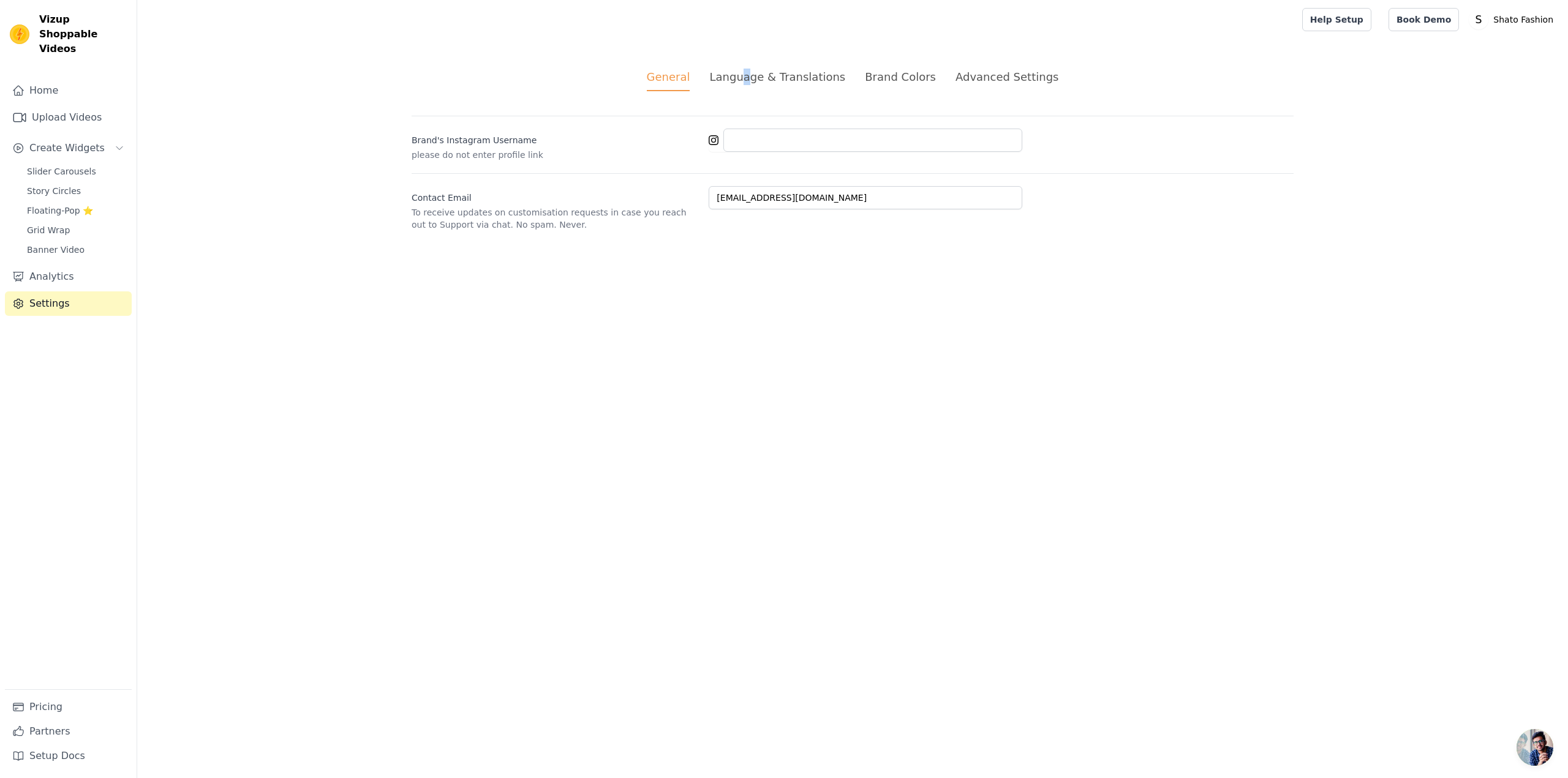
click at [758, 73] on div "Language & Translations" at bounding box center [777, 77] width 136 height 17
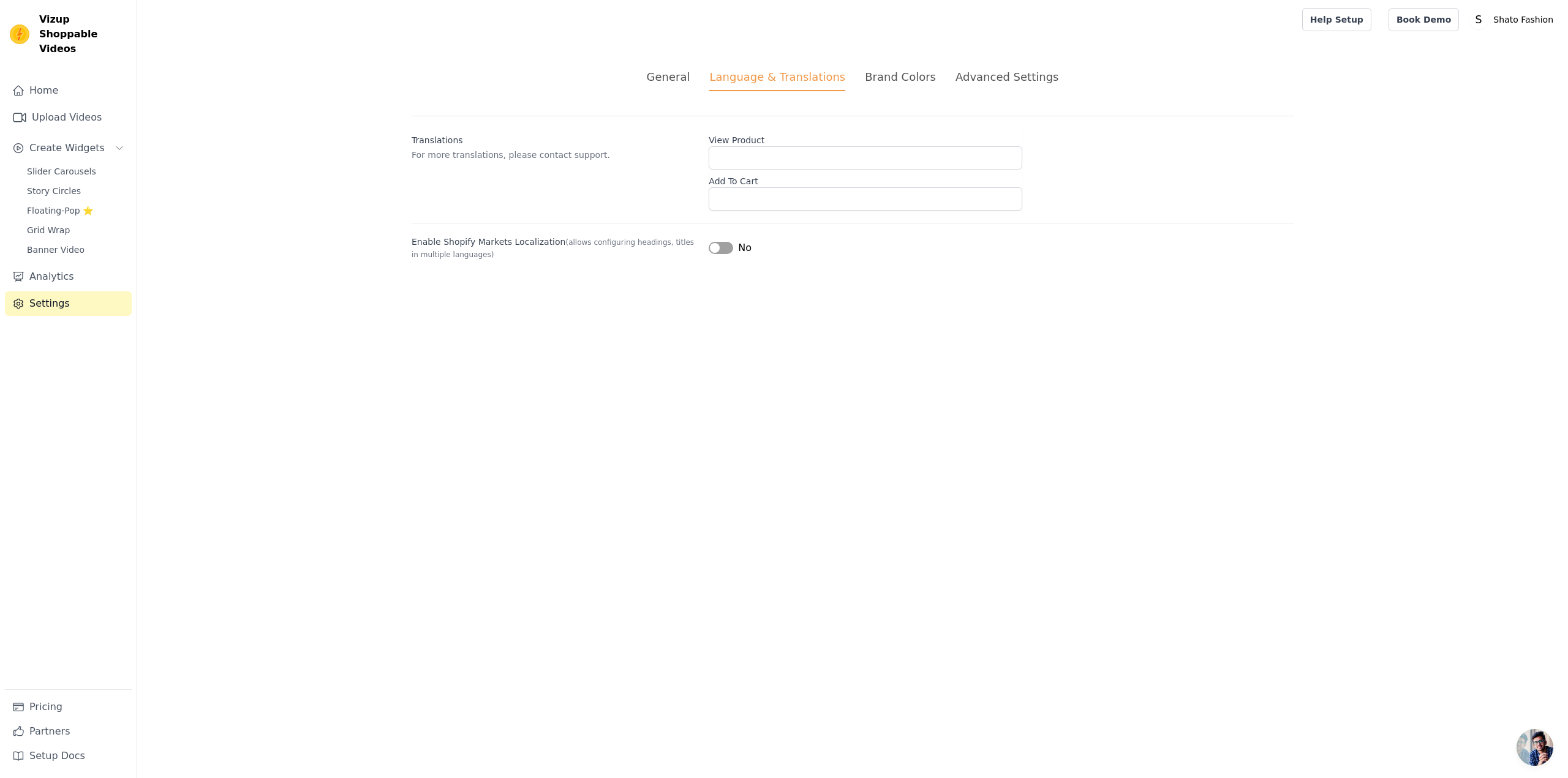
click at [910, 68] on div "Brand Colors" at bounding box center [900, 77] width 71 height 17
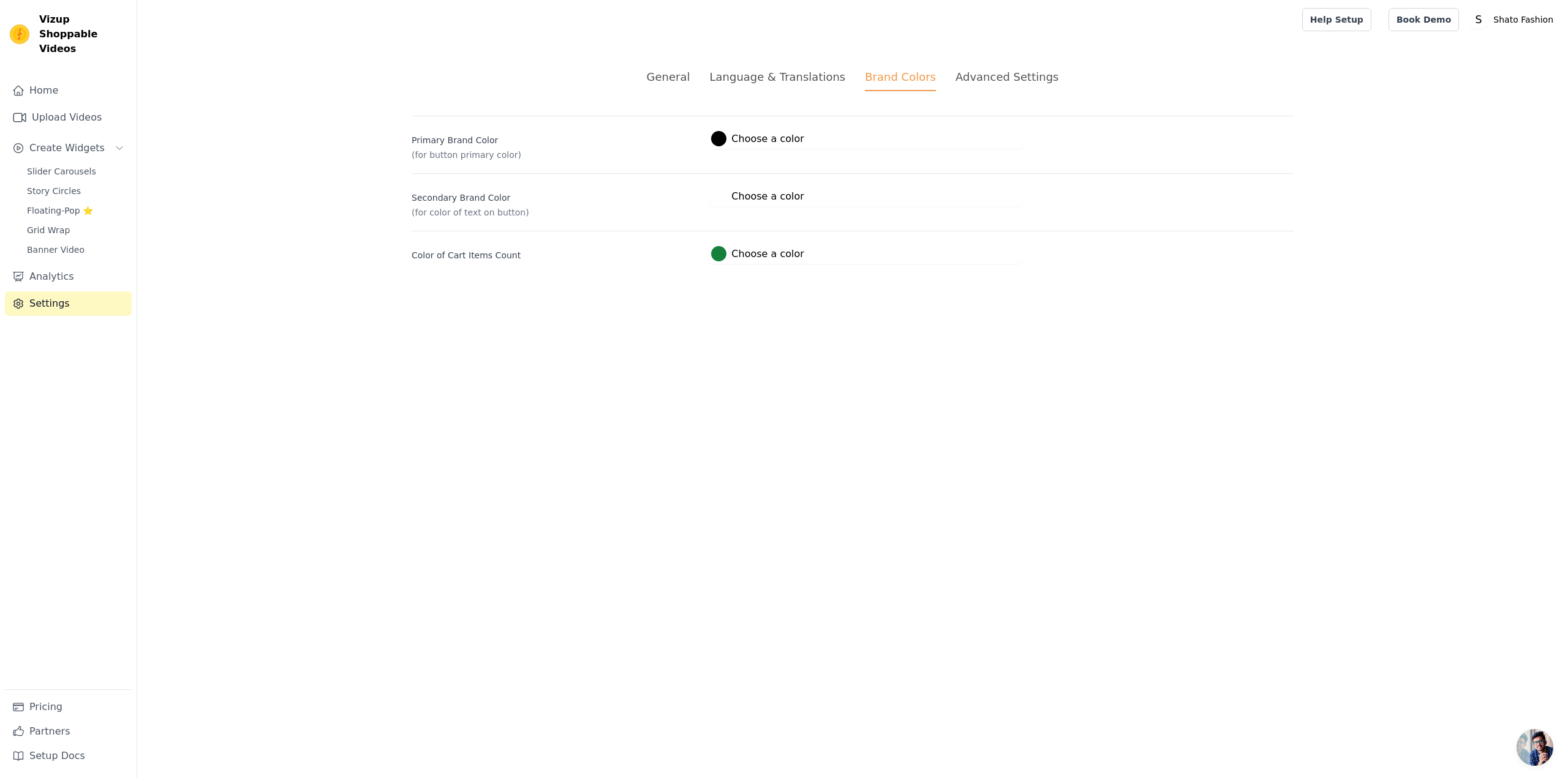
click at [1009, 84] on div "Advanced Settings" at bounding box center [1006, 77] width 103 height 17
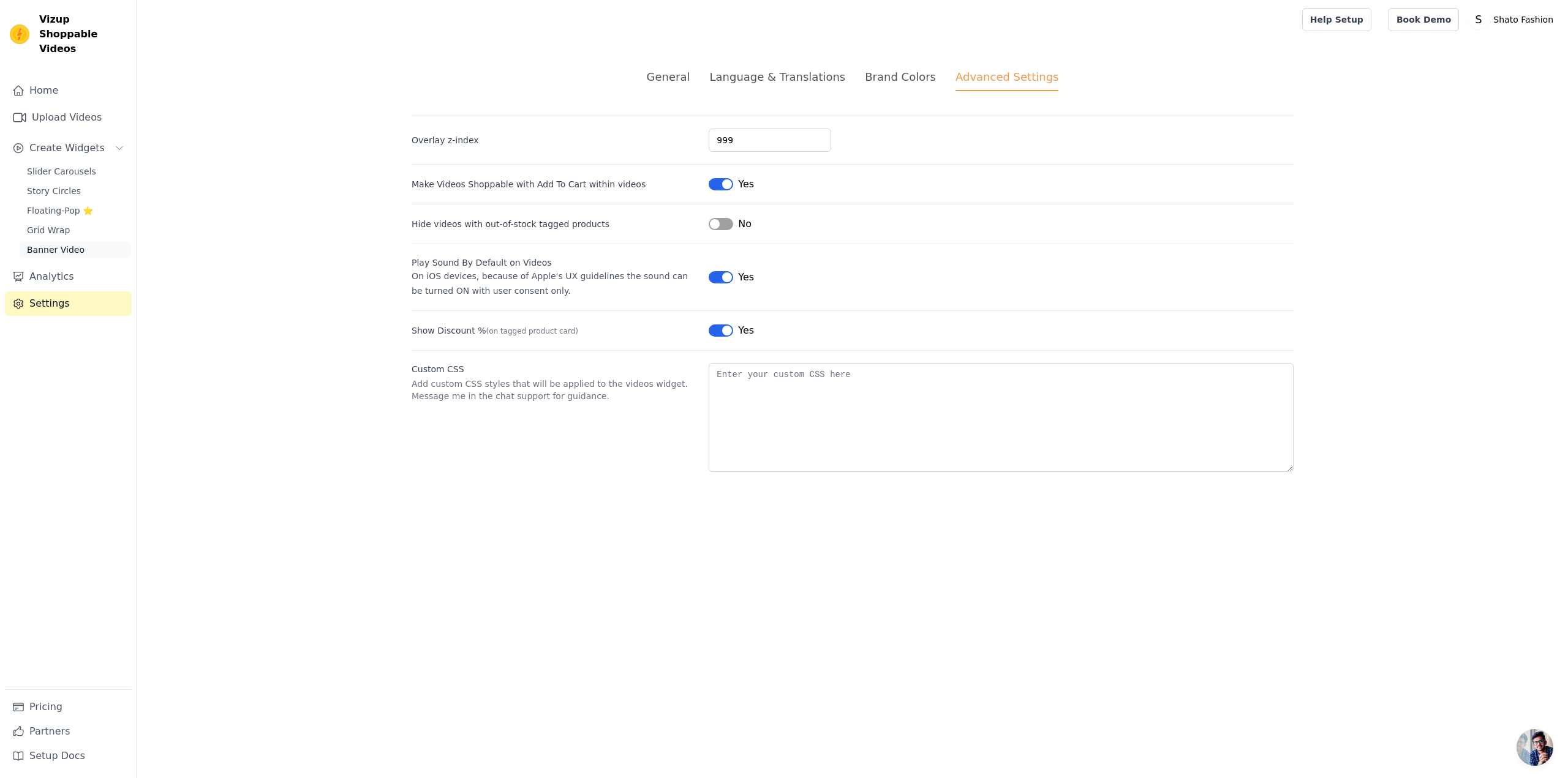
click at [83, 241] on link "Banner Video" at bounding box center [75, 250] width 112 height 17
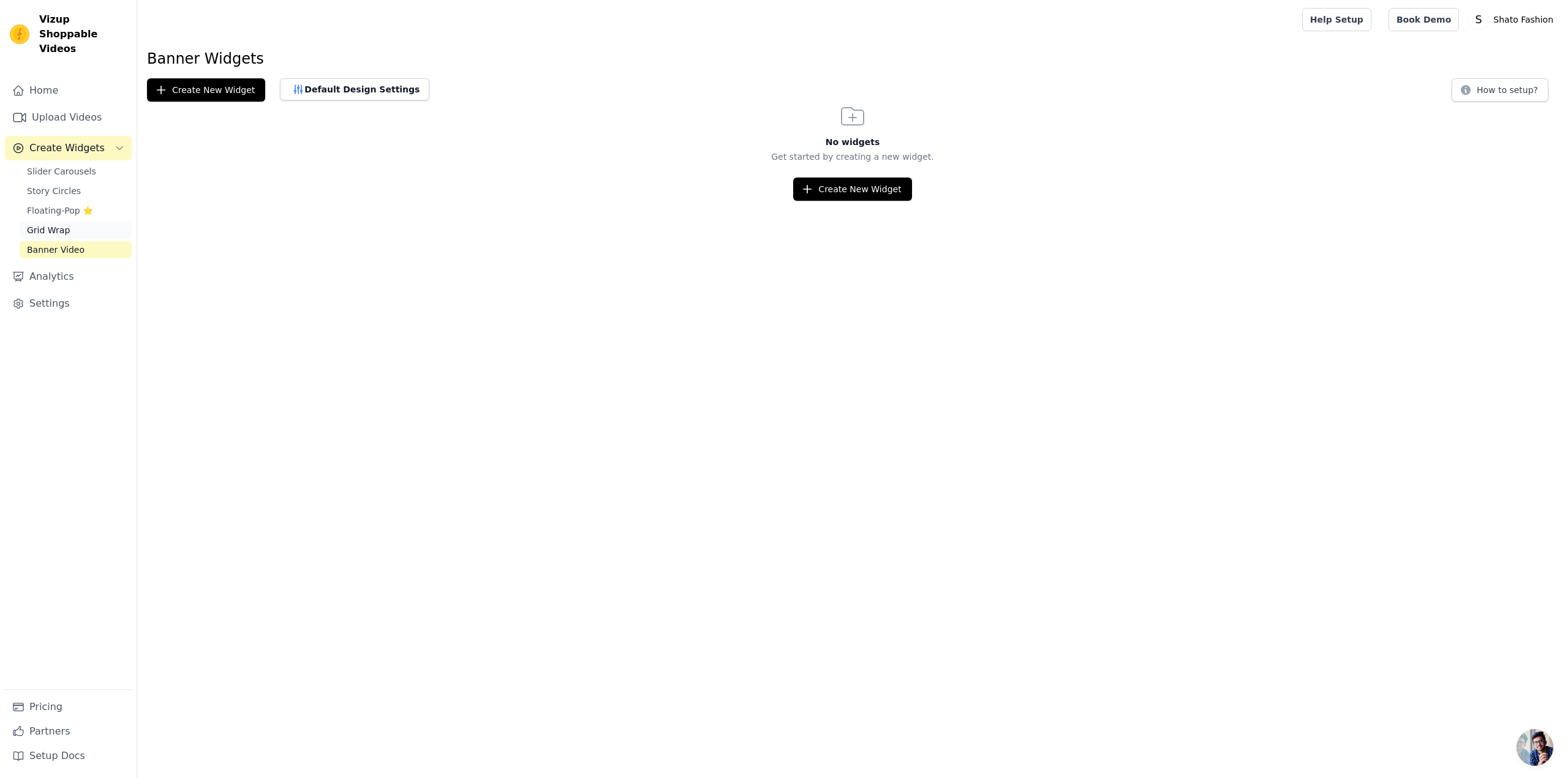
click at [82, 222] on link "Grid Wrap" at bounding box center [75, 230] width 112 height 17
